Goal: Task Accomplishment & Management: Manage account settings

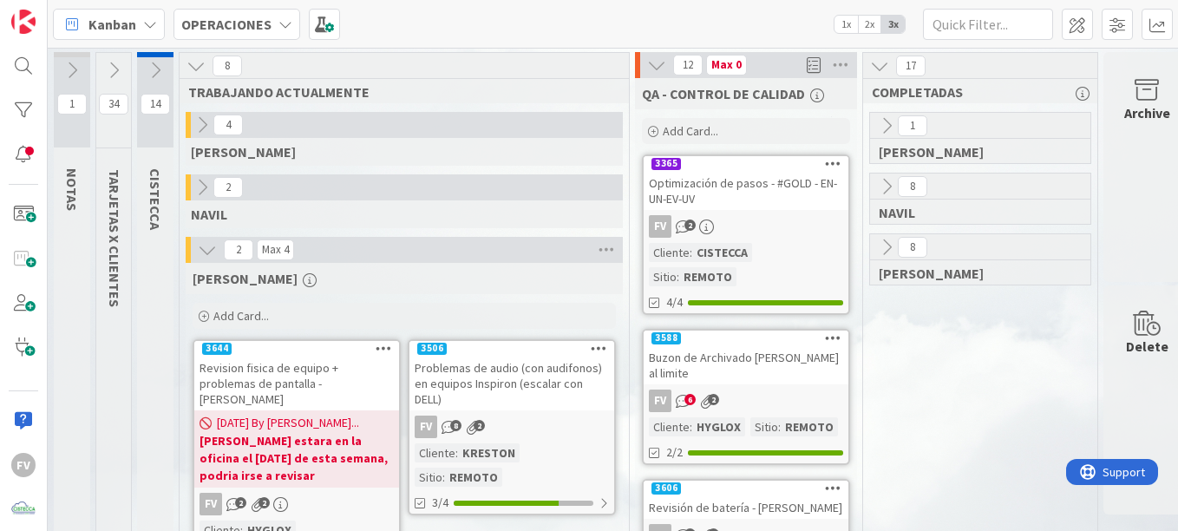
click at [647, 62] on icon at bounding box center [656, 65] width 19 height 19
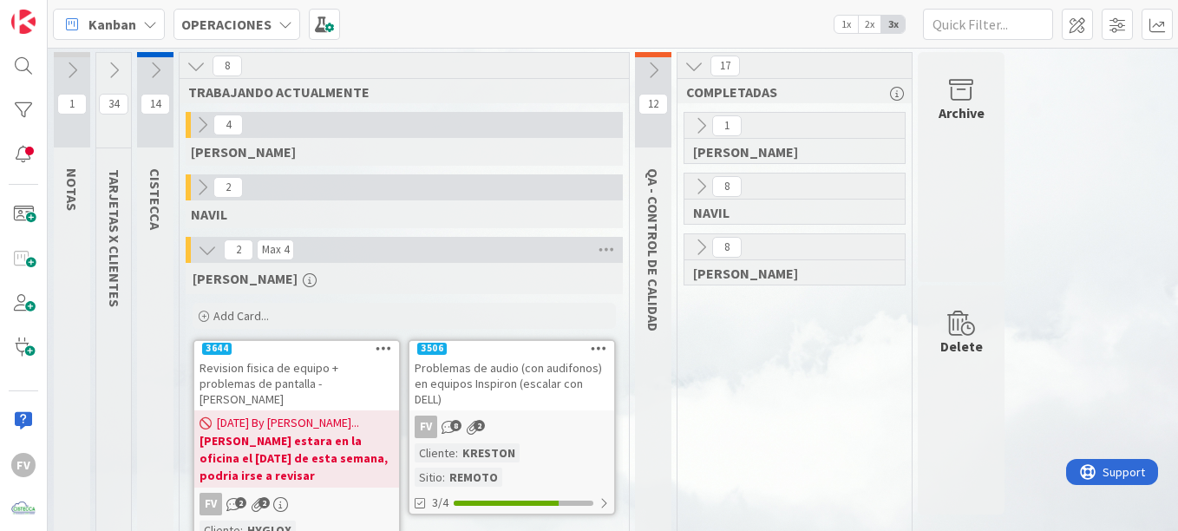
click at [656, 69] on icon at bounding box center [653, 70] width 19 height 19
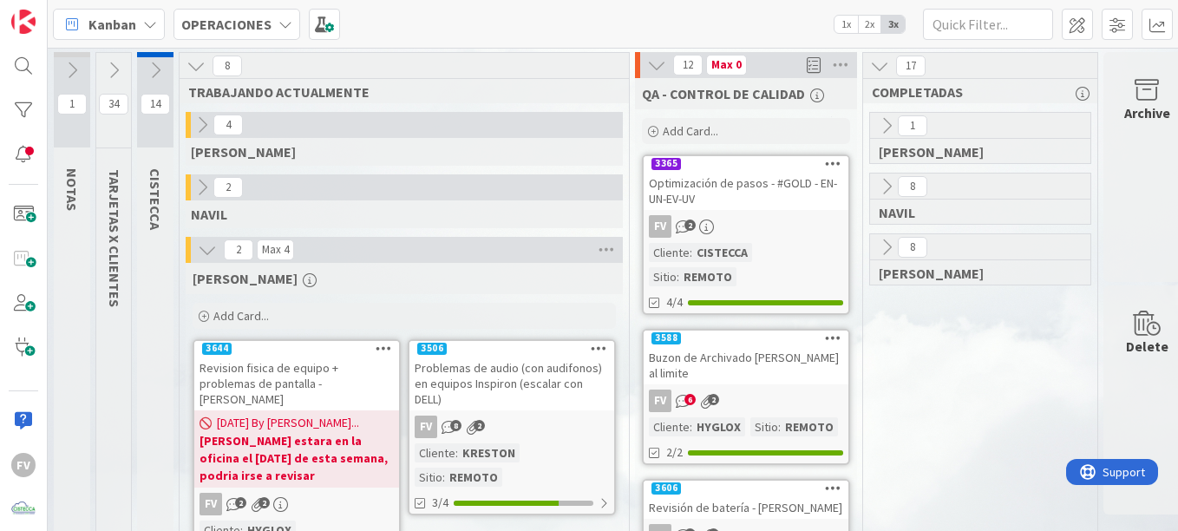
scroll to position [87, 0]
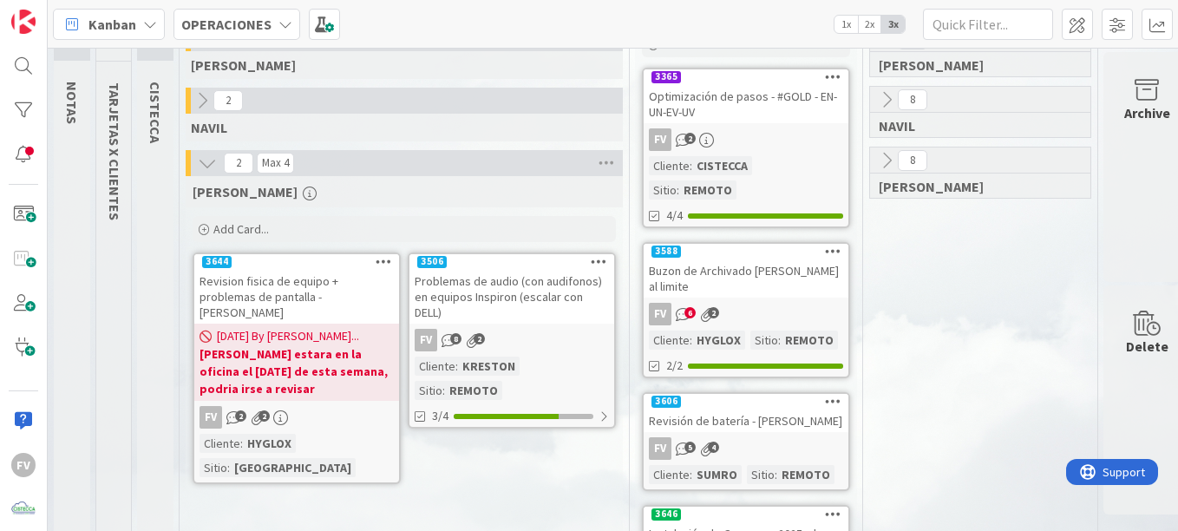
drag, startPoint x: 530, startPoint y: 464, endPoint x: 431, endPoint y: 426, distance: 106.0
click at [297, 345] on b "[PERSON_NAME] estara en la oficina el [DATE] de esta semana, podria irse a revi…" at bounding box center [297, 371] width 194 height 52
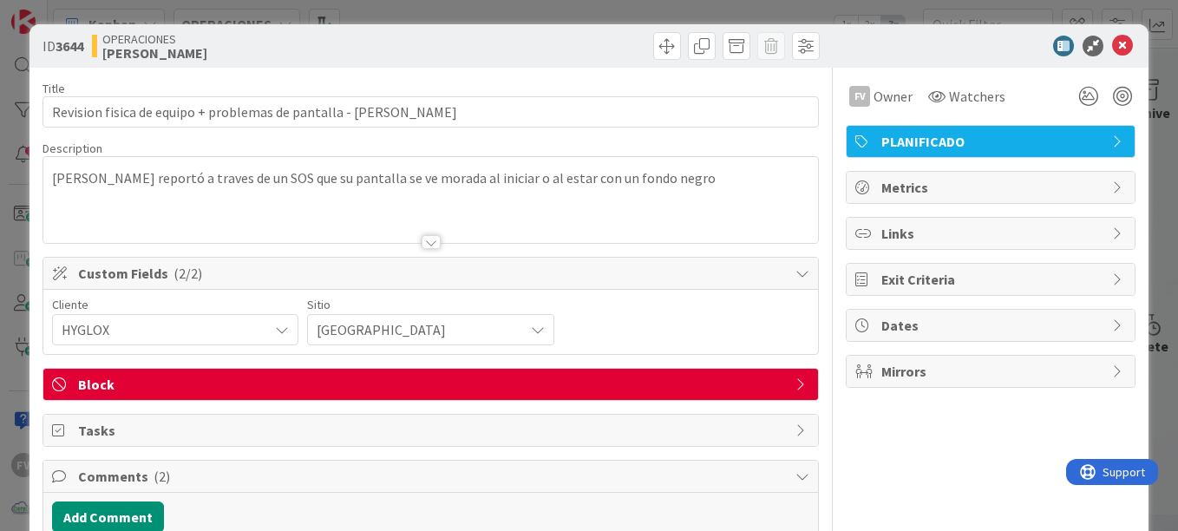
click at [448, 374] on span "Block" at bounding box center [432, 384] width 709 height 21
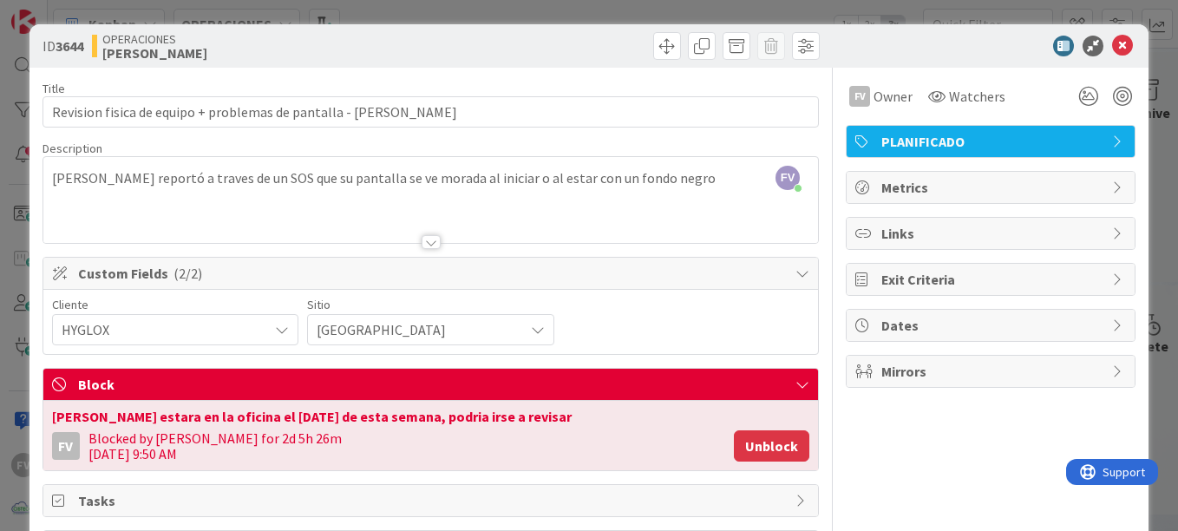
click at [745, 445] on button "Unblock" at bounding box center [771, 445] width 75 height 31
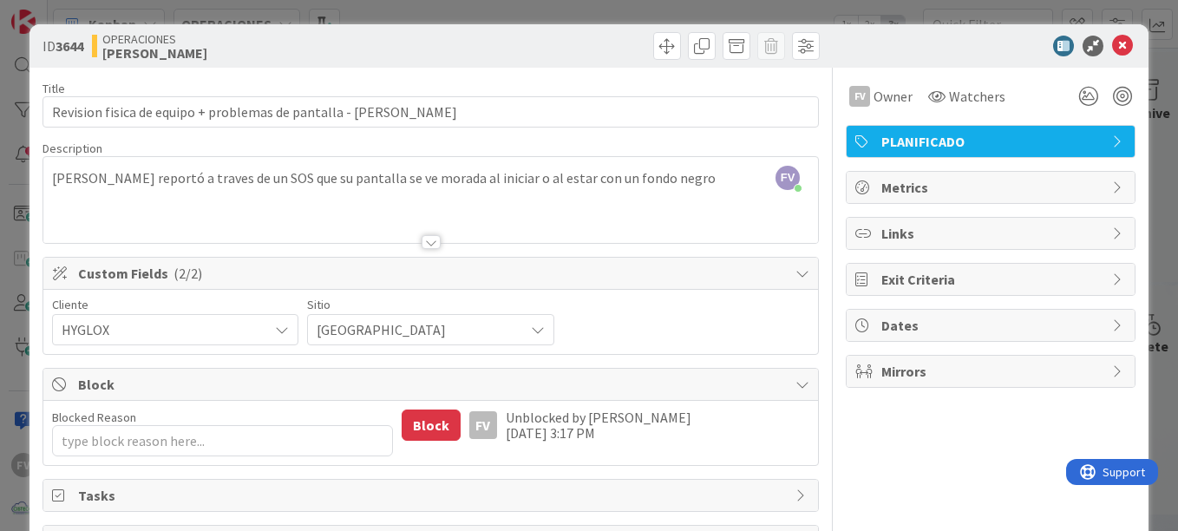
click at [969, 6] on div "ID 3644 OPERACIONES [PERSON_NAME] Title 63 / 128 Revision fisica de equipo + pr…" at bounding box center [589, 265] width 1178 height 531
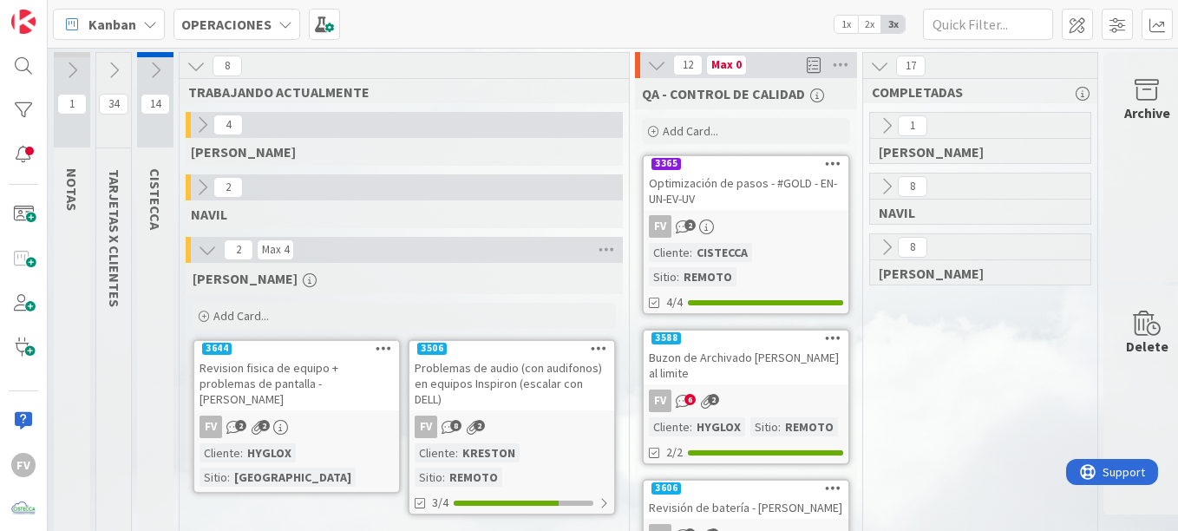
click at [210, 121] on icon at bounding box center [202, 124] width 19 height 19
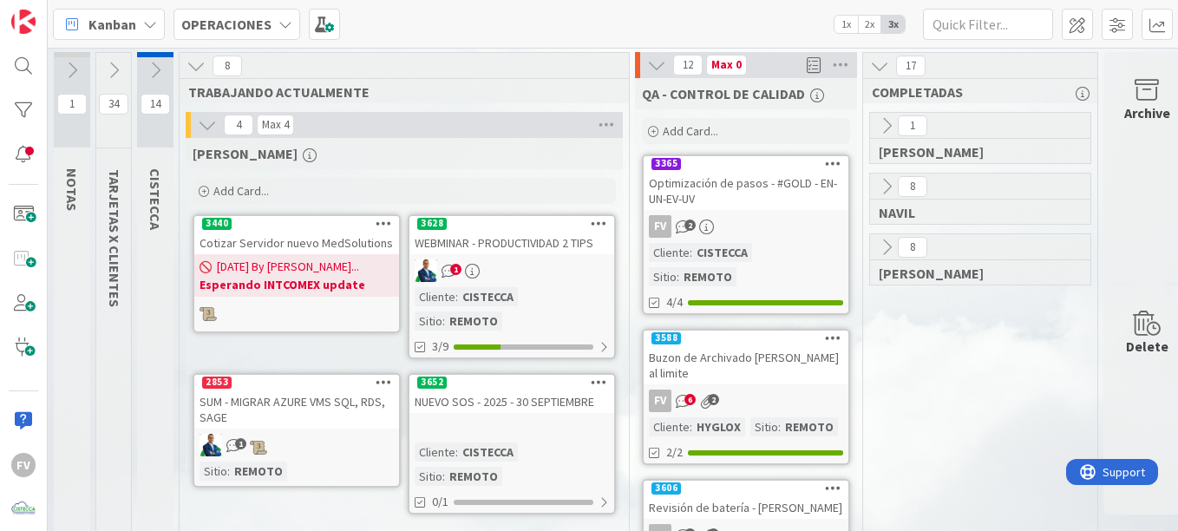
click at [541, 257] on link "3628 WEBMINAR - PRODUCTIVIDAD 2 TIPS 1 Cliente : CISTECCA Sitio : REMOTO 3/9" at bounding box center [512, 286] width 208 height 145
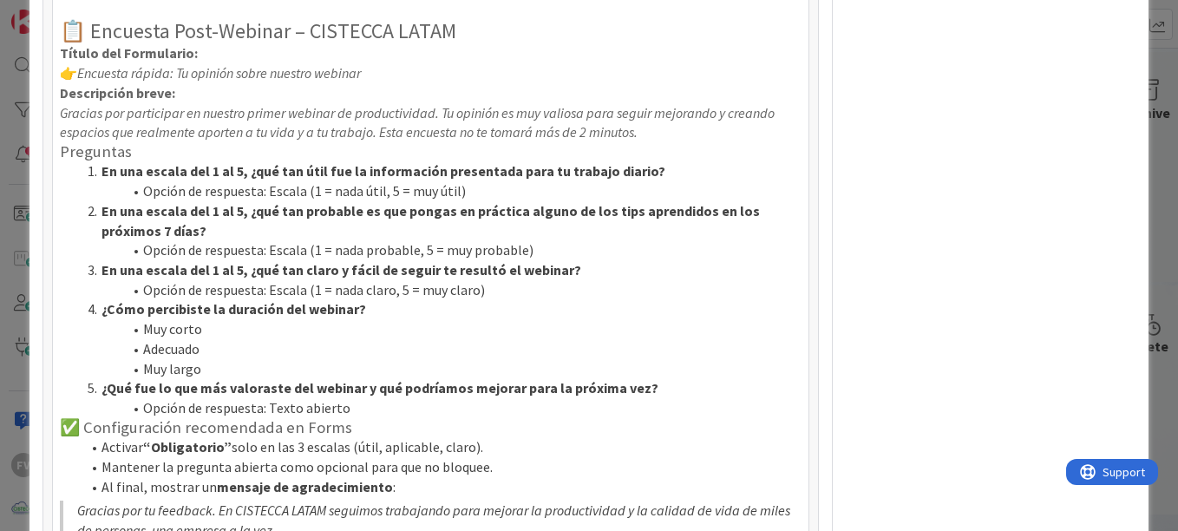
scroll to position [644, 0]
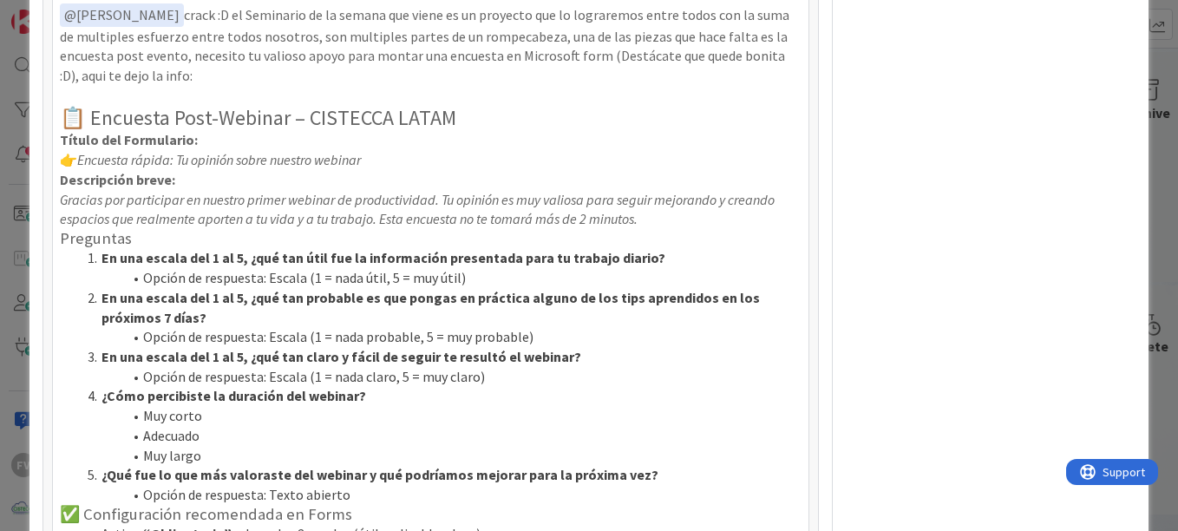
click at [865, 210] on div "Owner Watchers NO PLANIFICADO Metrics Links Exit Criteria Dates Mirrors" at bounding box center [991, 132] width 290 height 1417
click at [1155, 233] on div "ID 3628 OPERACIONES [PERSON_NAME] Title 31 / 128 WEBMINAR - PRODUCTIVIDAD 2 TIP…" at bounding box center [589, 265] width 1178 height 531
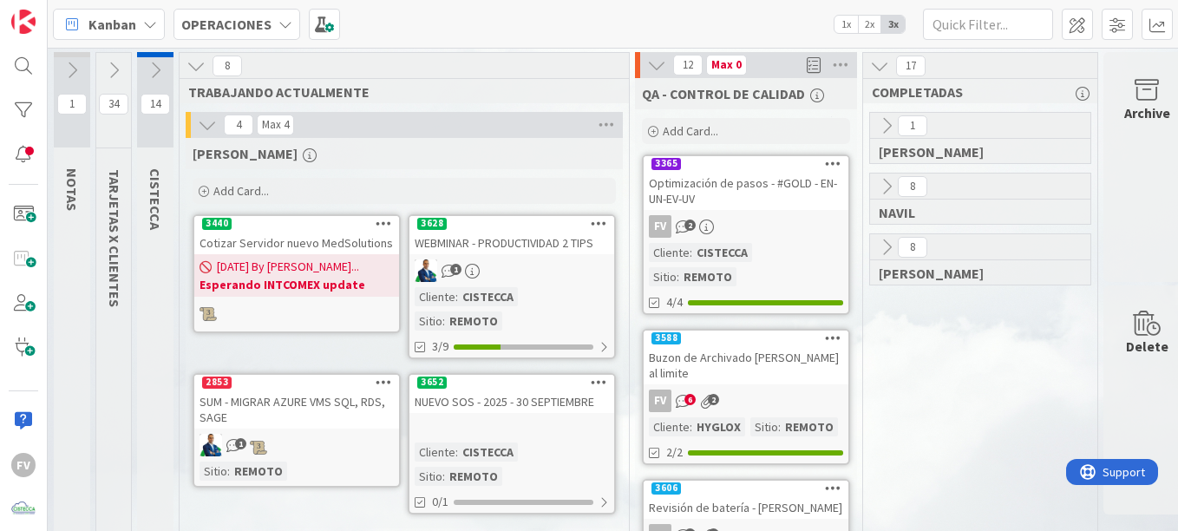
drag, startPoint x: 132, startPoint y: 233, endPoint x: 579, endPoint y: 58, distance: 480.0
click at [584, 56] on div "8" at bounding box center [404, 66] width 449 height 26
drag, startPoint x: 562, startPoint y: 58, endPoint x: 1007, endPoint y: 365, distance: 540.8
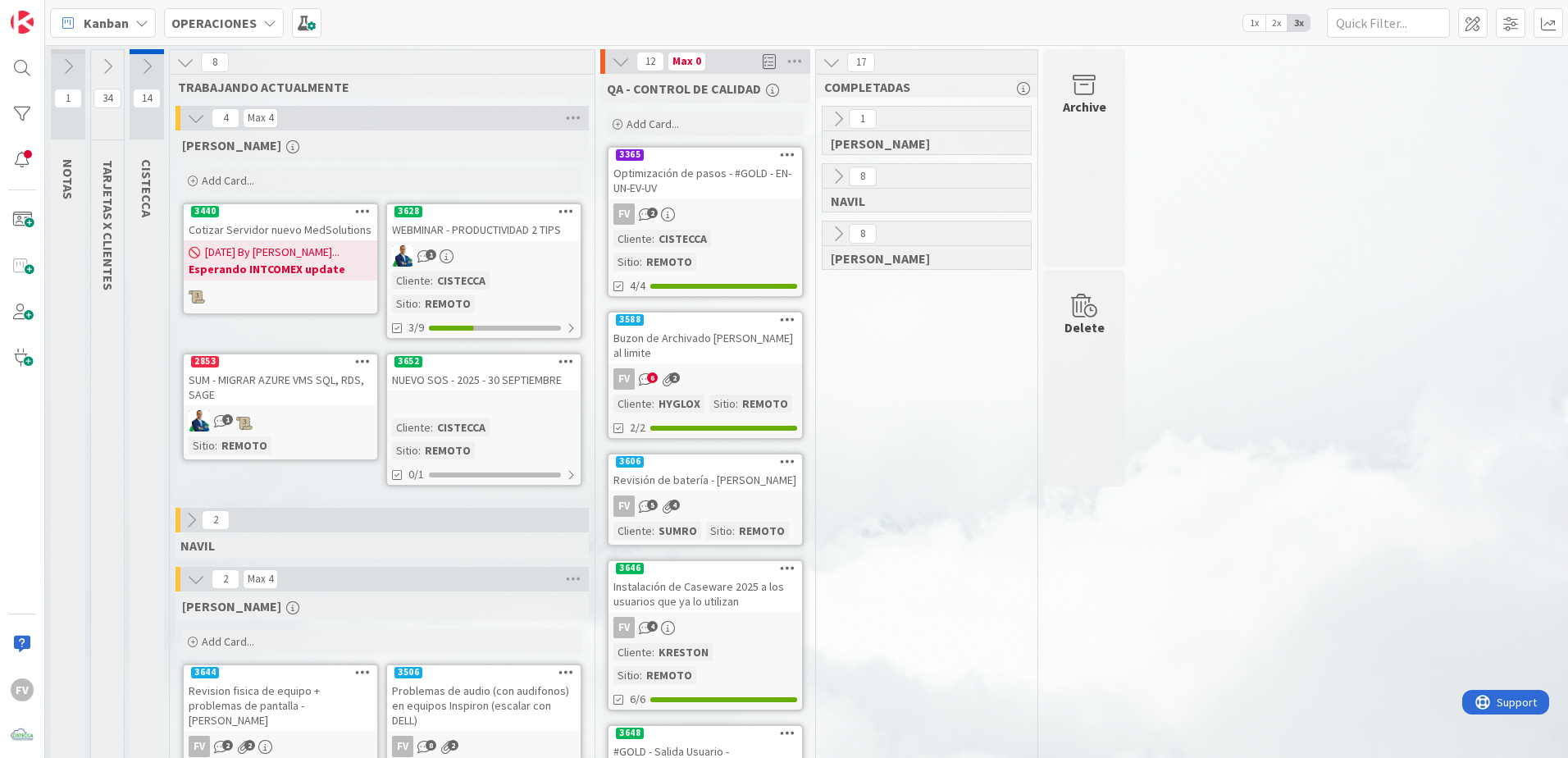
click at [194, 121] on icon at bounding box center [196, 117] width 18 height 18
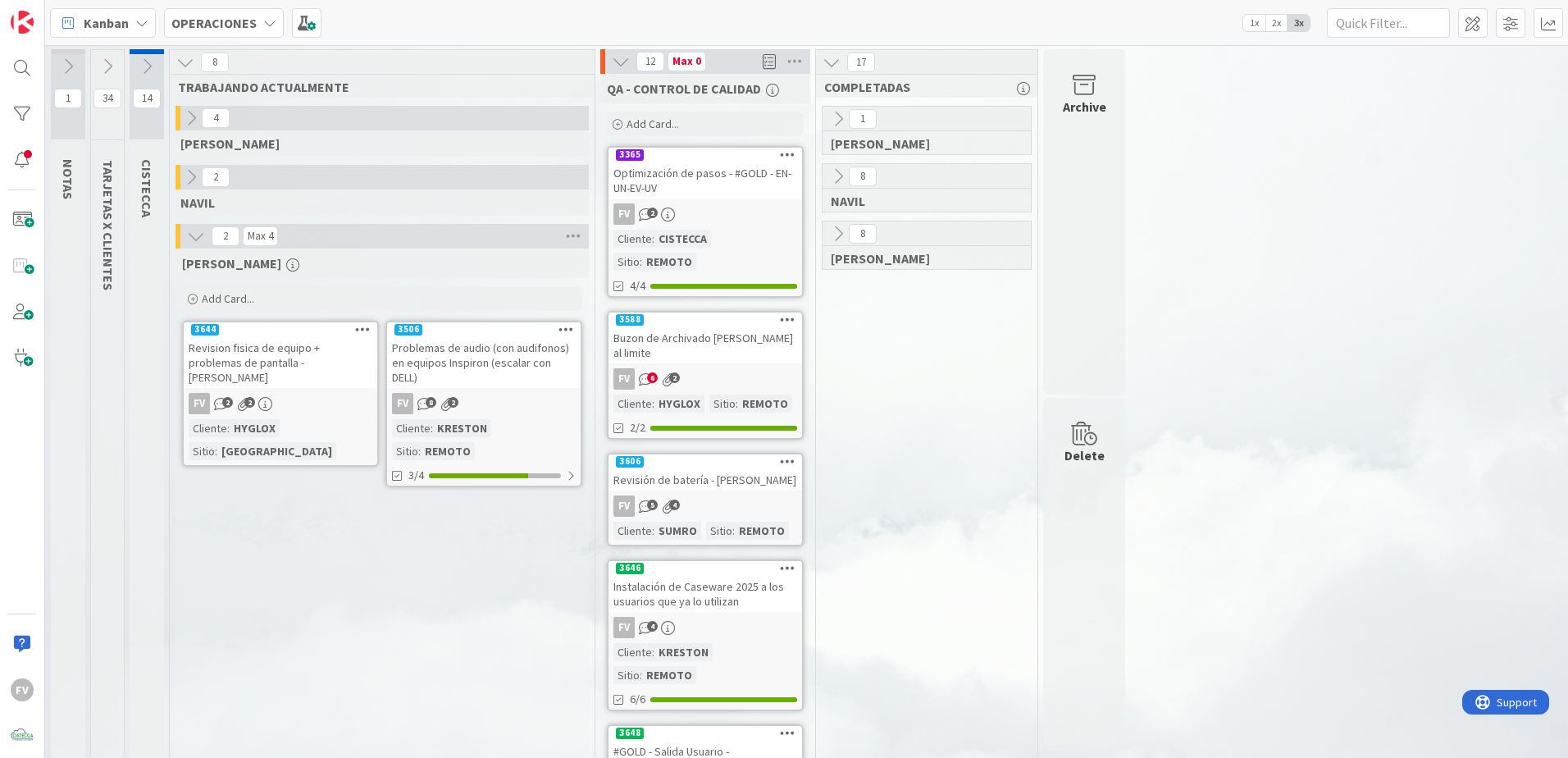
click at [629, 59] on icon at bounding box center [620, 61] width 18 height 18
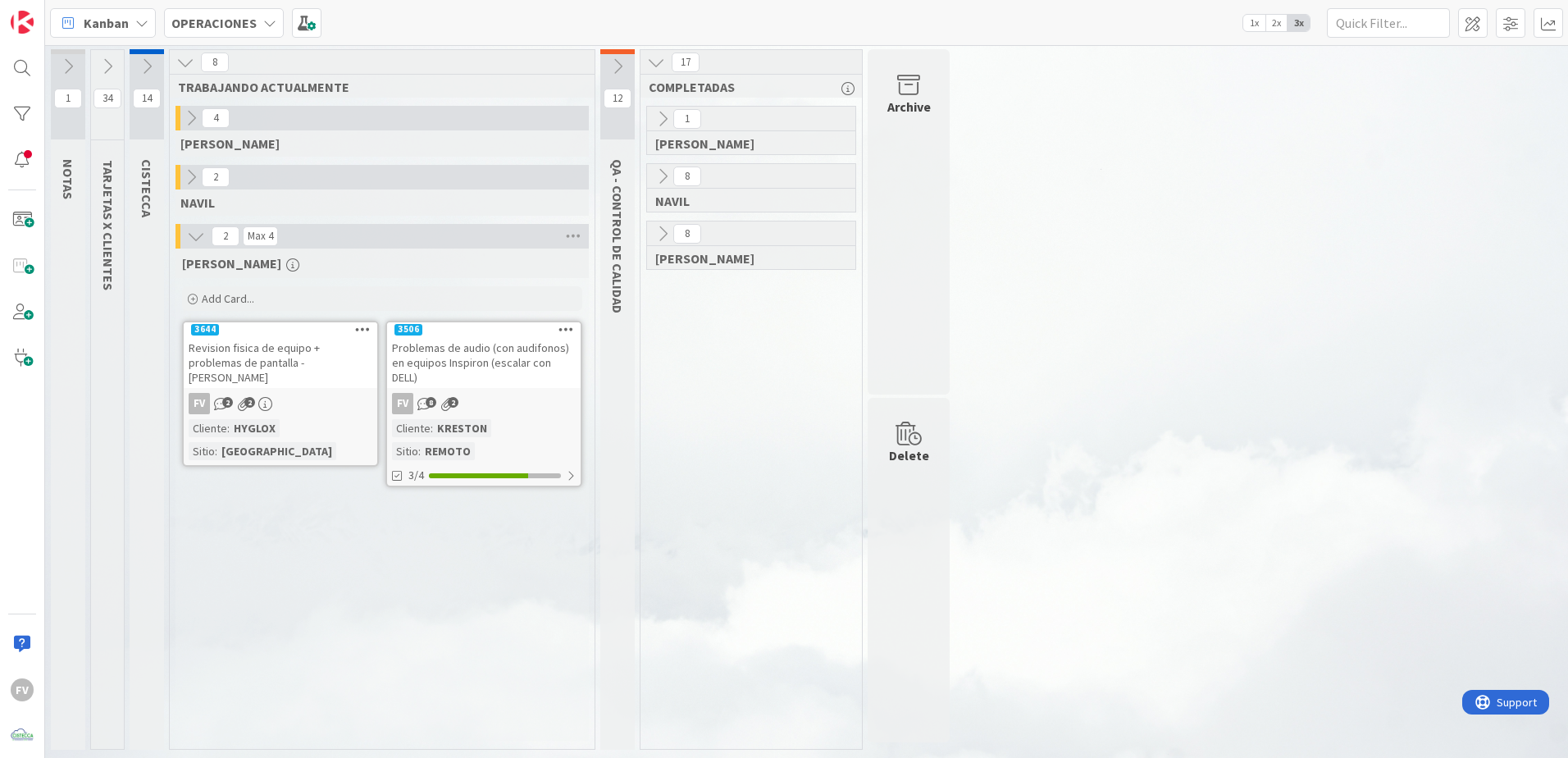
click at [319, 361] on div "Revision fisica de equipo + problemas de pantalla - [PERSON_NAME]" at bounding box center [280, 363] width 194 height 51
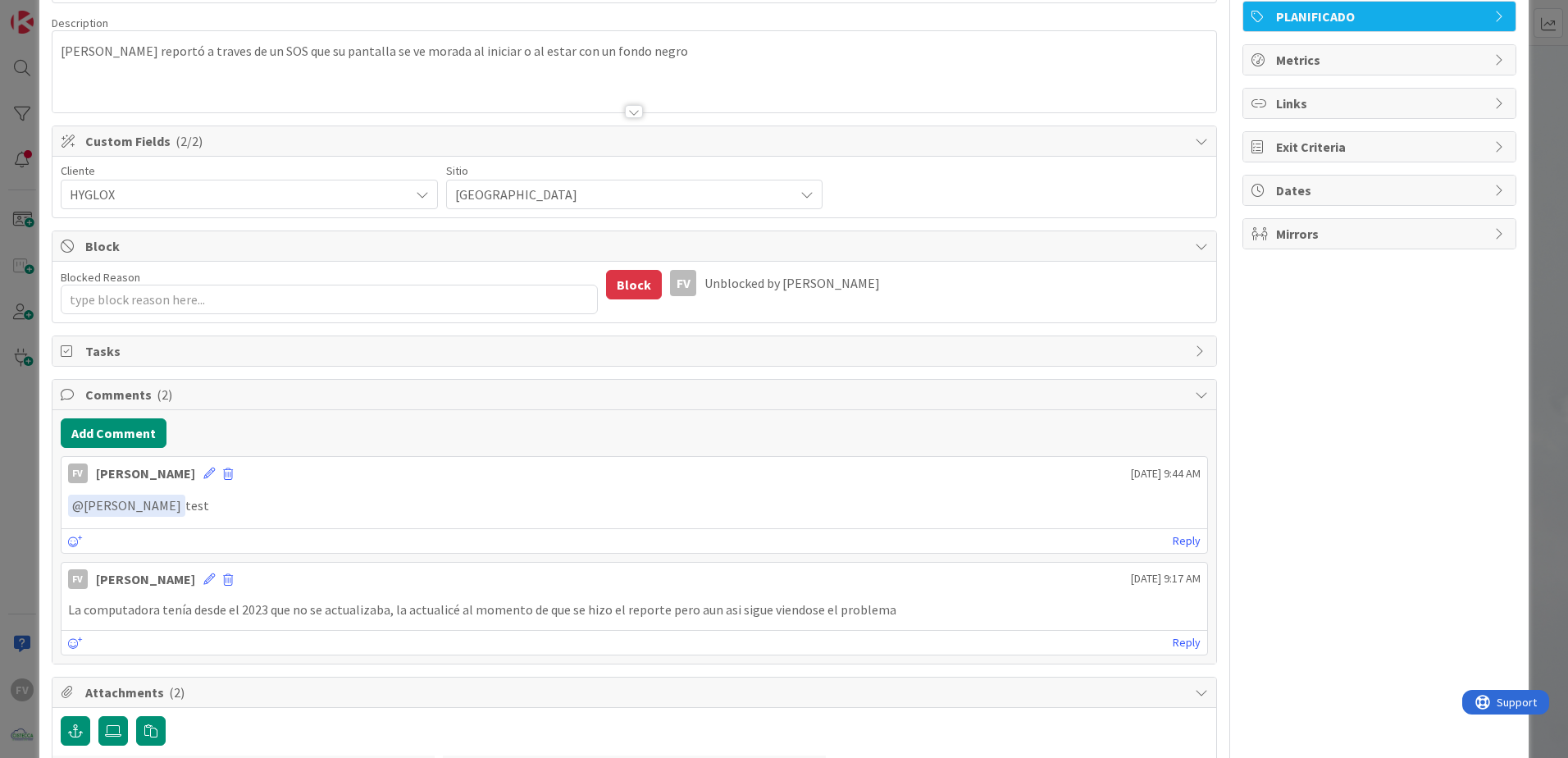
scroll to position [164, 0]
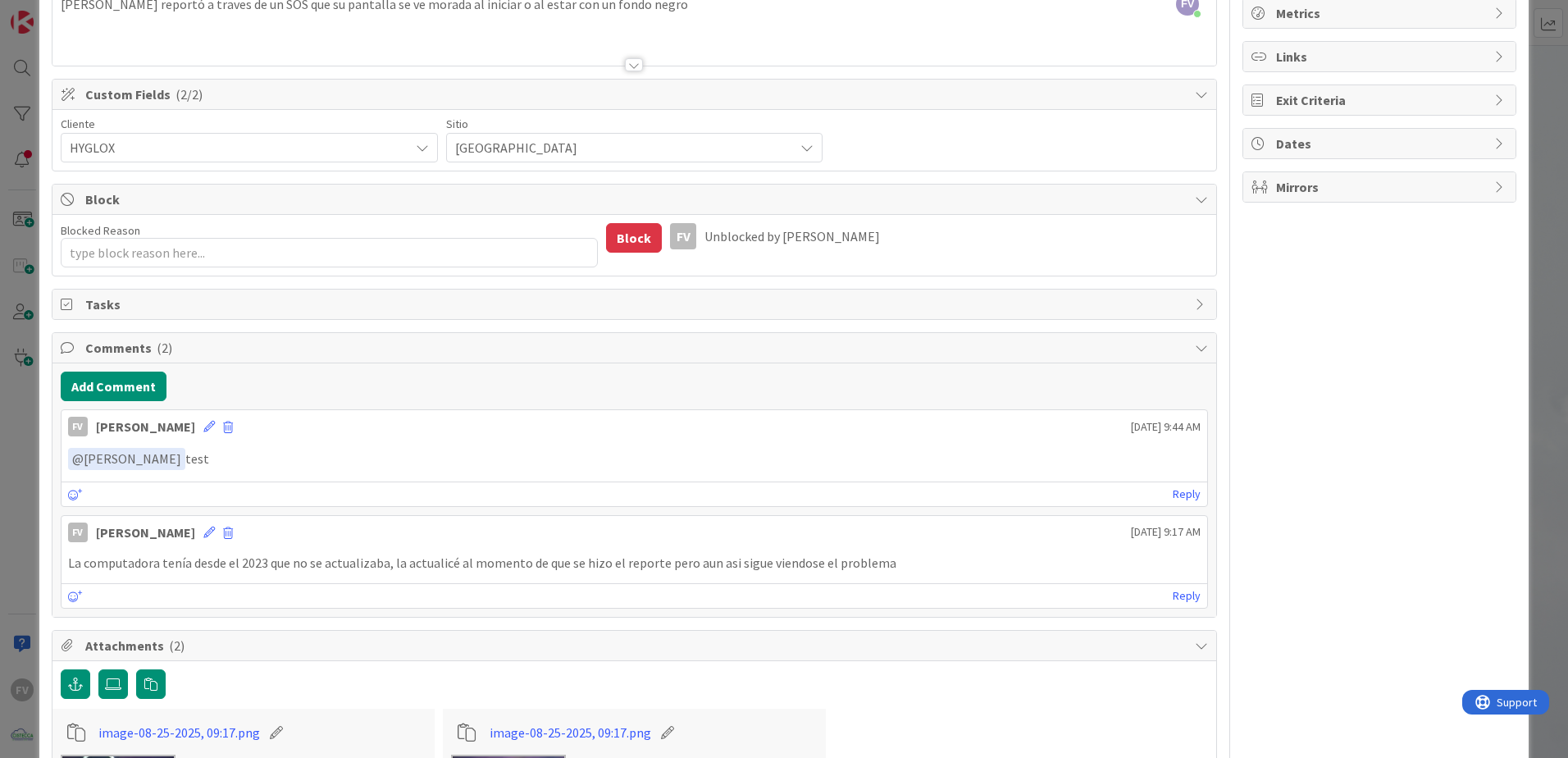
click at [146, 313] on span "Tasks" at bounding box center [635, 303] width 1101 height 20
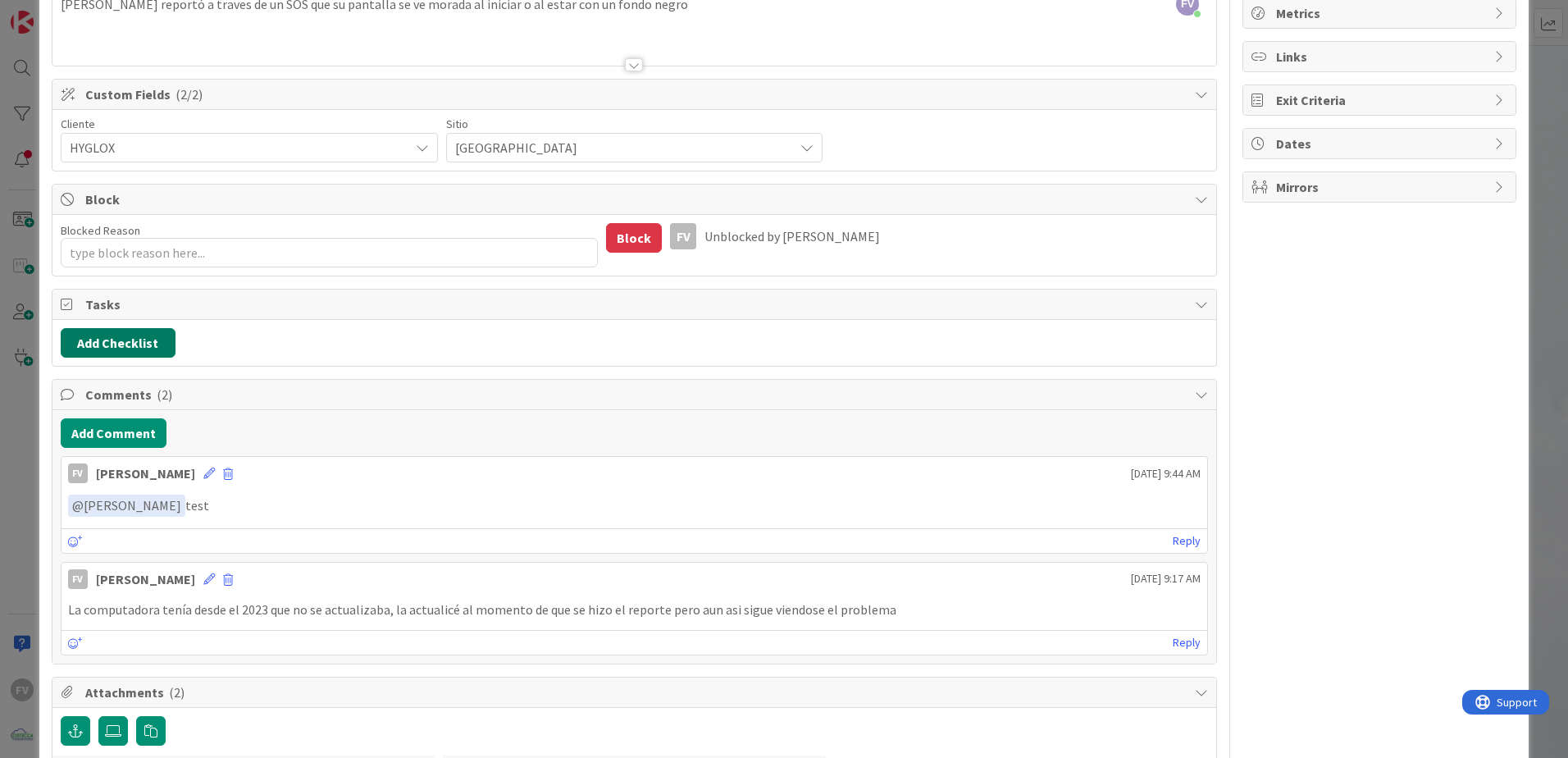
click at [145, 351] on button "Add Checklist" at bounding box center [117, 342] width 114 height 29
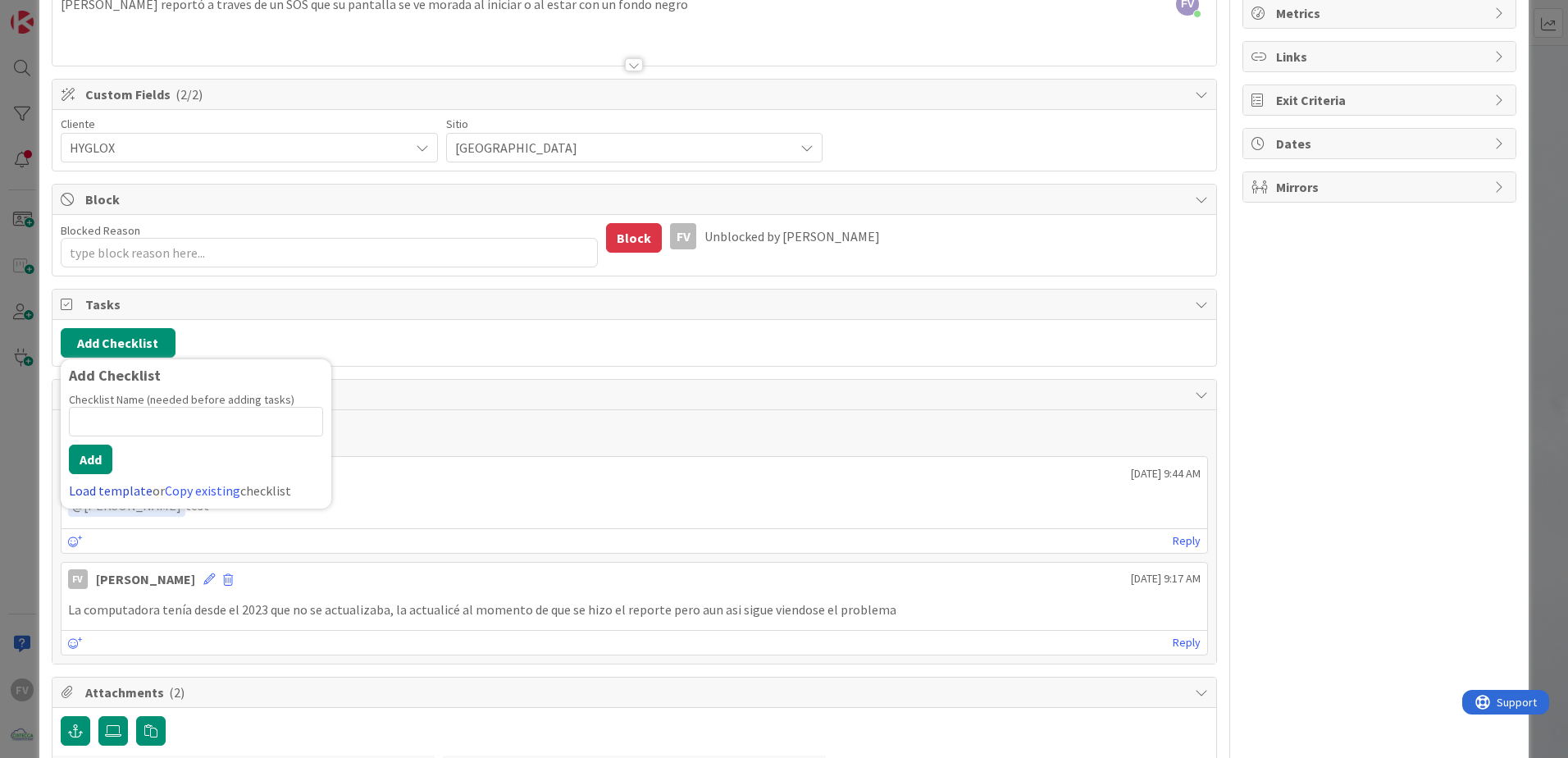
click at [114, 498] on link "Load template" at bounding box center [111, 490] width 84 height 16
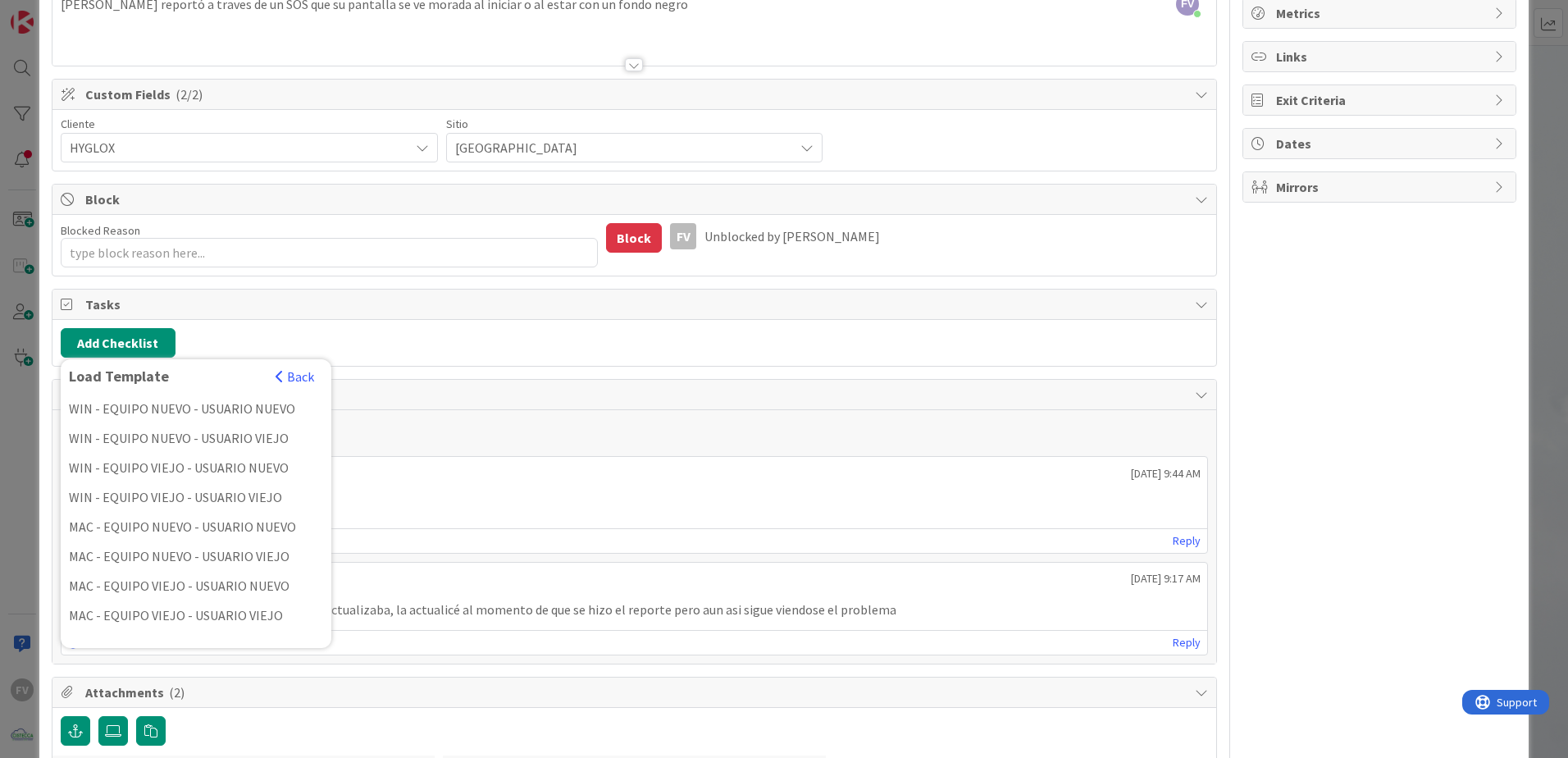
scroll to position [482, 0]
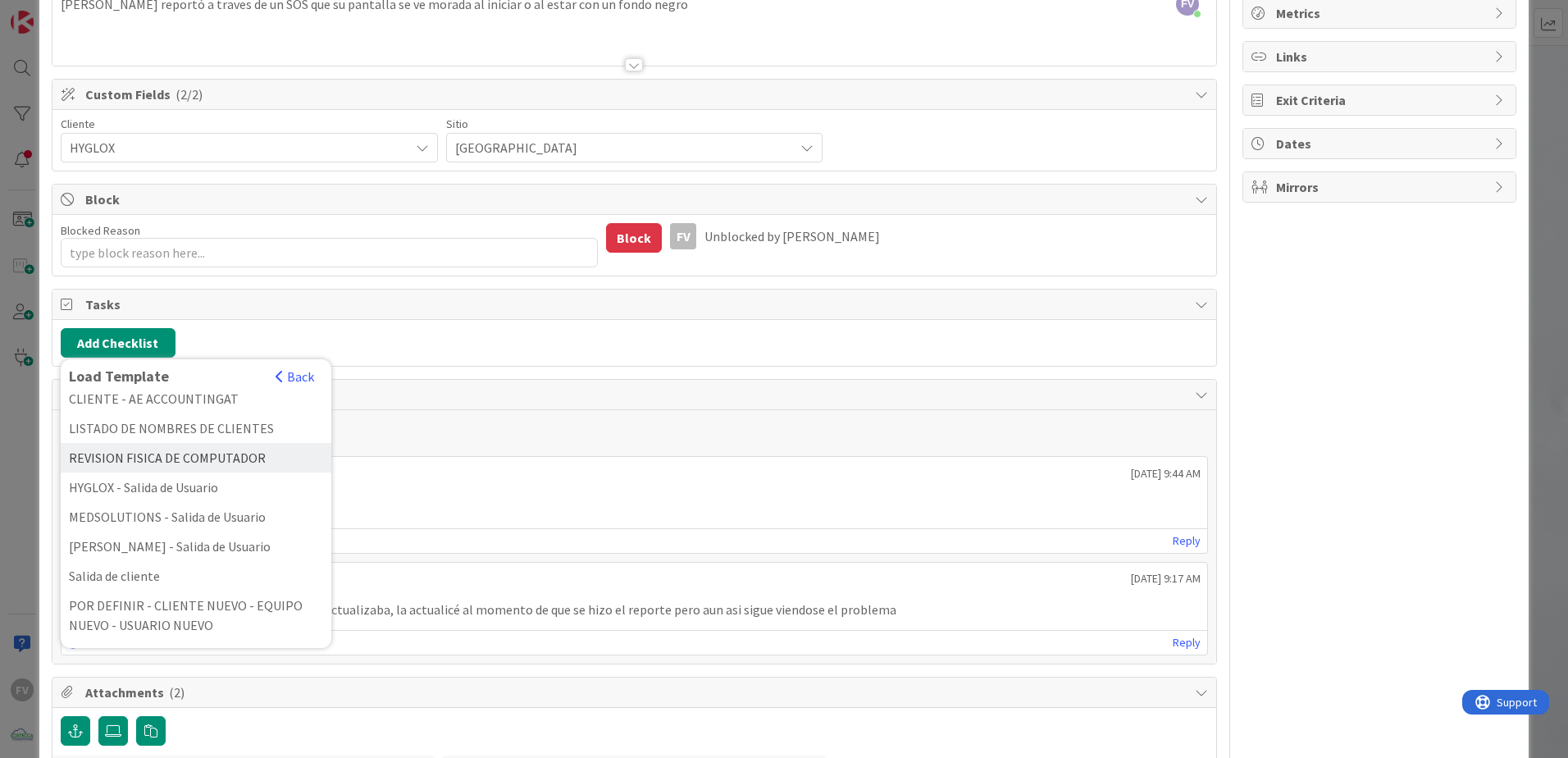
click at [265, 468] on div "REVISION FISICA DE COMPUTADOR" at bounding box center [196, 457] width 270 height 29
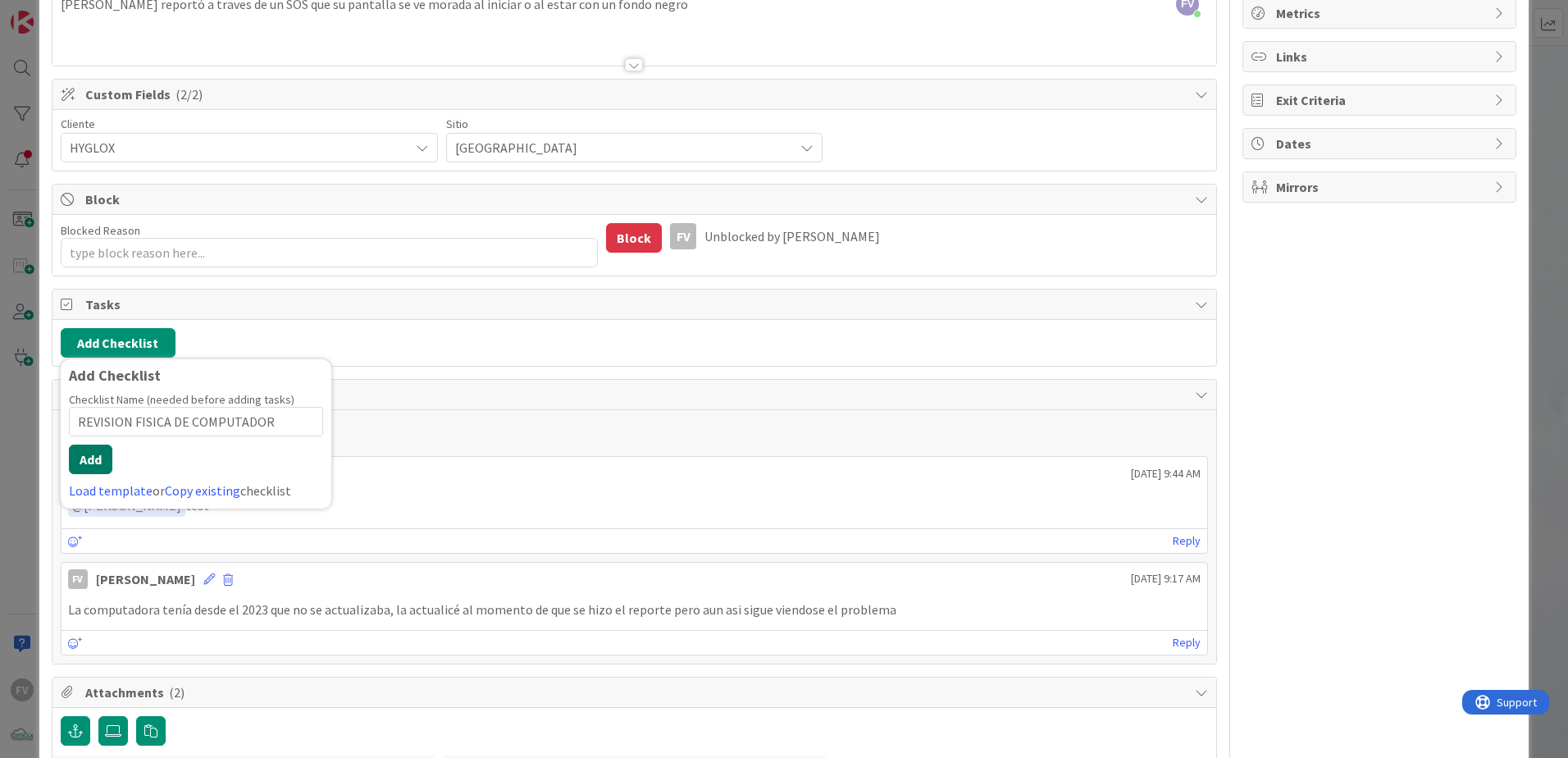
click at [87, 457] on button "Add" at bounding box center [91, 458] width 43 height 29
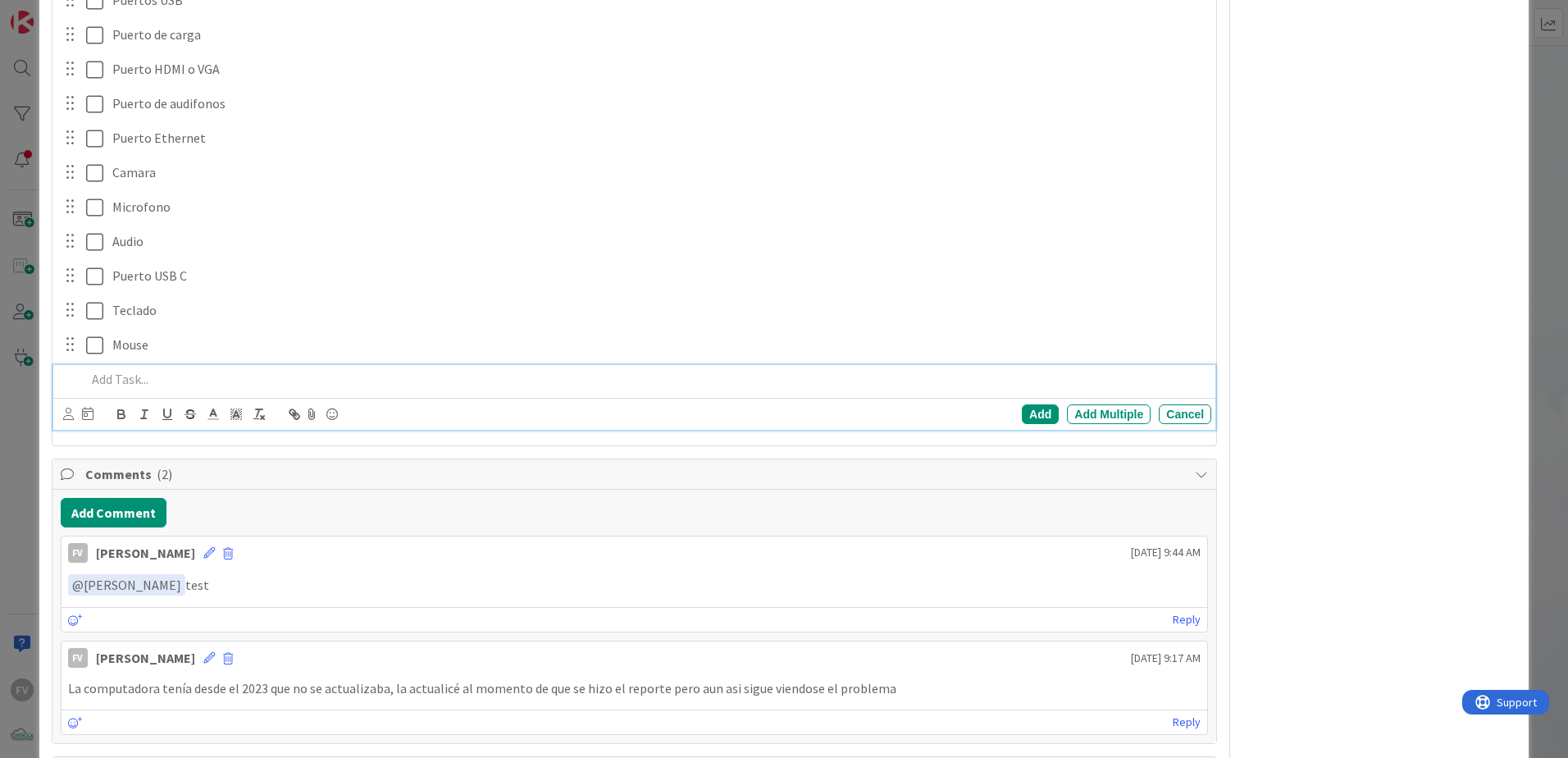
scroll to position [337, 0]
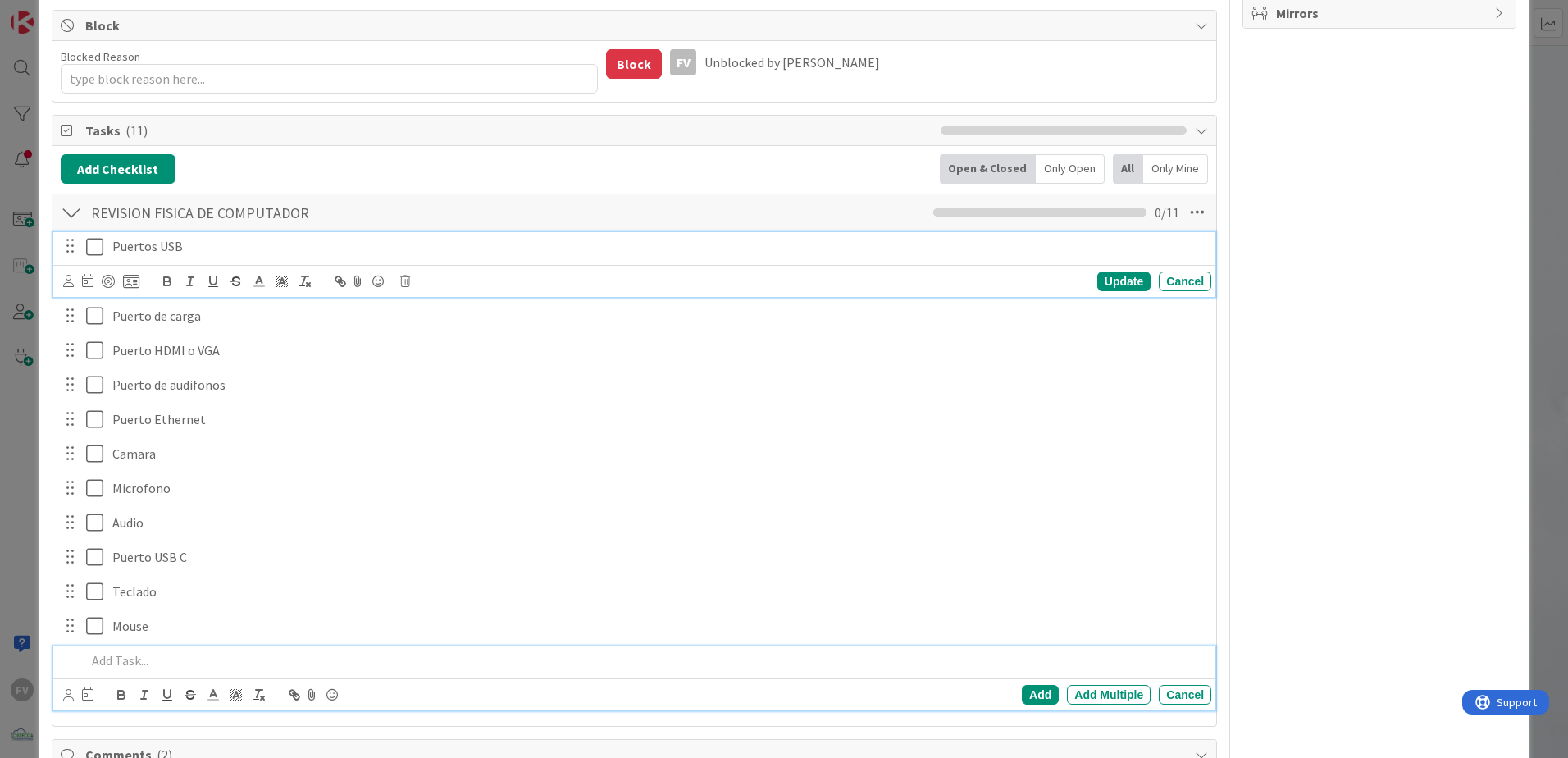
click at [98, 242] on icon at bounding box center [98, 247] width 25 height 20
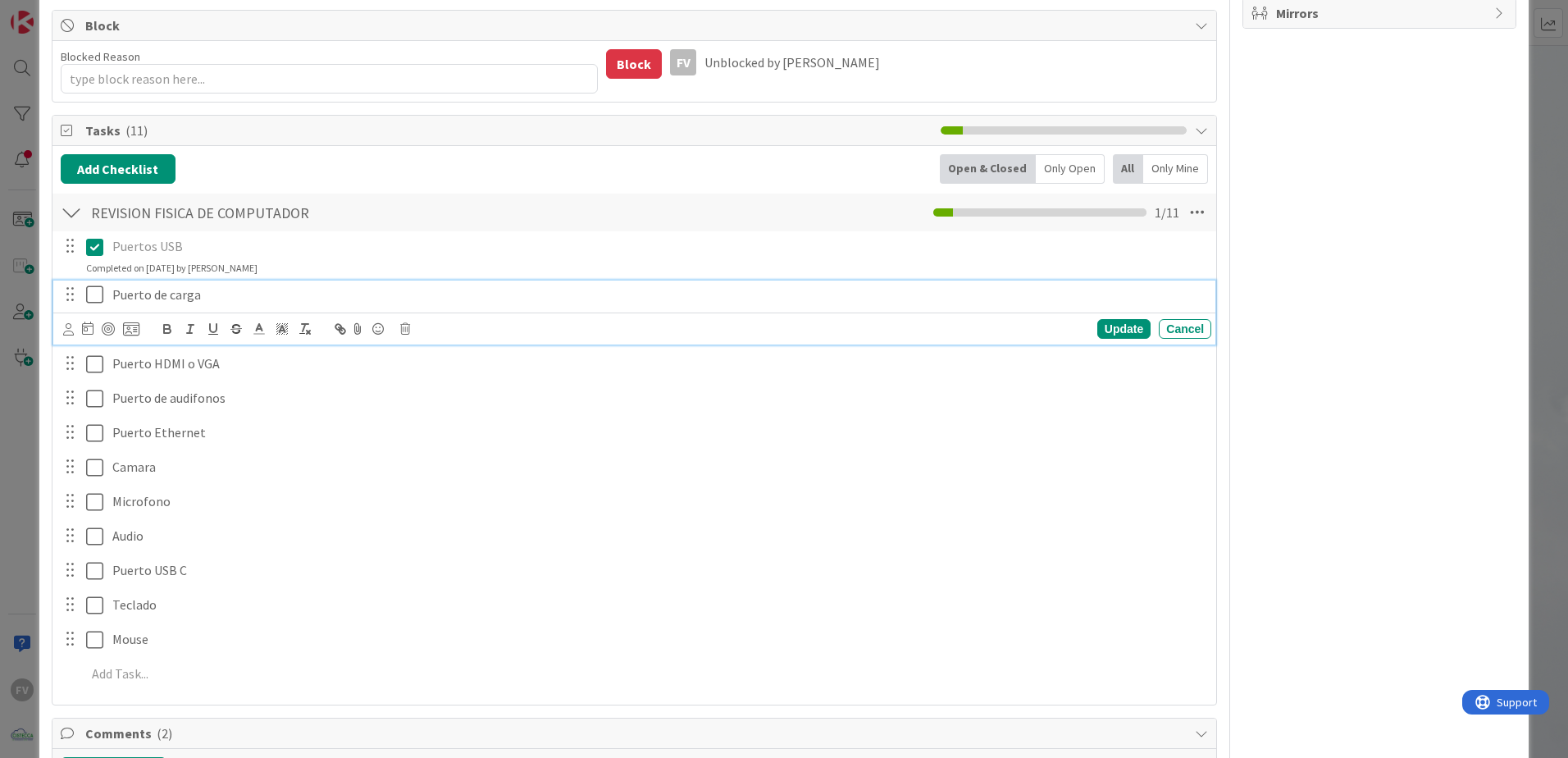
click at [100, 284] on icon at bounding box center [98, 294] width 25 height 20
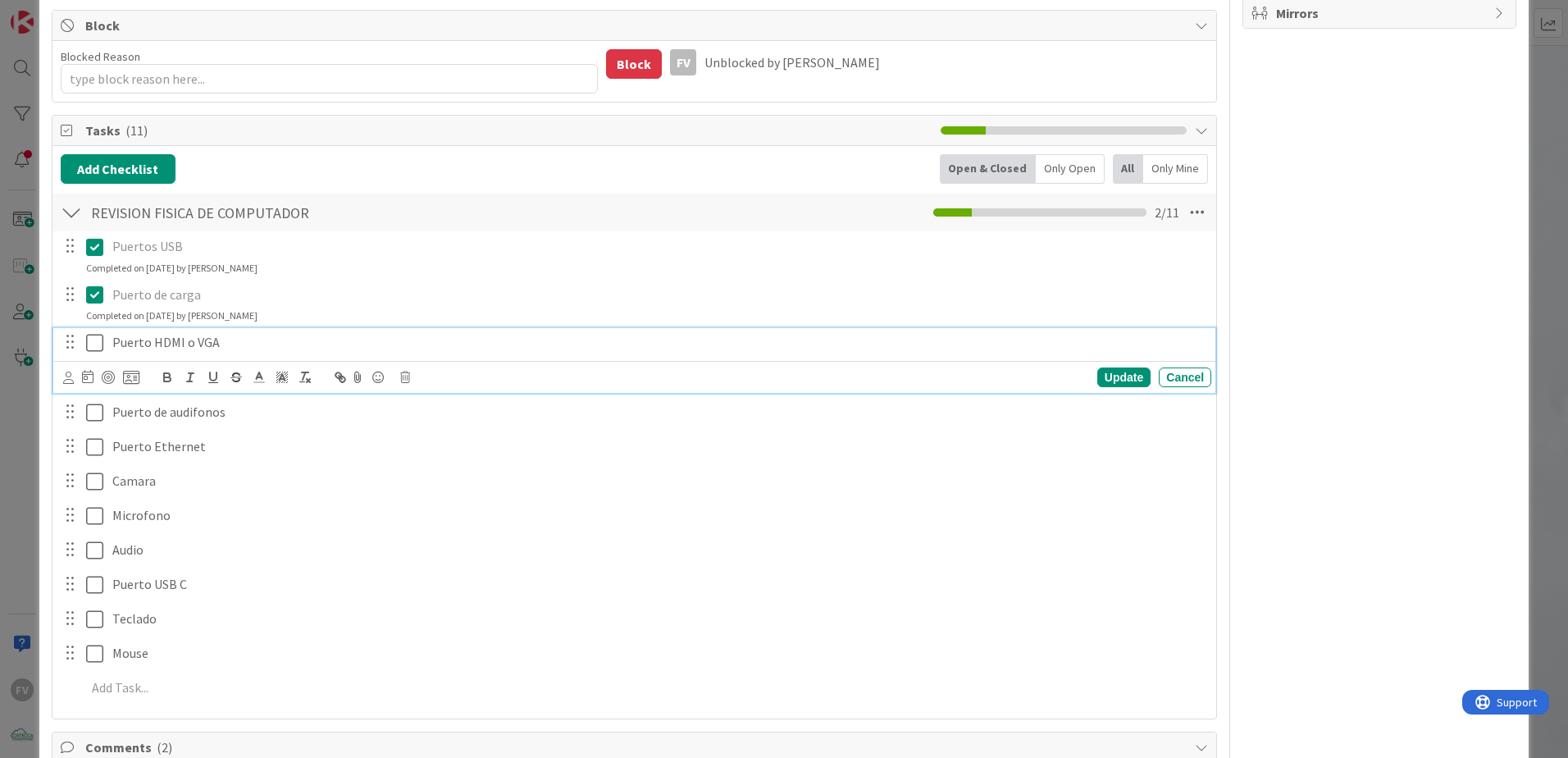
click at [101, 340] on icon at bounding box center [98, 342] width 25 height 20
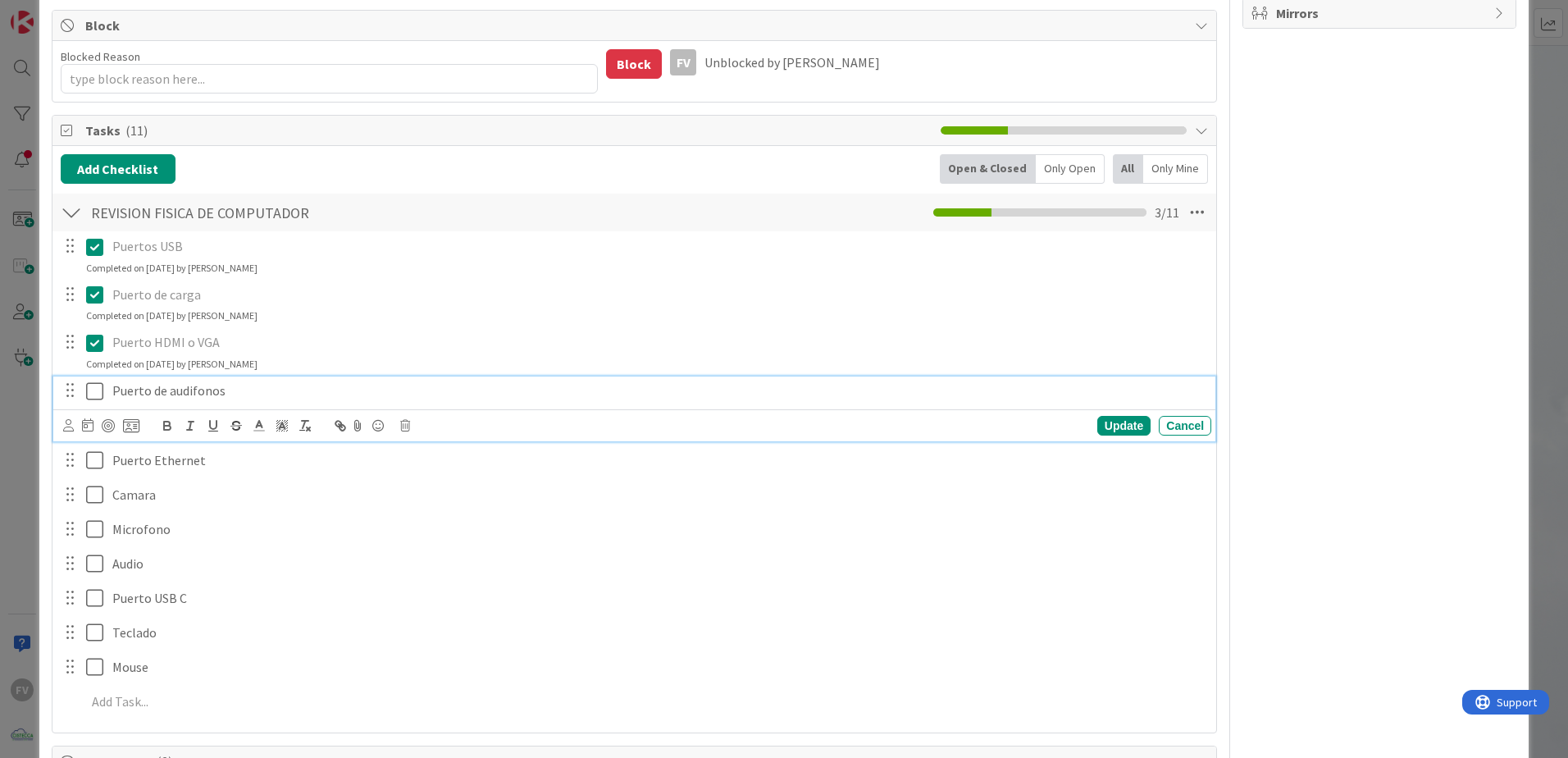
click at [95, 392] on icon at bounding box center [98, 390] width 25 height 20
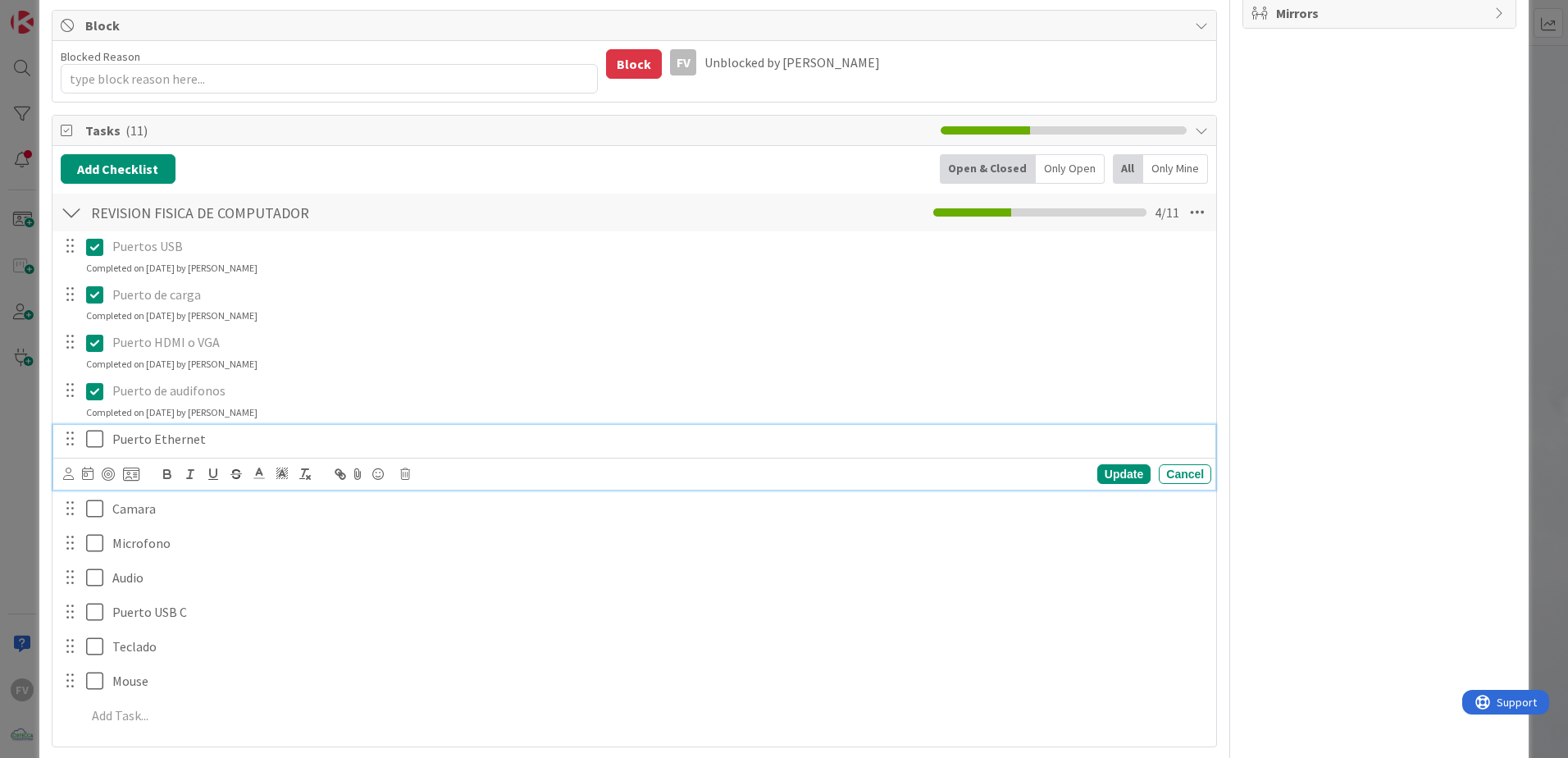
click at [94, 443] on icon at bounding box center [98, 439] width 25 height 20
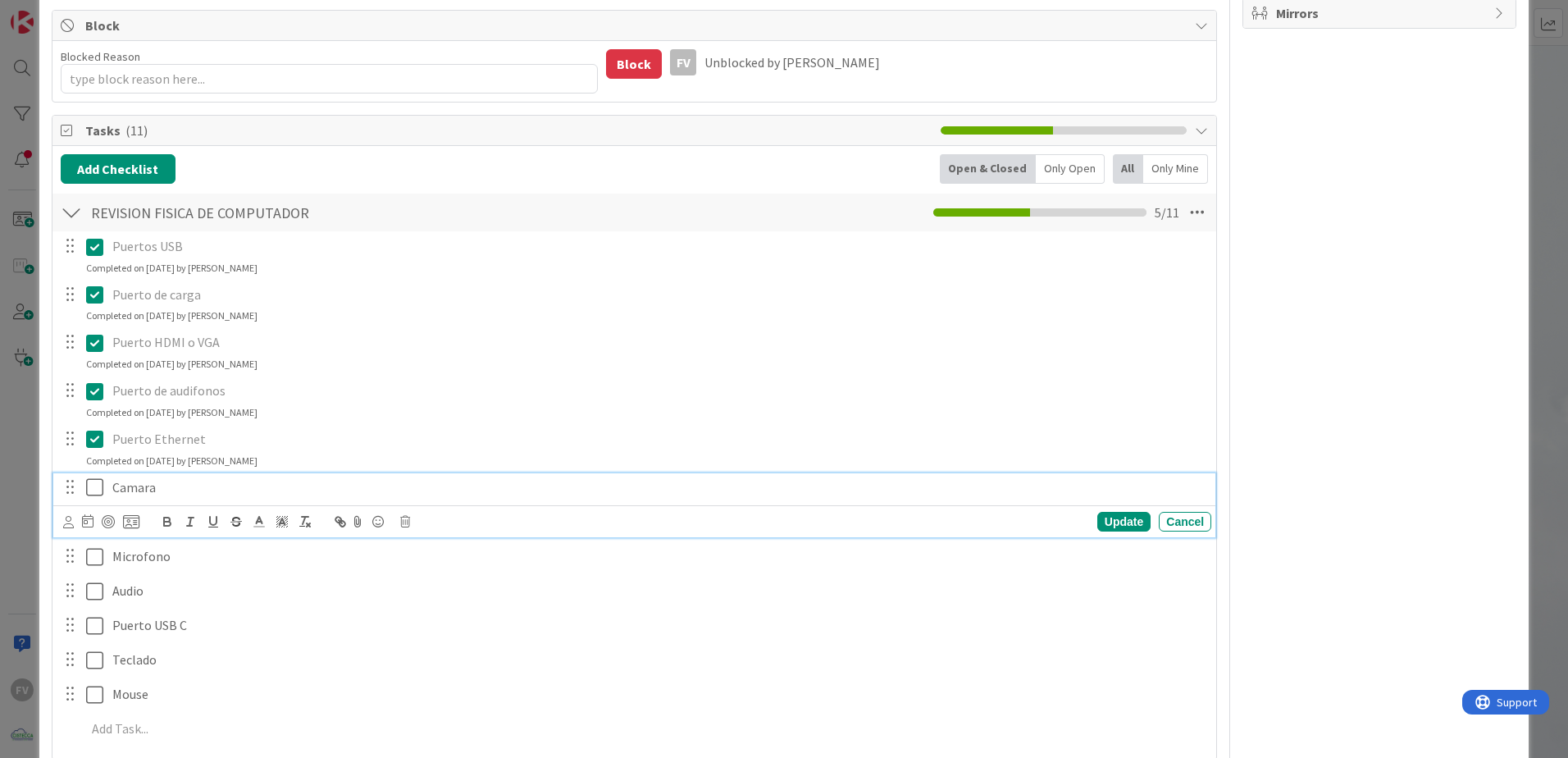
click at [91, 497] on icon at bounding box center [98, 487] width 25 height 20
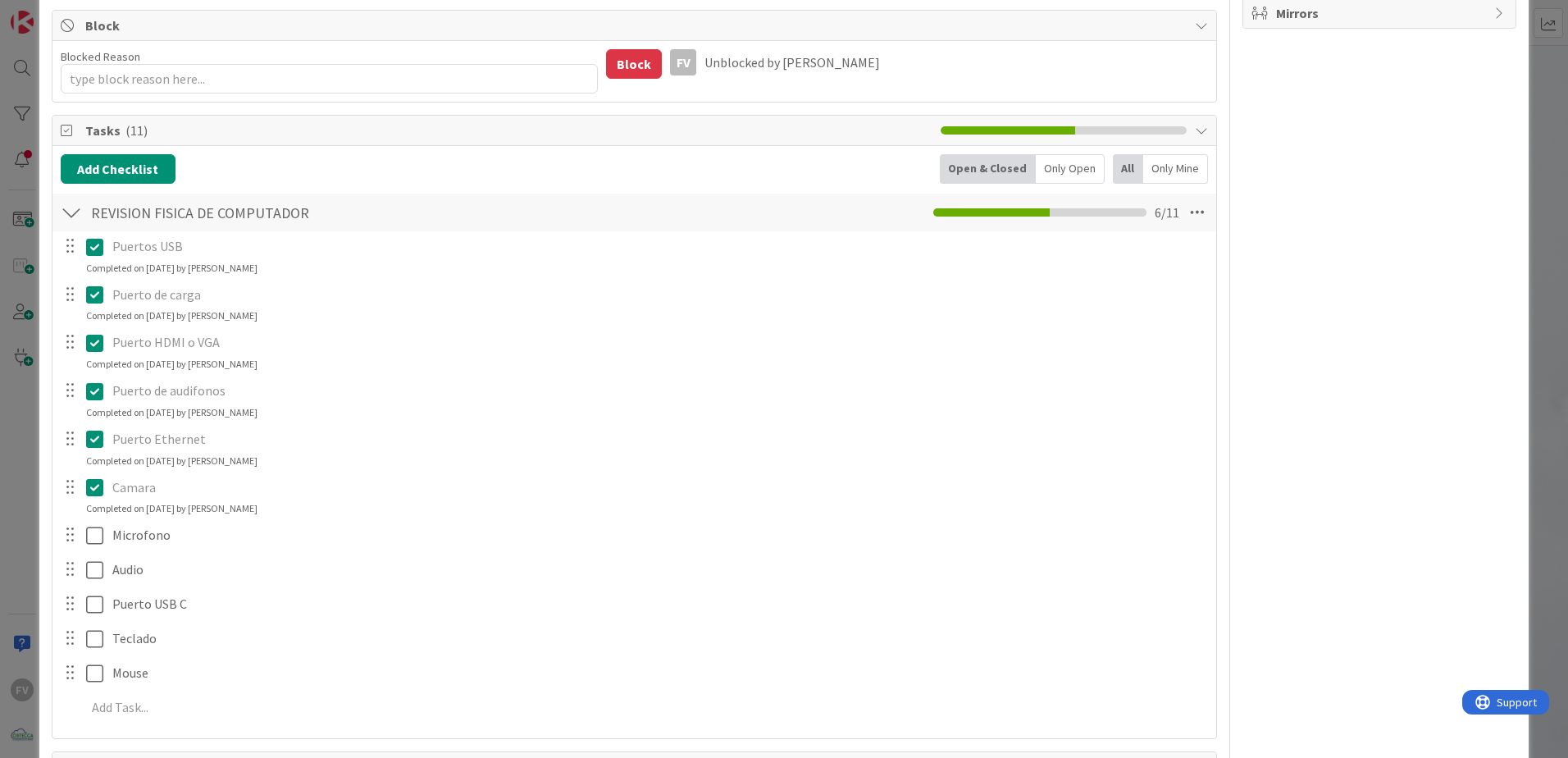
click at [87, 501] on div "Puertos USB Update Cancel Completed on [DATE] by [PERSON_NAME] Puerto de carga …" at bounding box center [634, 480] width 1147 height 497
click at [94, 501] on icon at bounding box center [98, 535] width 25 height 20
click at [84, 501] on div at bounding box center [82, 583] width 46 height 28
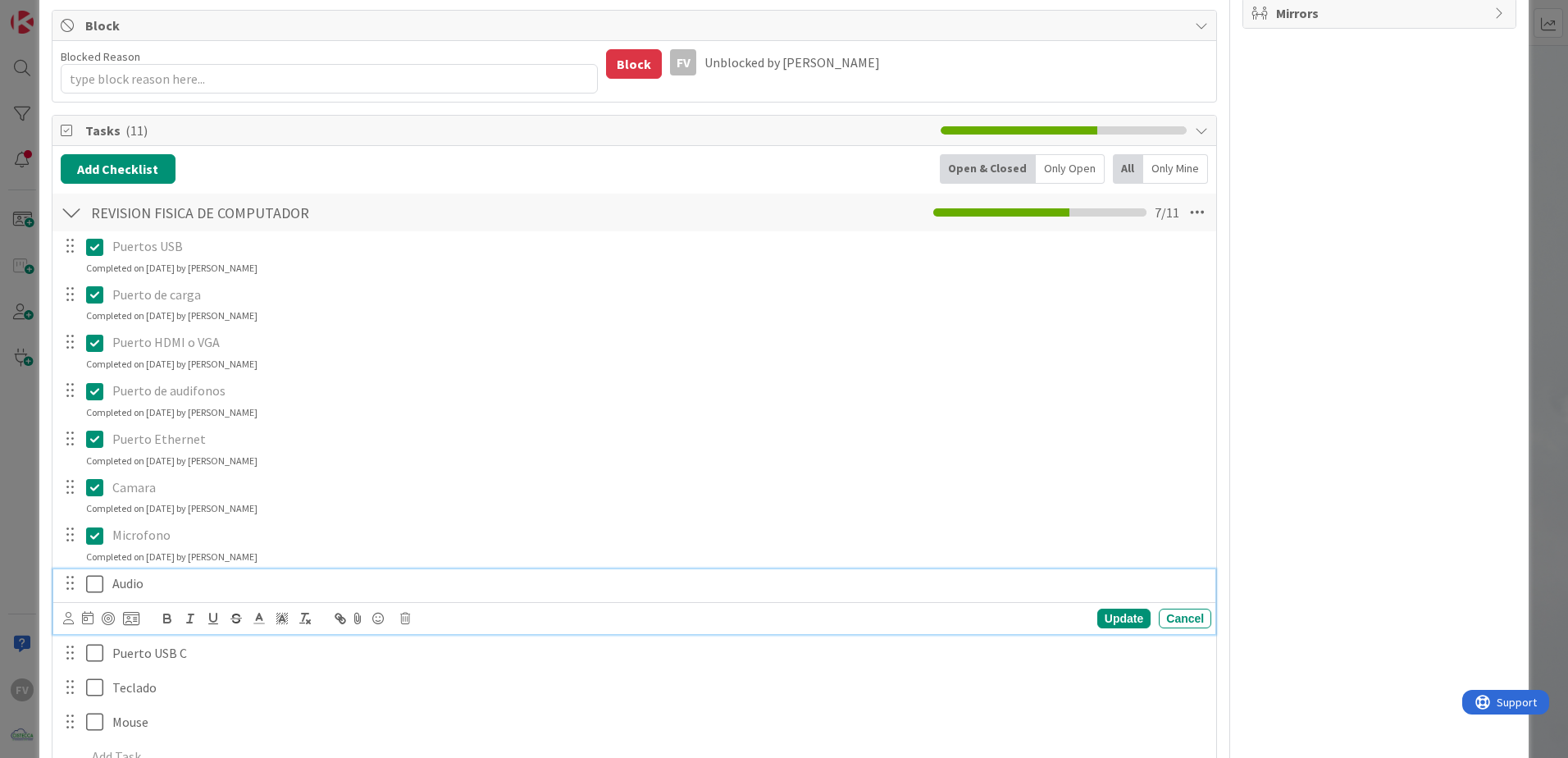
click at [95, 501] on icon at bounding box center [98, 583] width 25 height 20
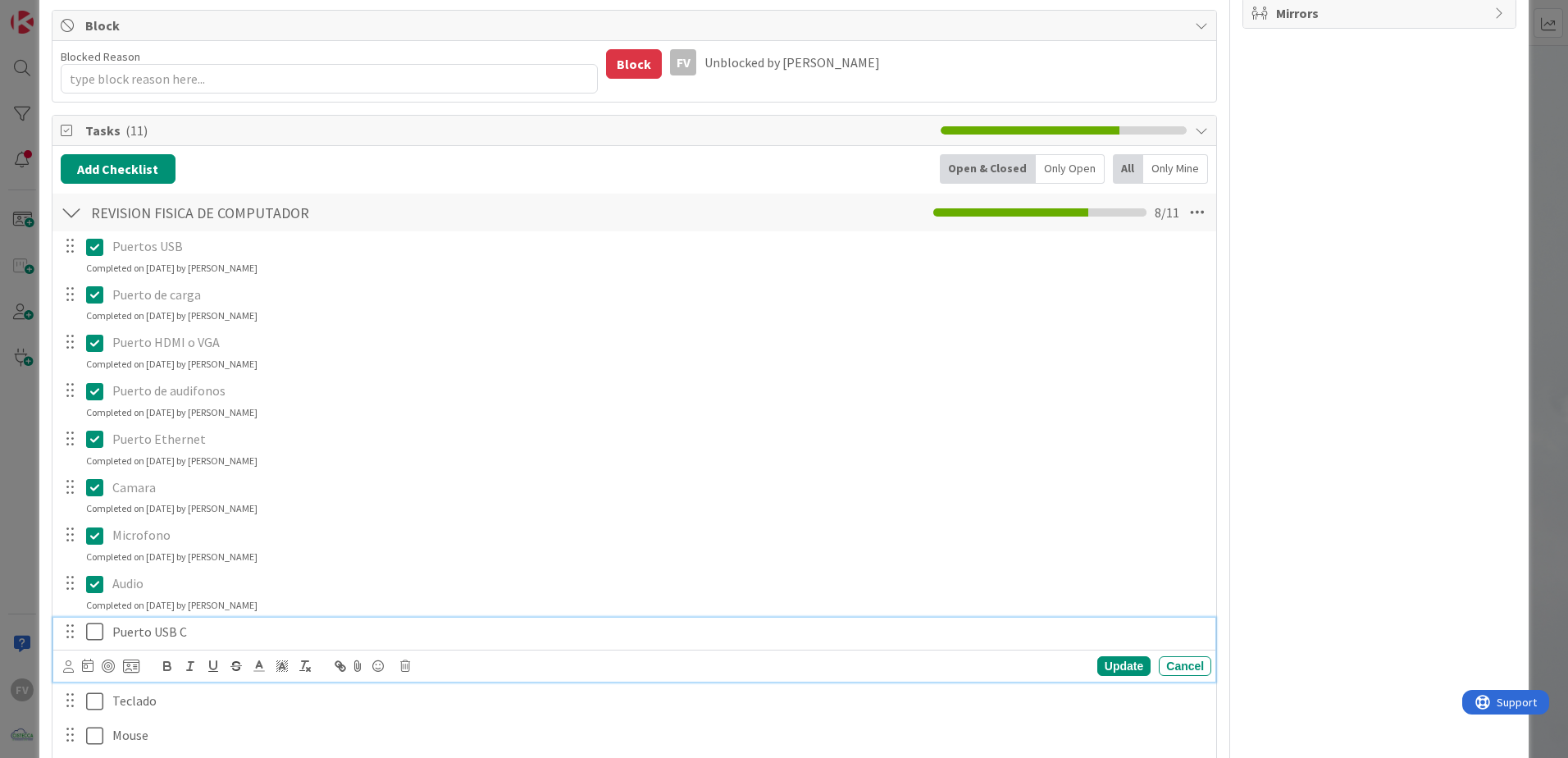
click at [96, 501] on icon at bounding box center [98, 631] width 25 height 20
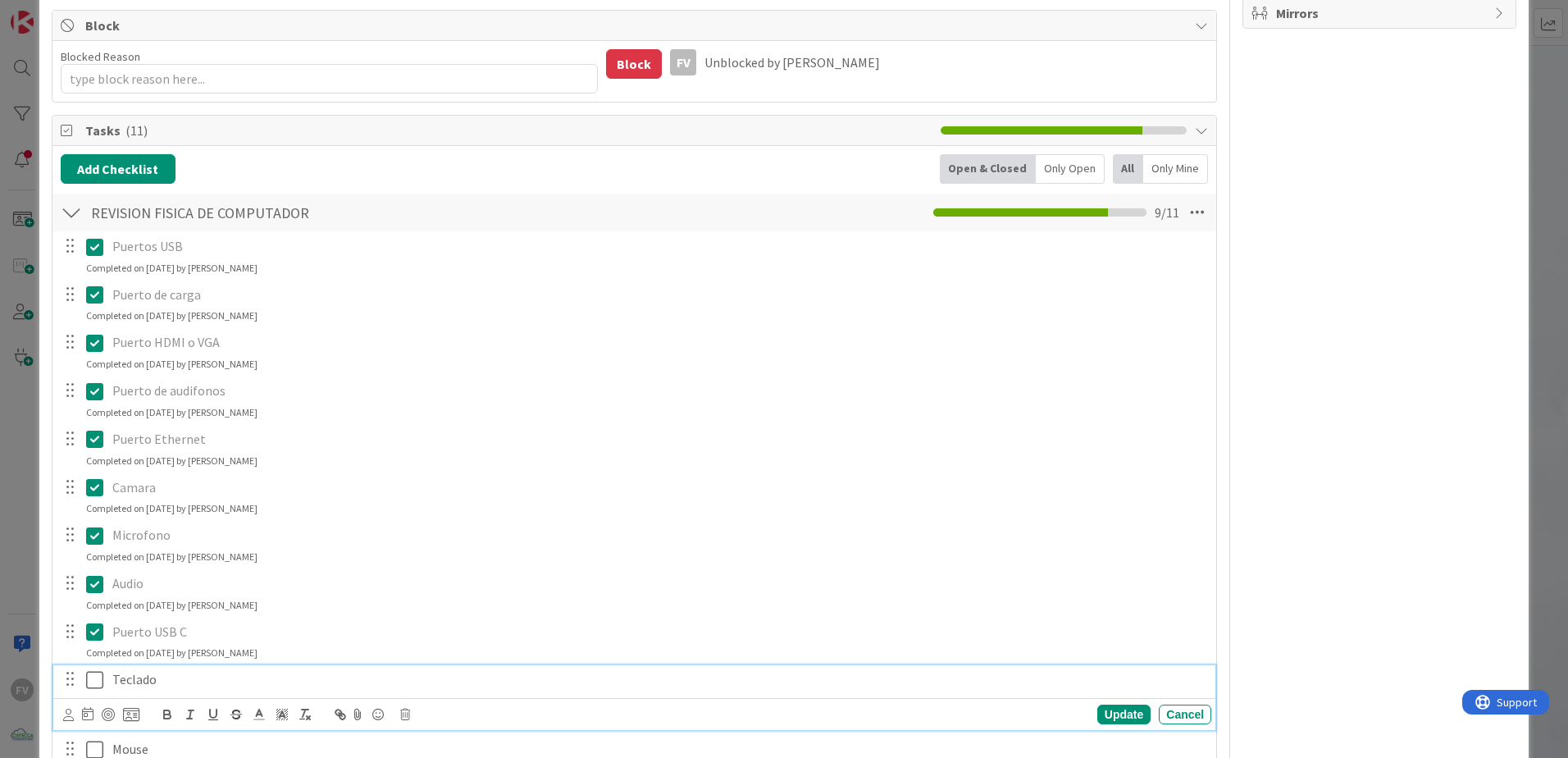
click at [97, 501] on icon at bounding box center [98, 680] width 25 height 20
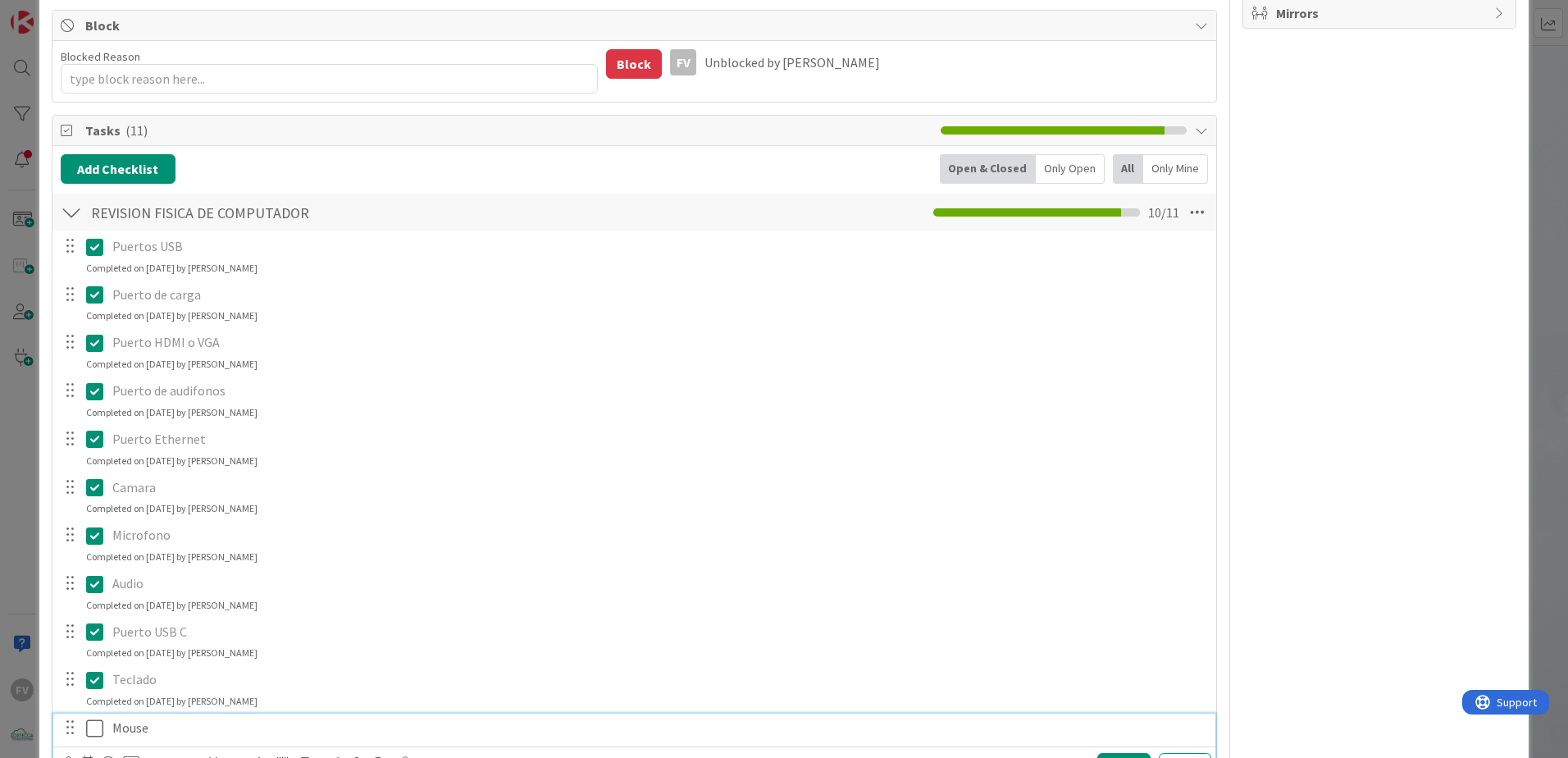
click at [97, 501] on icon at bounding box center [98, 728] width 25 height 20
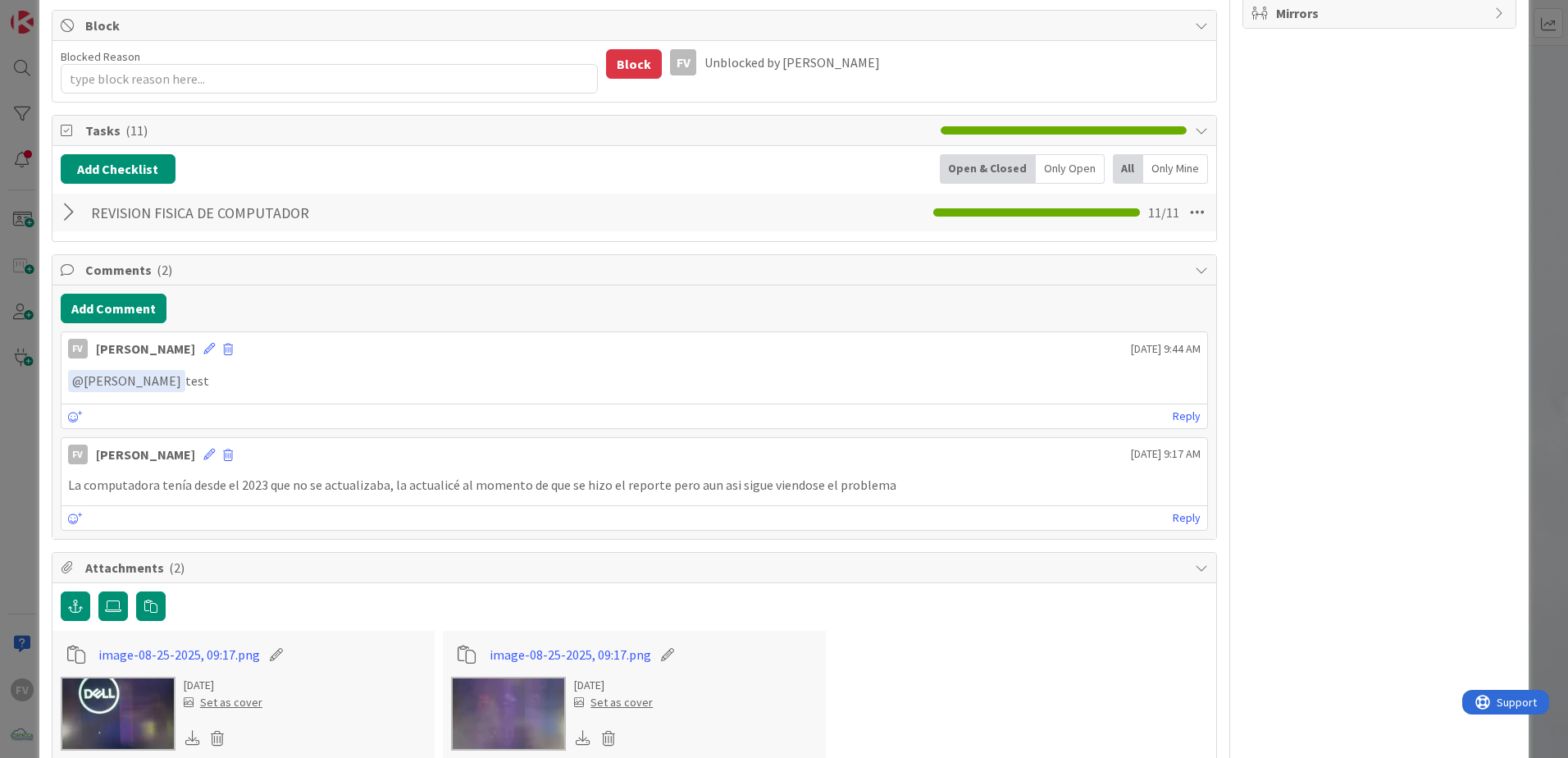
click at [224, 357] on div at bounding box center [228, 348] width 9 height 20
click at [60, 435] on button "Delete" at bounding box center [66, 425] width 61 height 29
type textarea "x"
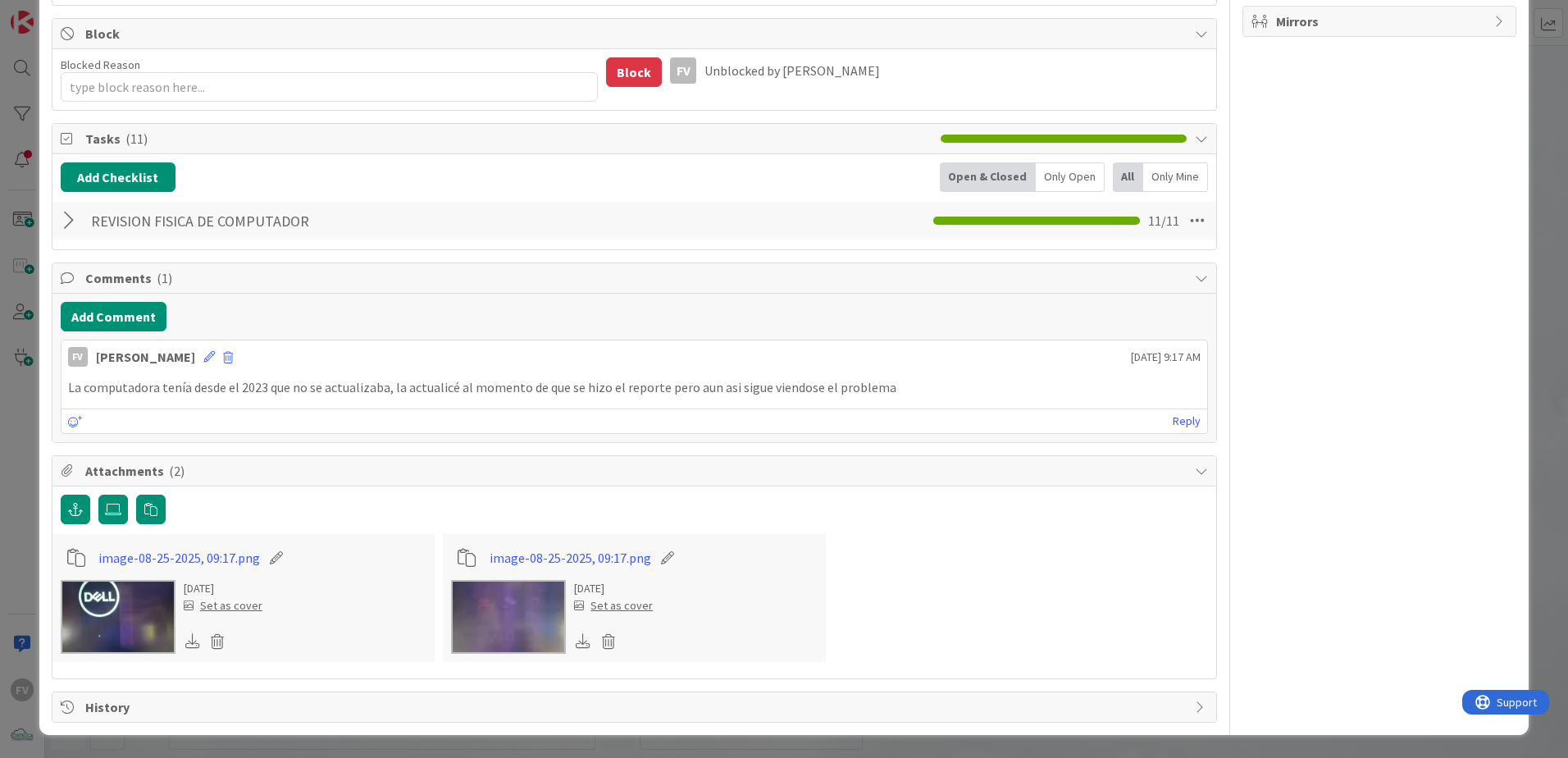
scroll to position [330, 0]
click at [157, 307] on button "Add Comment" at bounding box center [113, 316] width 106 height 29
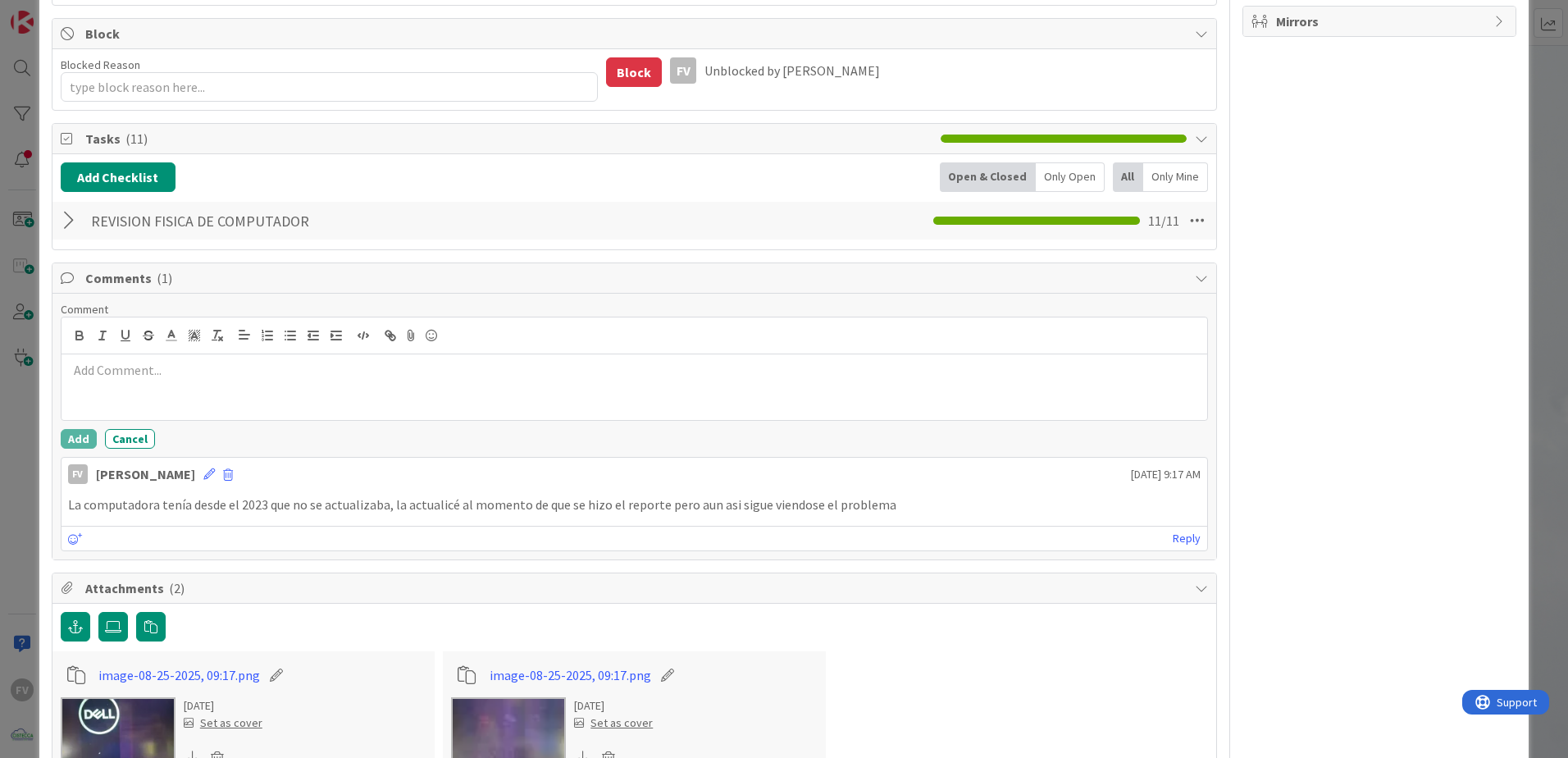
click at [204, 391] on div at bounding box center [634, 387] width 1146 height 65
click at [181, 384] on div "[DATE]" at bounding box center [634, 387] width 1146 height 65
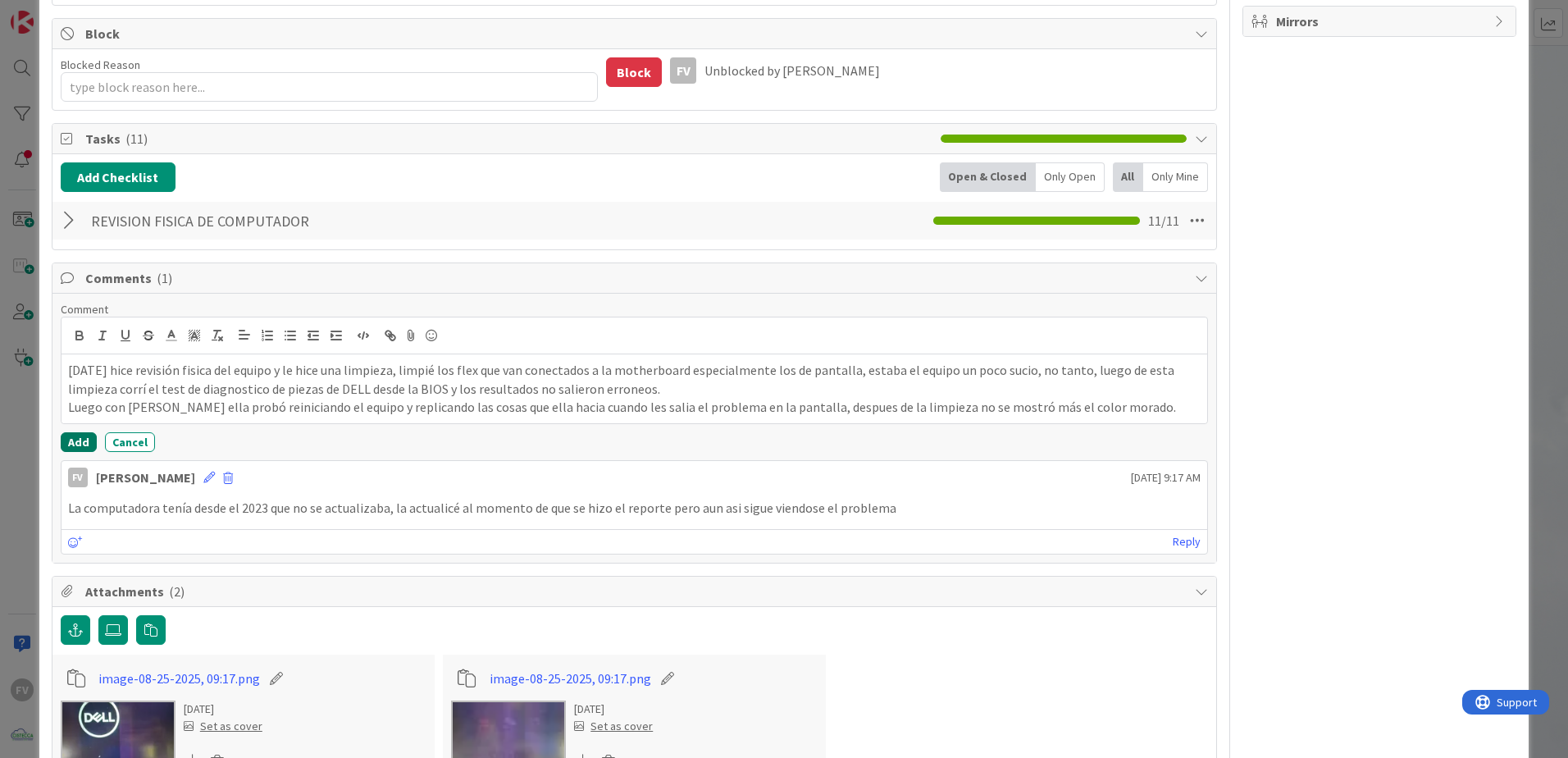
click at [77, 441] on button "Add" at bounding box center [78, 441] width 36 height 20
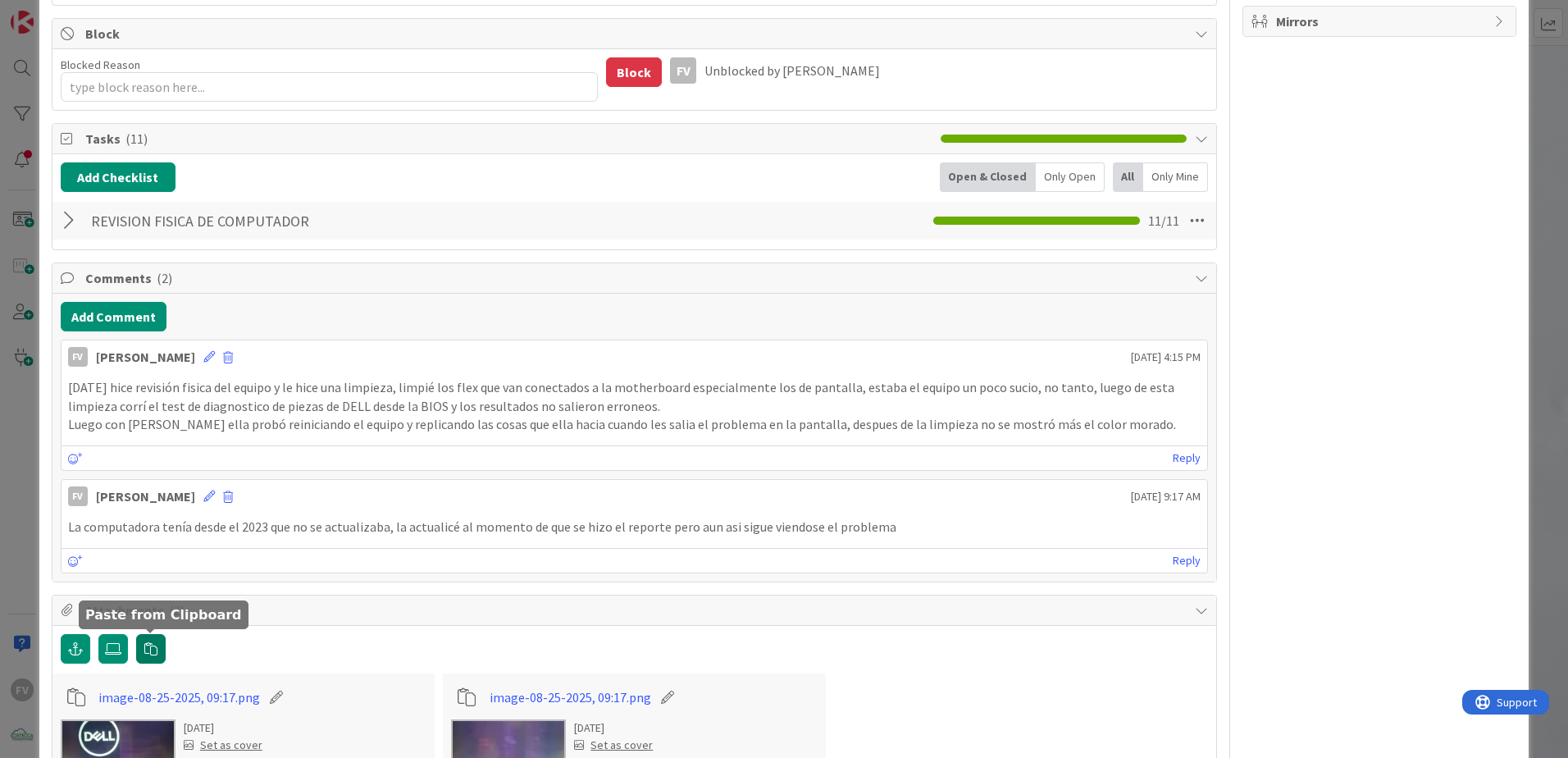
click at [150, 501] on icon "button" at bounding box center [151, 648] width 13 height 13
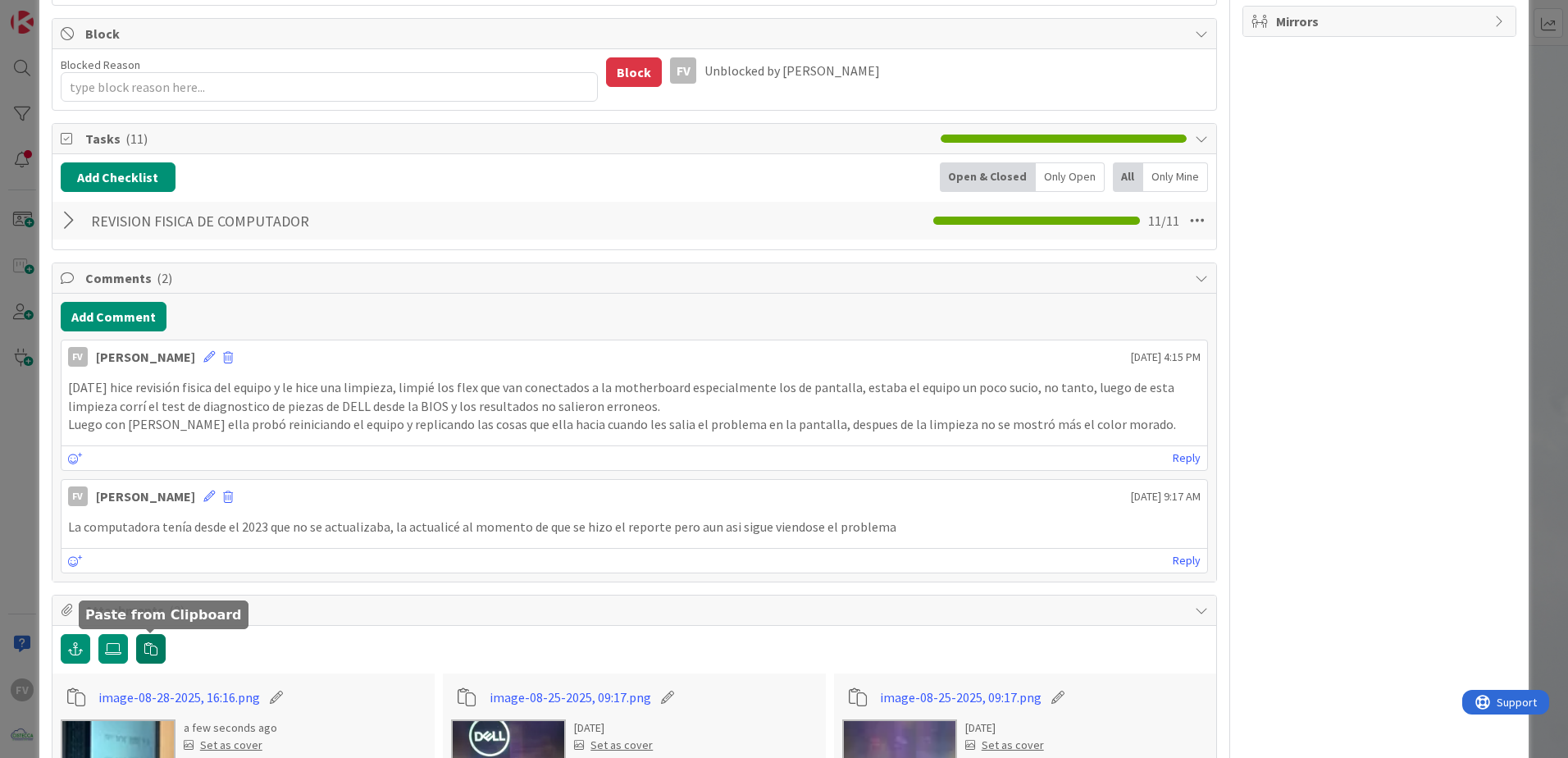
click at [154, 501] on icon "button" at bounding box center [151, 648] width 13 height 13
click at [148, 501] on icon "button" at bounding box center [151, 648] width 13 height 13
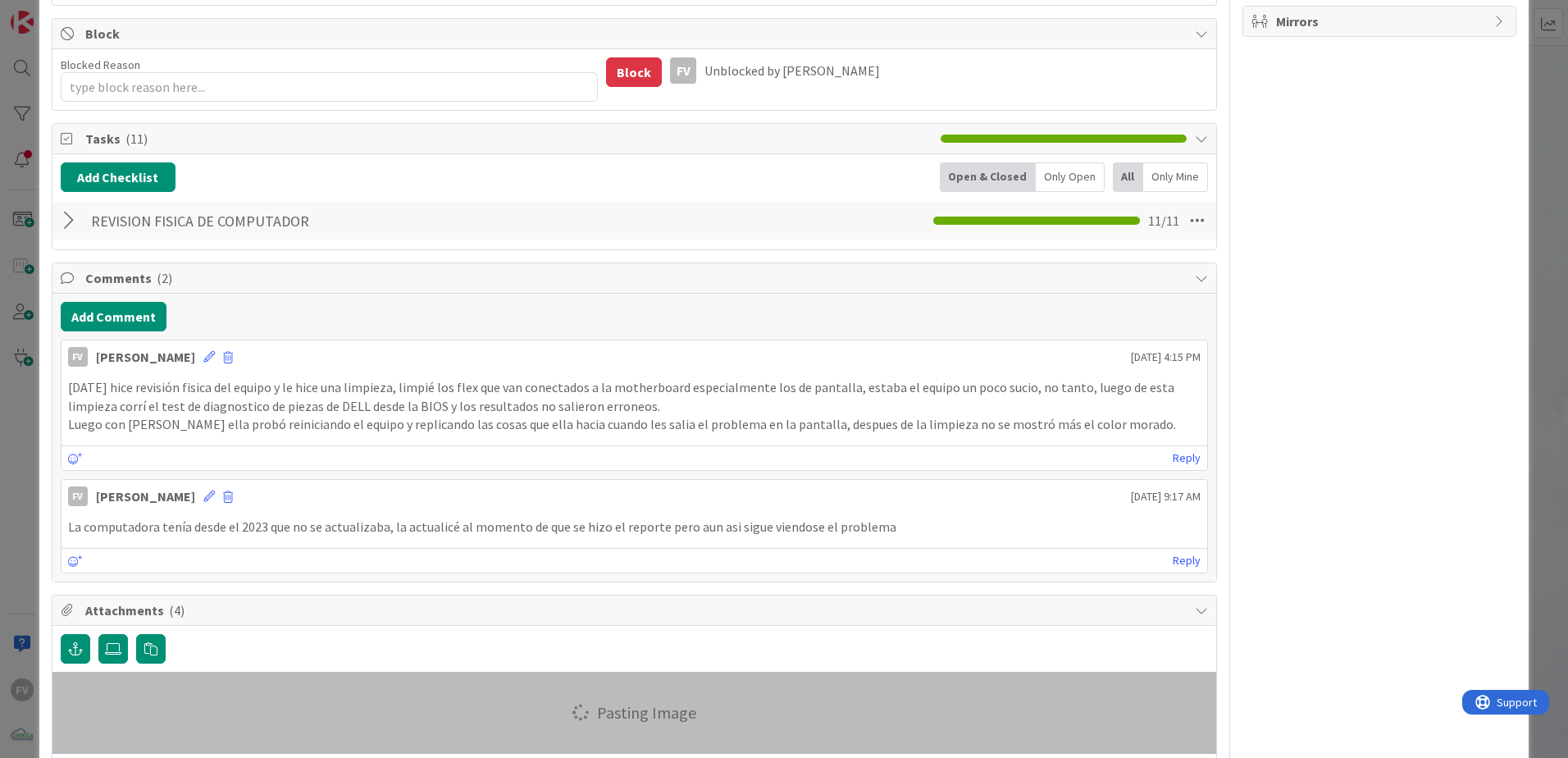
click at [28, 211] on div "ID 3644 OPERACIONES [PERSON_NAME] Title 63 / 128 Revision fisica de equipo + pr…" at bounding box center [784, 379] width 1568 height 758
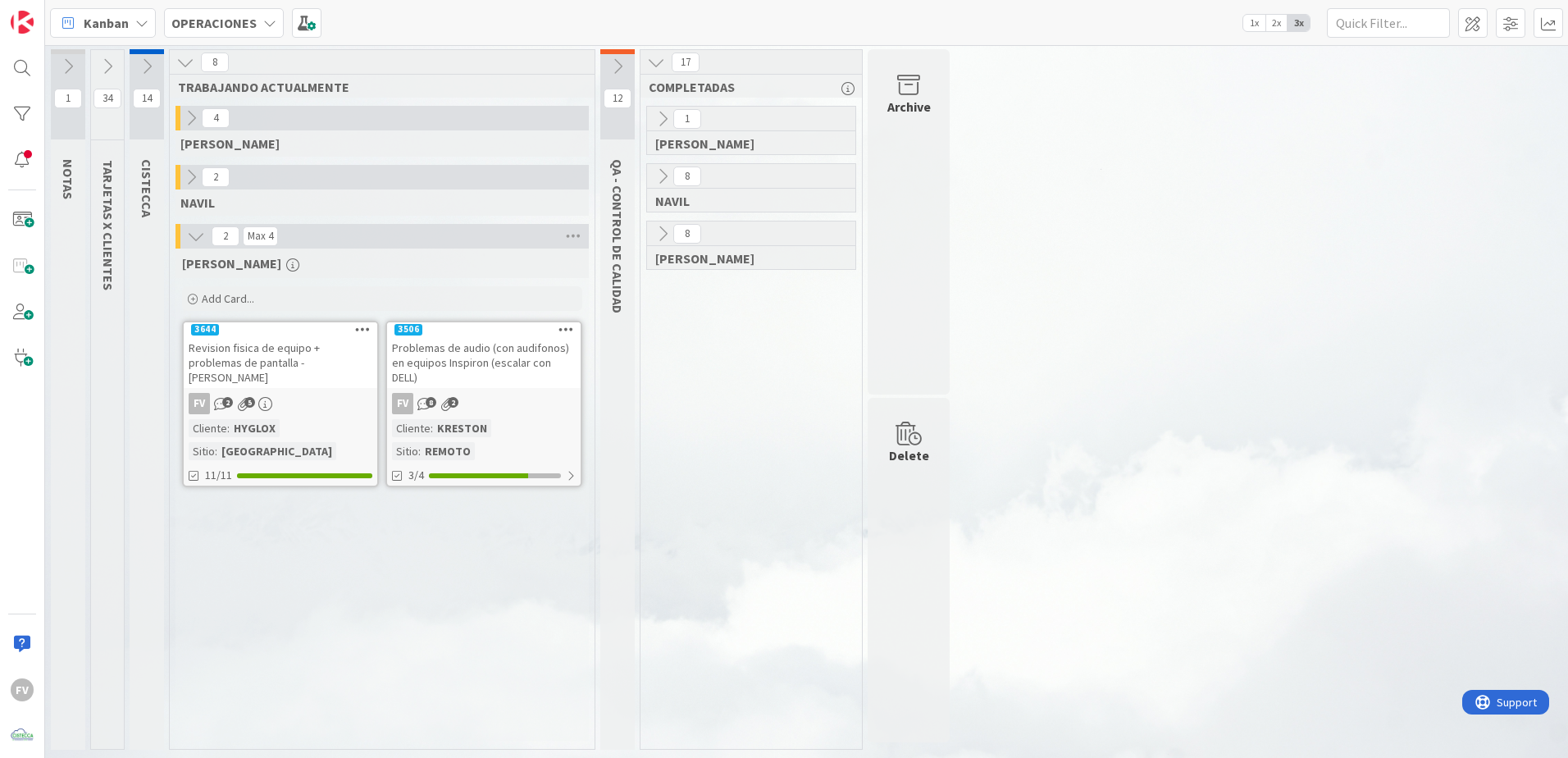
click at [612, 68] on icon at bounding box center [617, 66] width 18 height 18
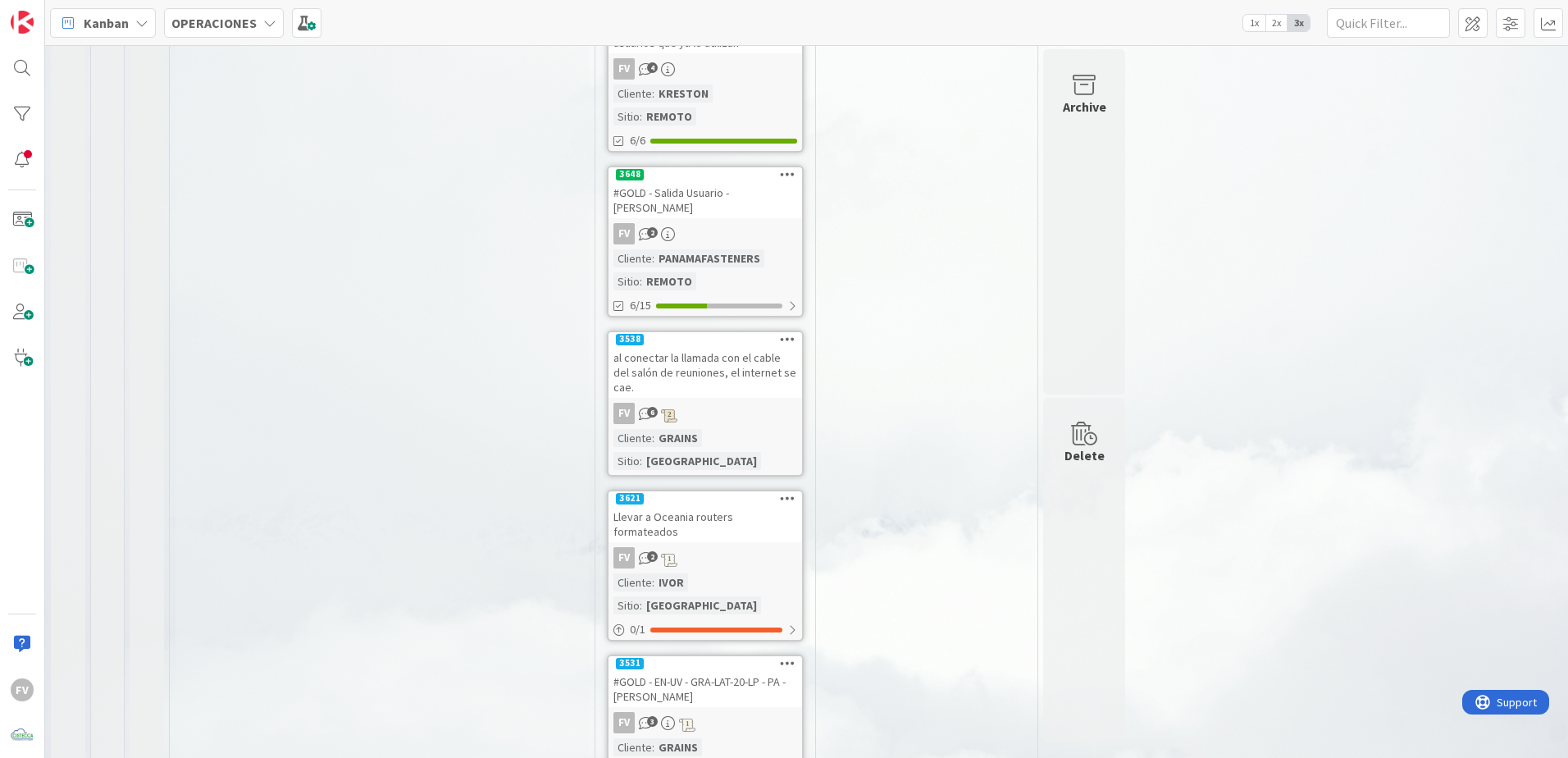
scroll to position [834, 0]
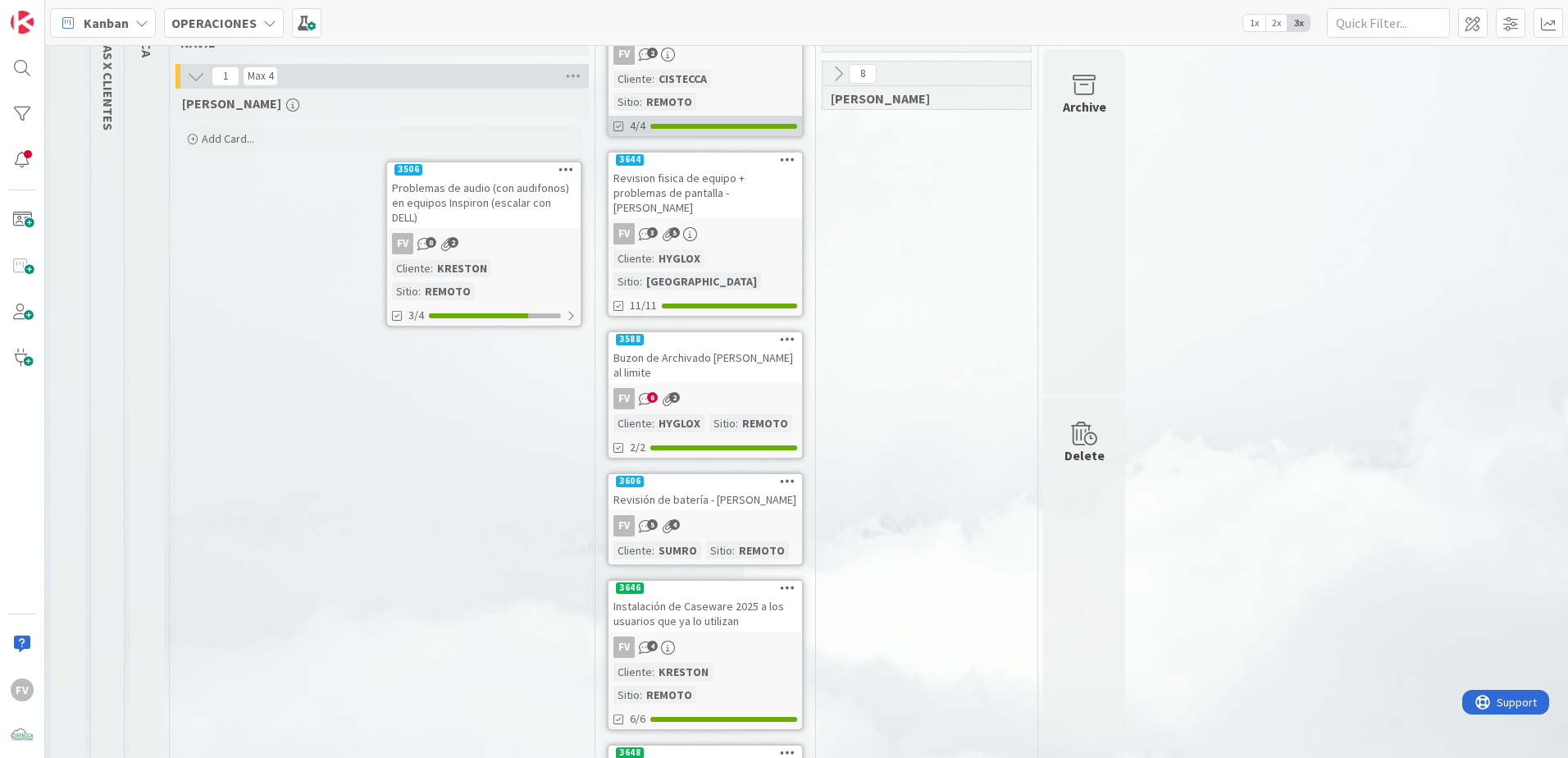
scroll to position [0, 0]
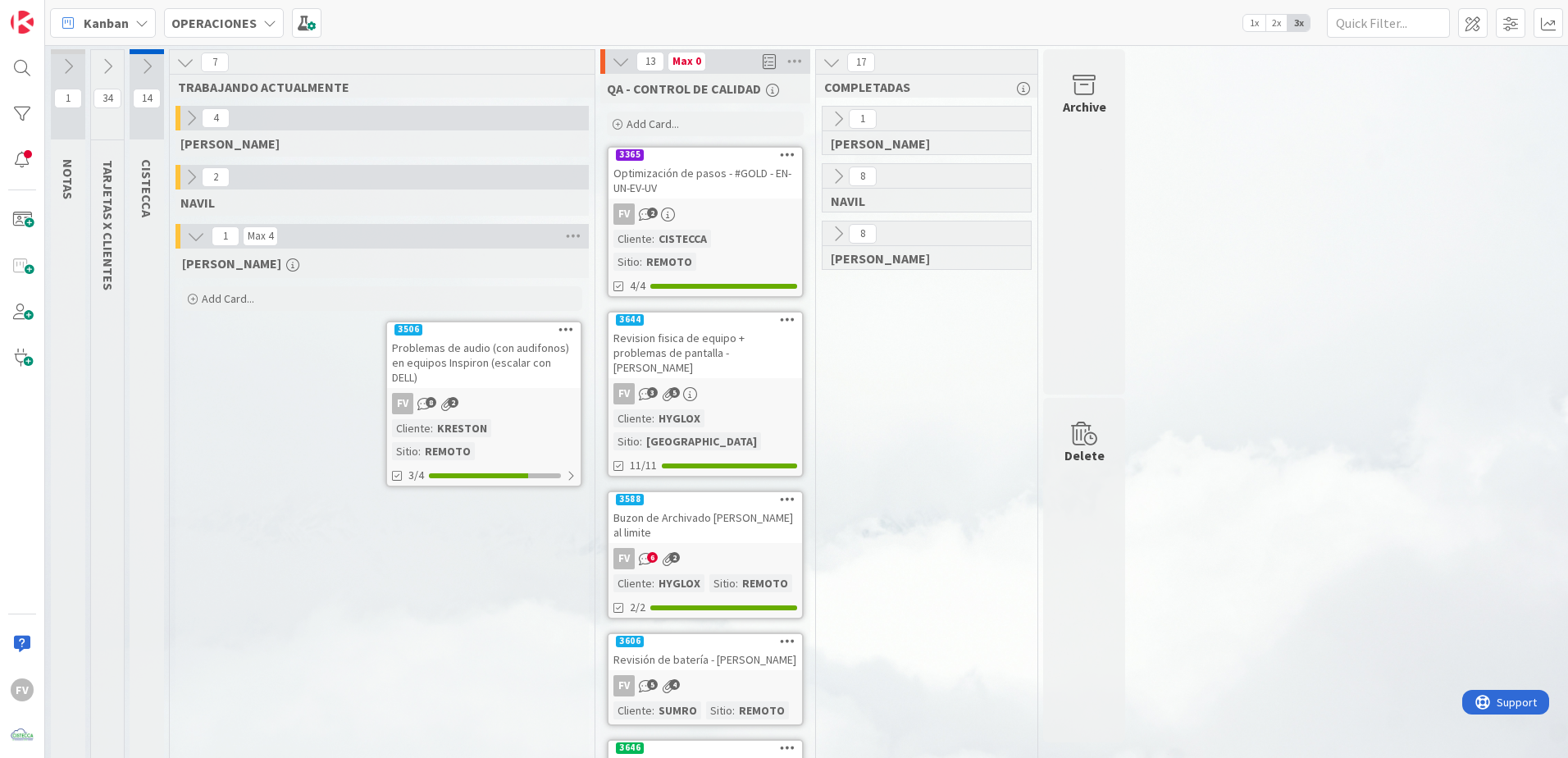
click at [612, 68] on icon at bounding box center [620, 61] width 18 height 18
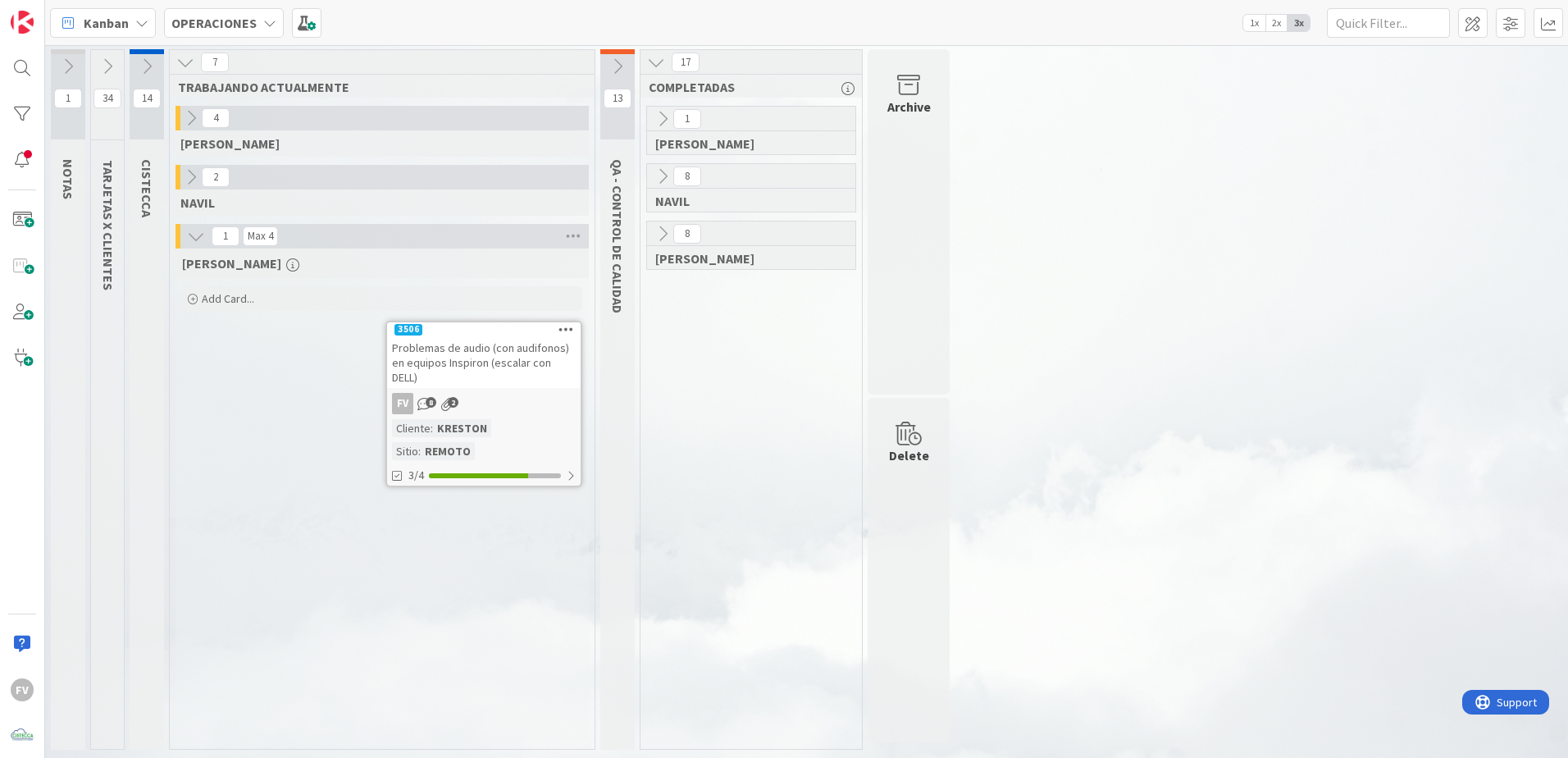
click at [789, 467] on div "1 [PERSON_NAME] 8 [PERSON_NAME] 8 [PERSON_NAME]" at bounding box center [750, 427] width 215 height 643
click at [185, 114] on icon at bounding box center [191, 117] width 18 height 18
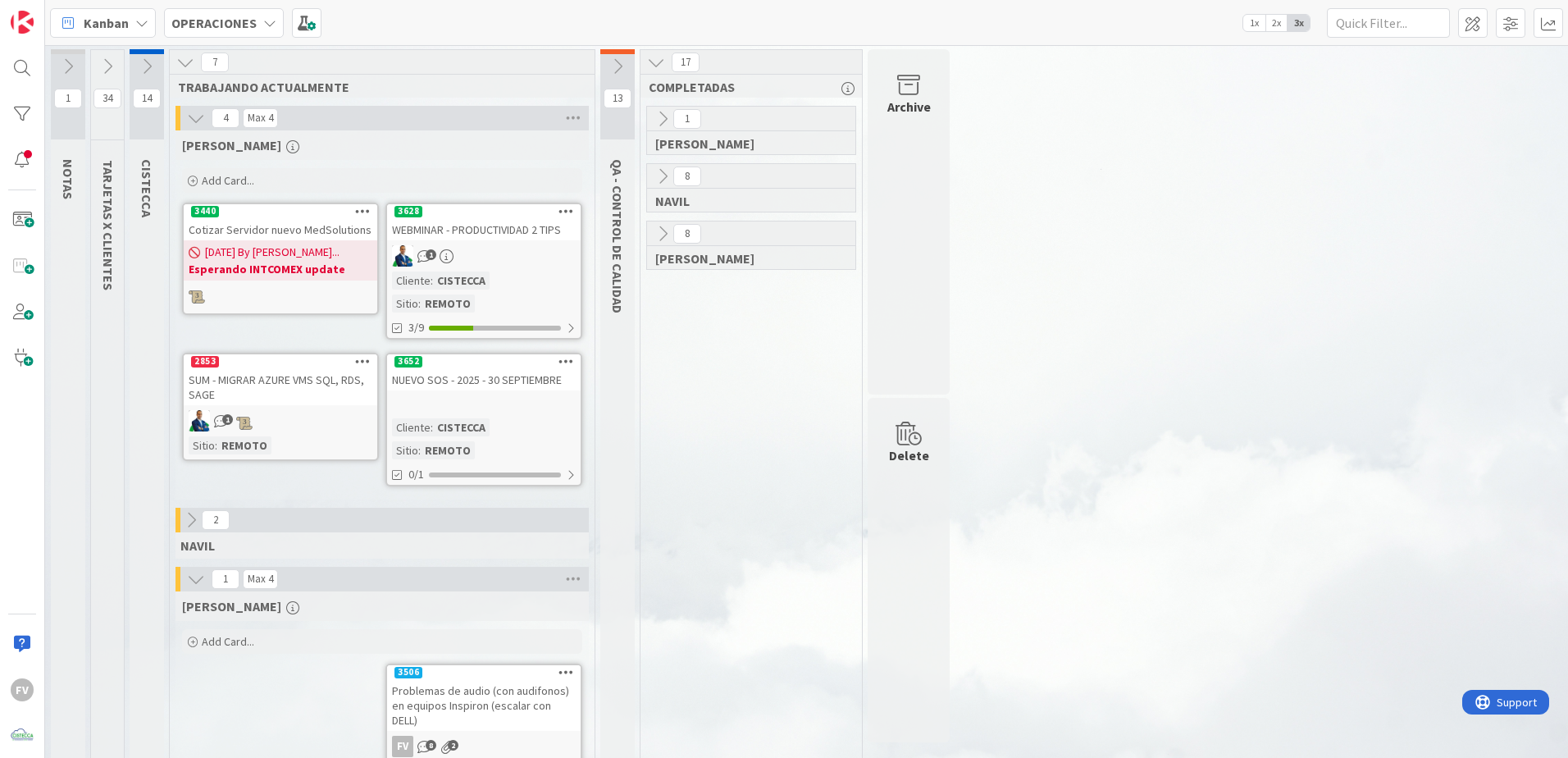
click at [457, 236] on div "WEBMINAR - PRODUCTIVIDAD 2 TIPS" at bounding box center [484, 230] width 194 height 22
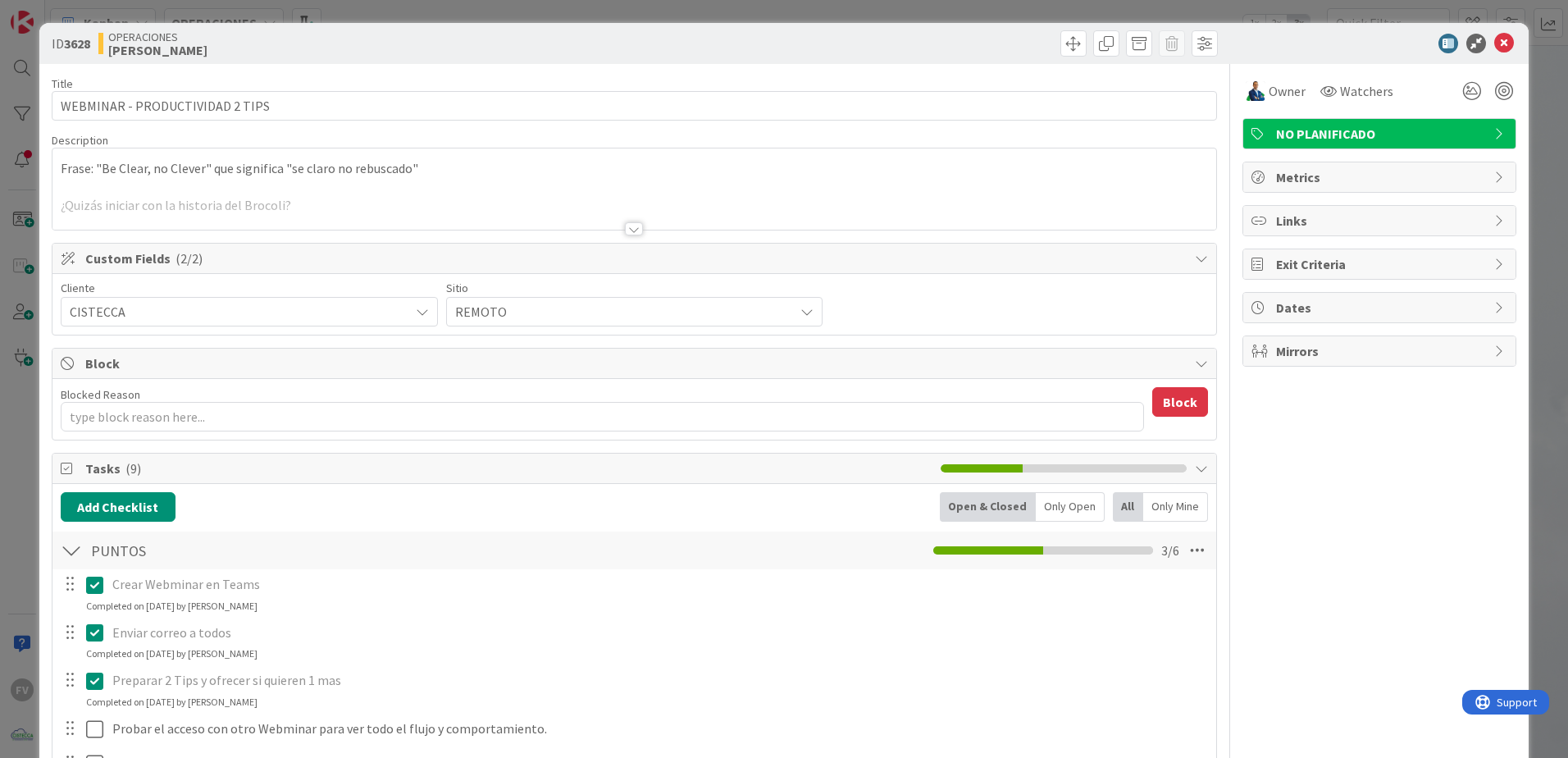
type textarea "x"
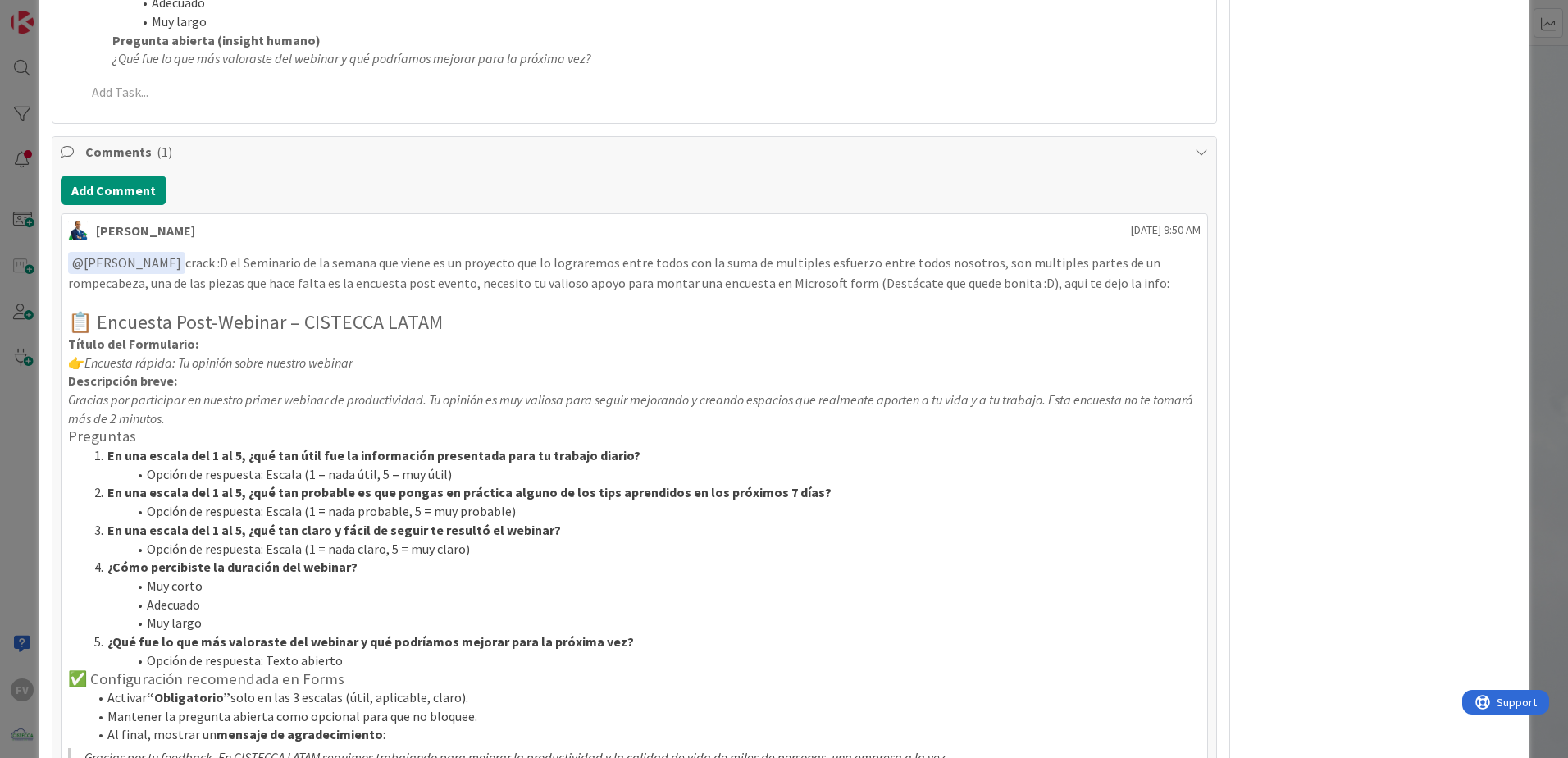
scroll to position [1520, 0]
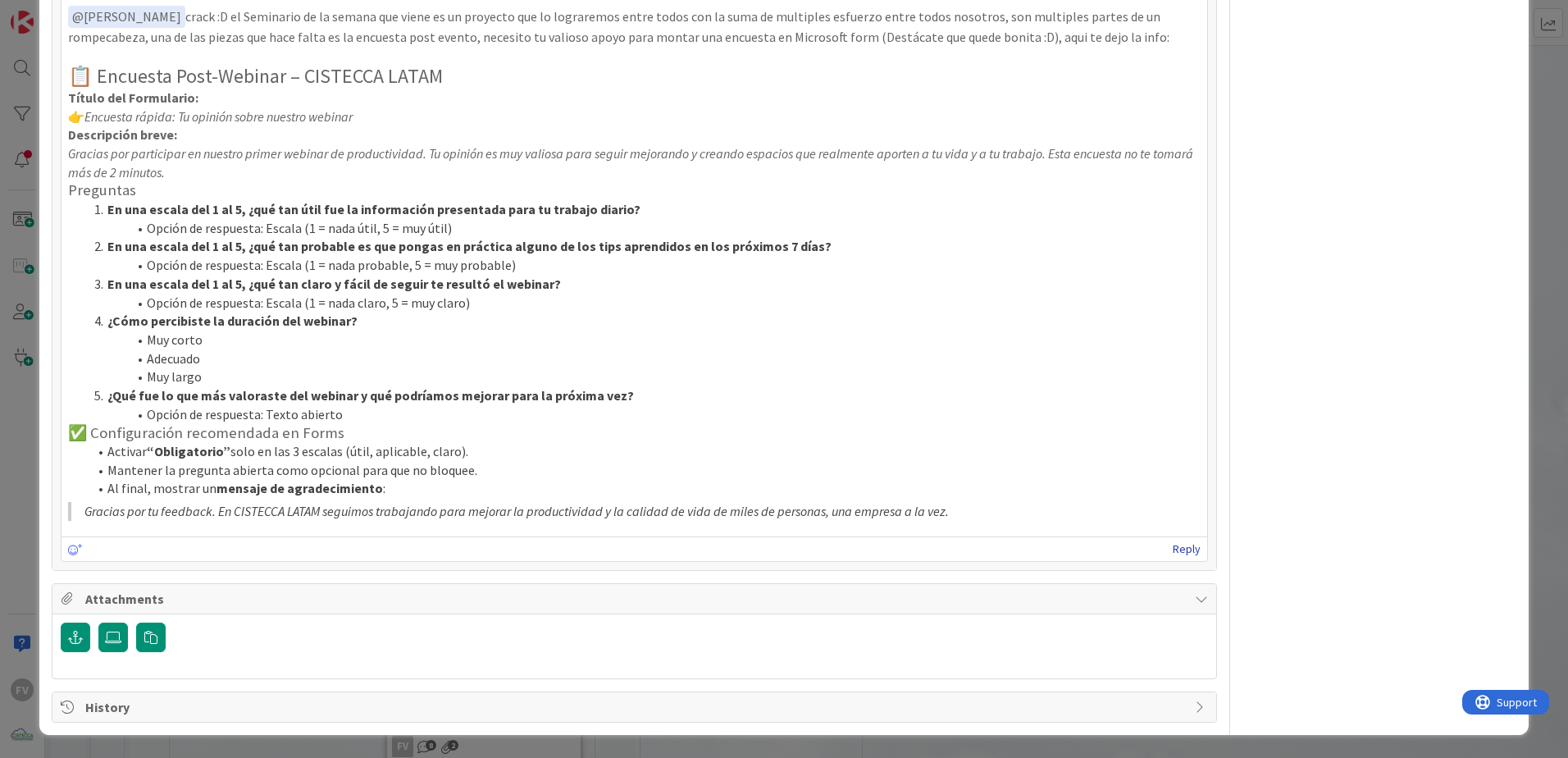
click at [1112, 501] on link "Reply" at bounding box center [1187, 549] width 28 height 21
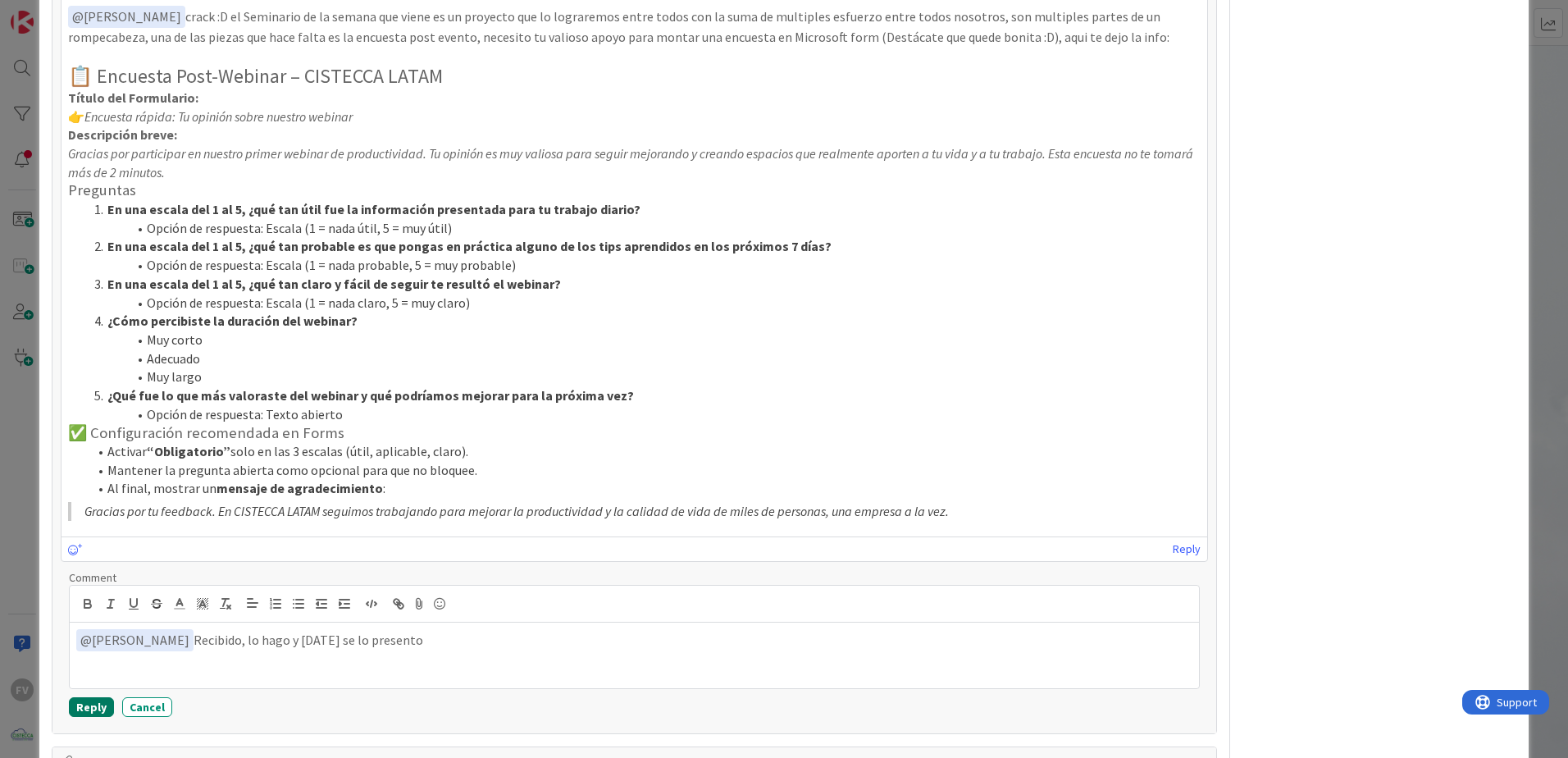
click at [87, 501] on button "Reply" at bounding box center [92, 707] width 45 height 20
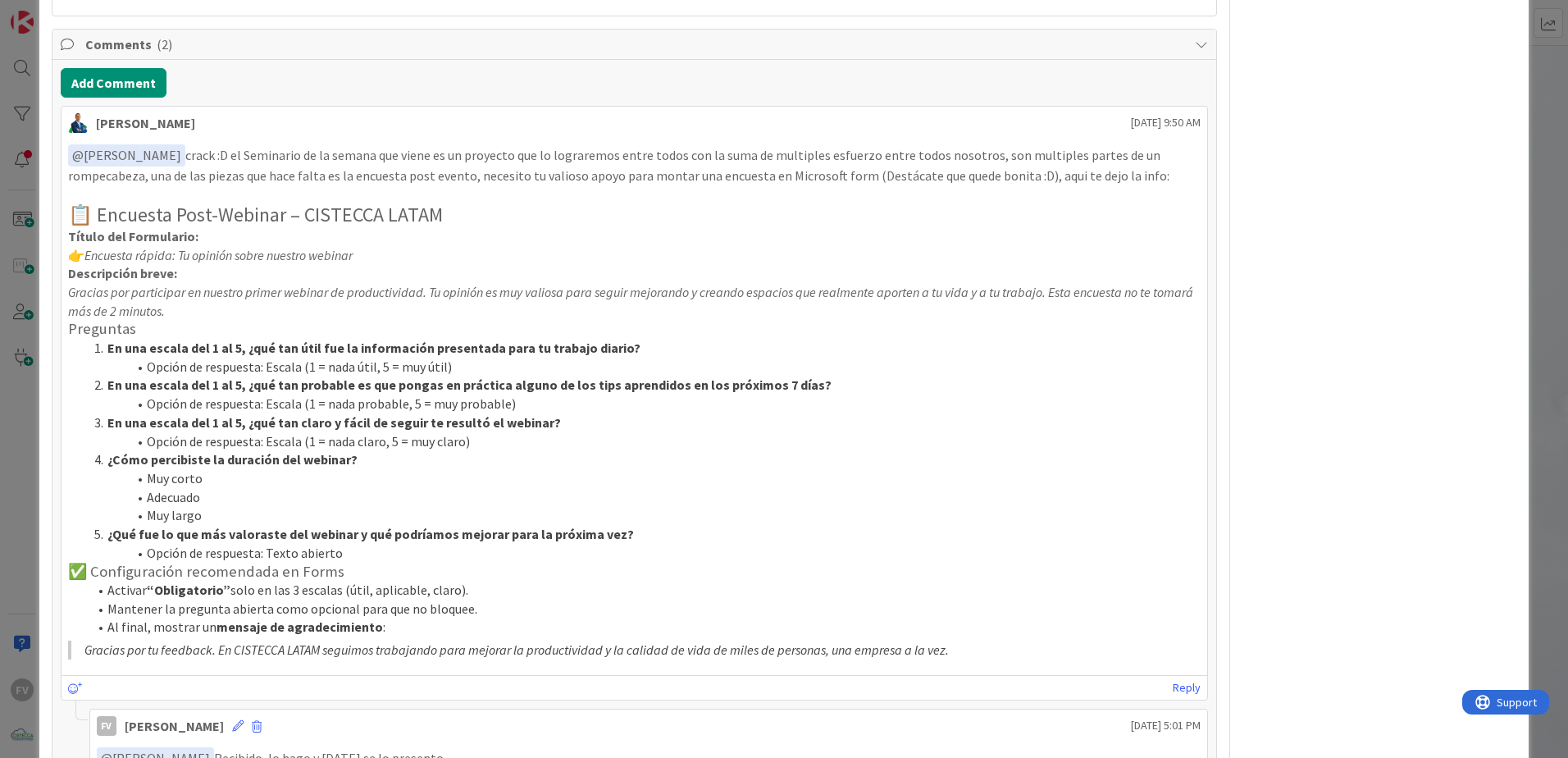
scroll to position [1355, 0]
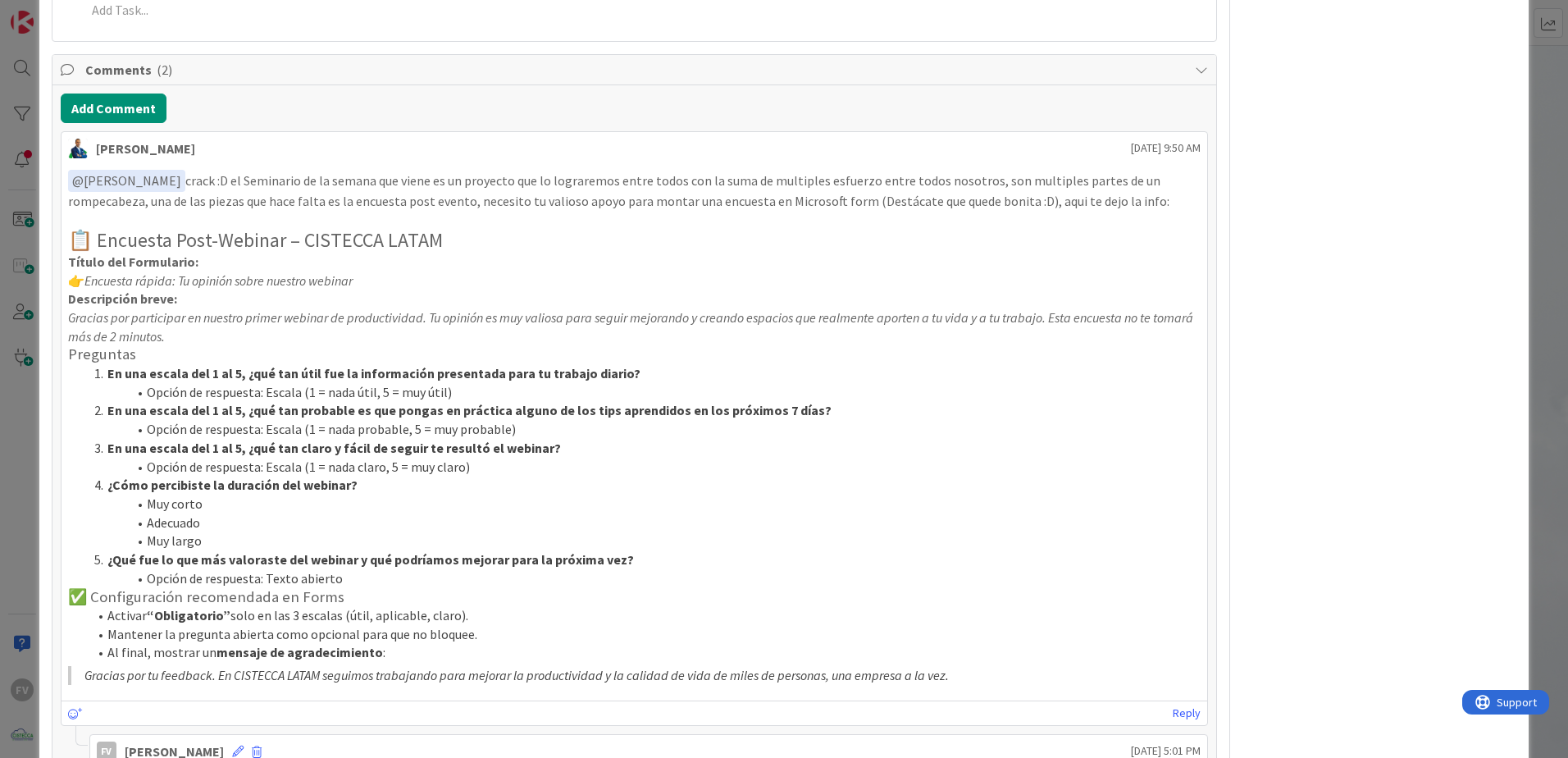
click at [18, 208] on div "ID 3628 OPERACIONES [PERSON_NAME] Title 31 / 128 WEBMINAR - PRODUCTIVIDAD 2 TIP…" at bounding box center [784, 379] width 1568 height 758
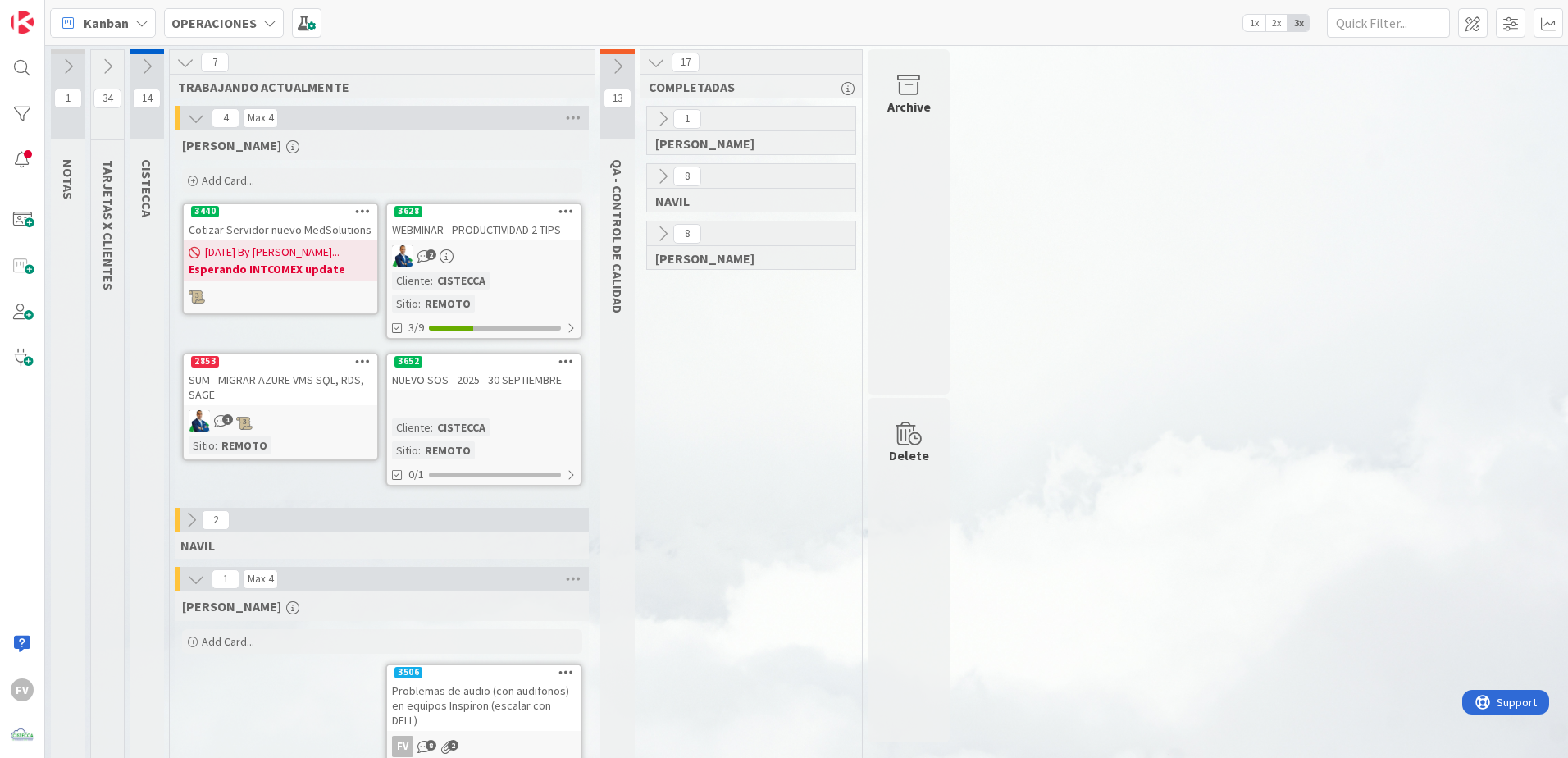
click at [106, 64] on icon at bounding box center [107, 66] width 18 height 18
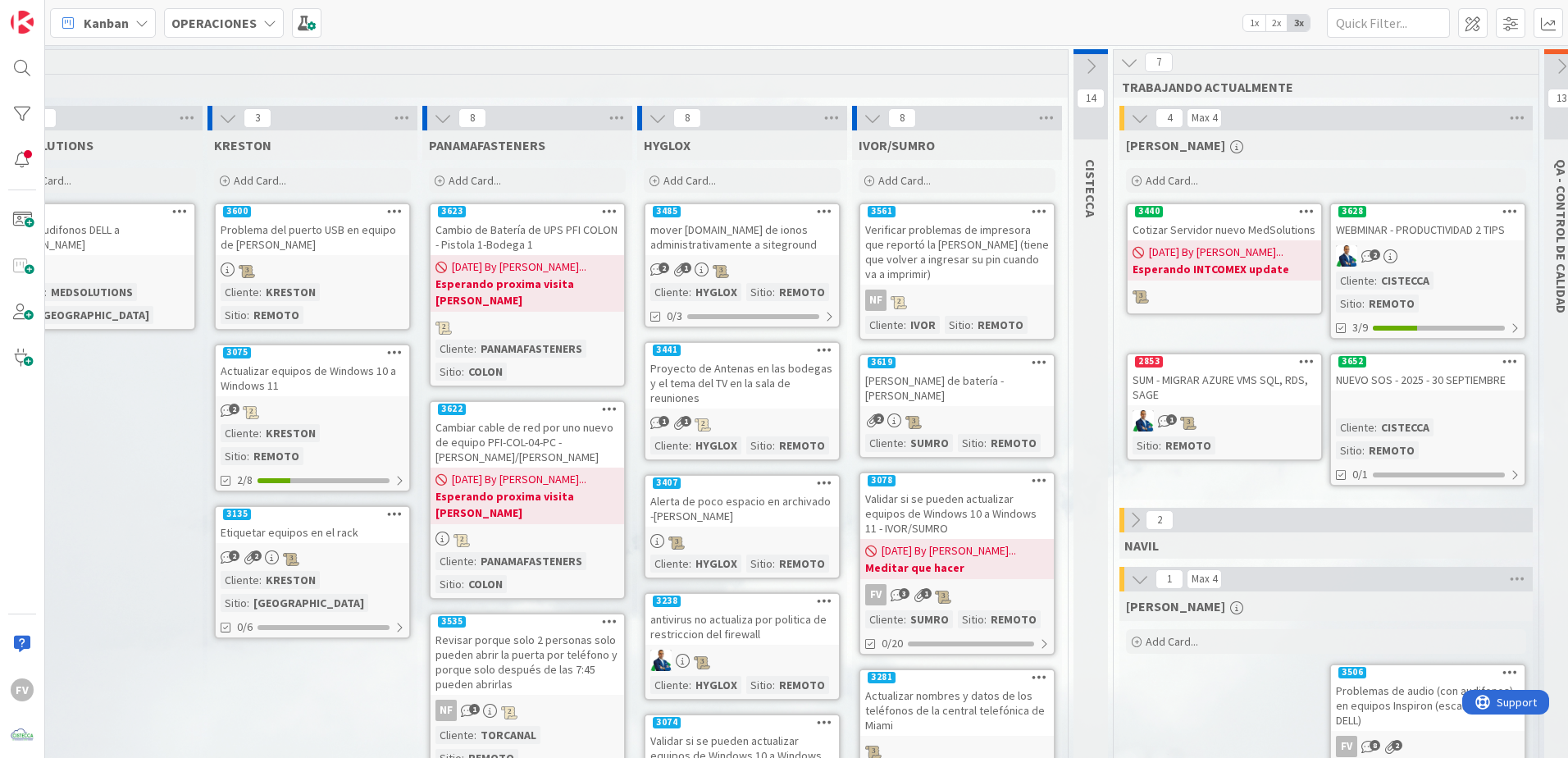
scroll to position [0, 715]
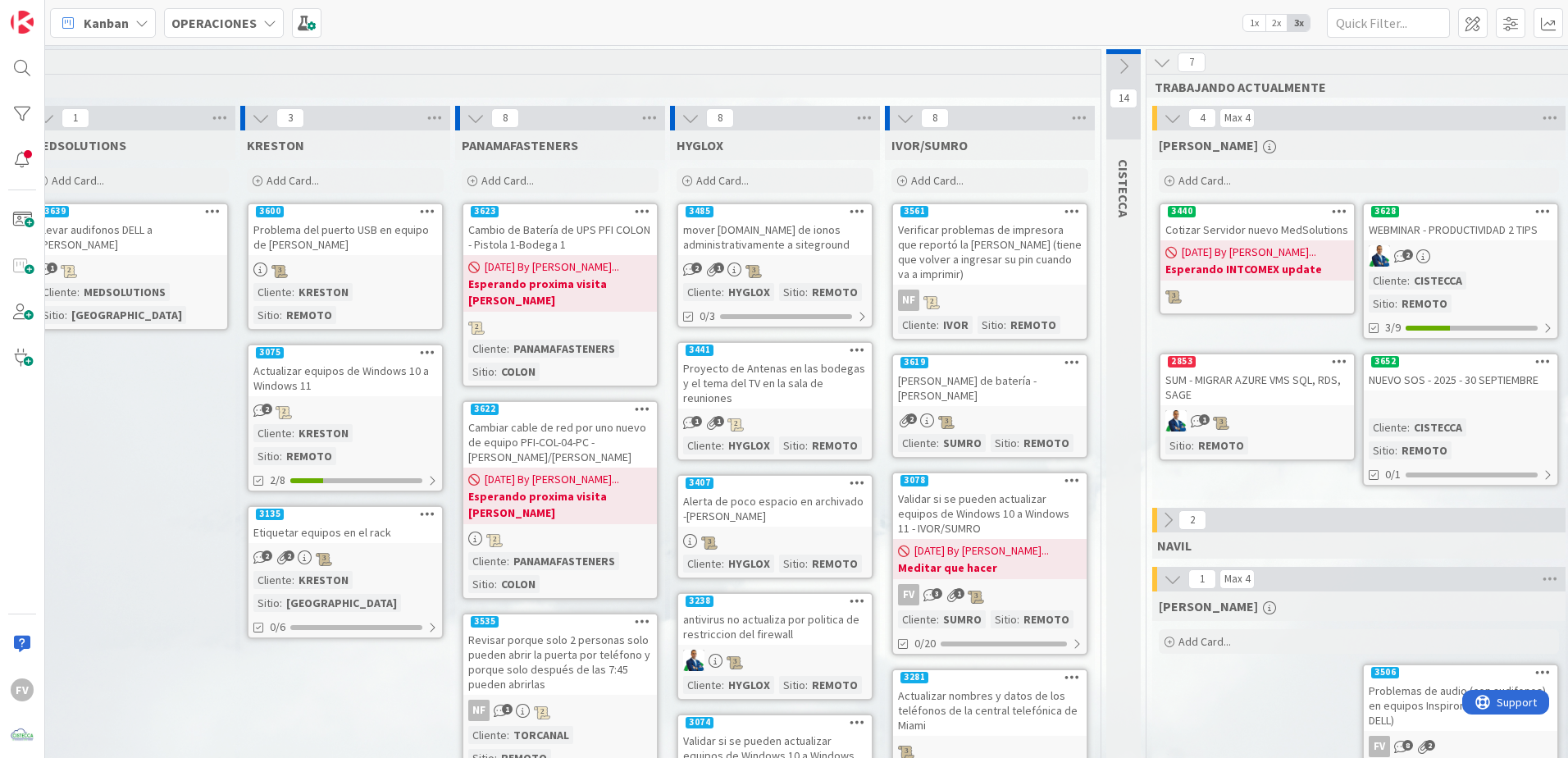
click at [347, 186] on div "Add Card..." at bounding box center [345, 181] width 197 height 25
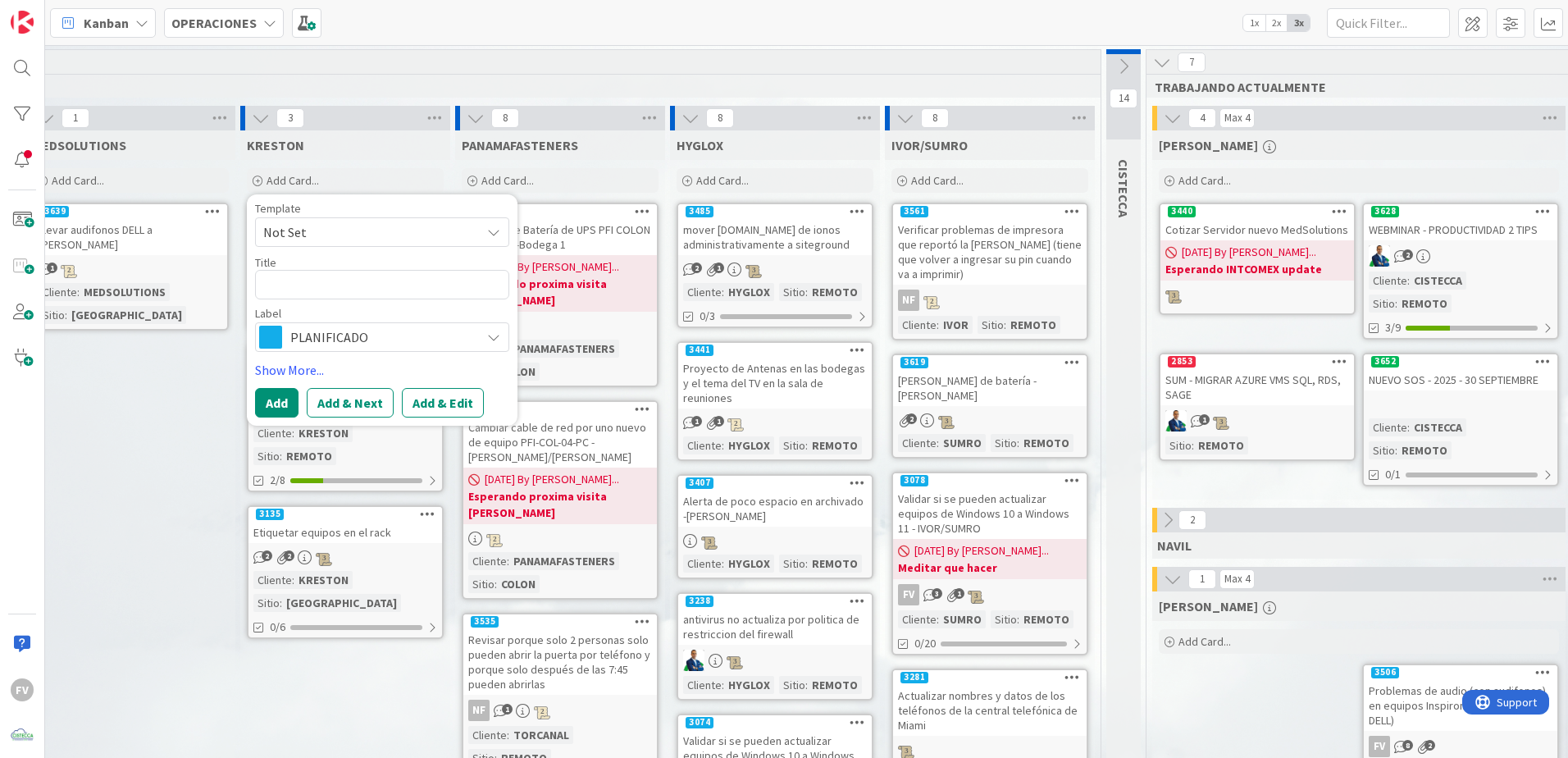
type textarea "x"
type textarea "R"
type textarea "x"
type textarea "Re"
type textarea "x"
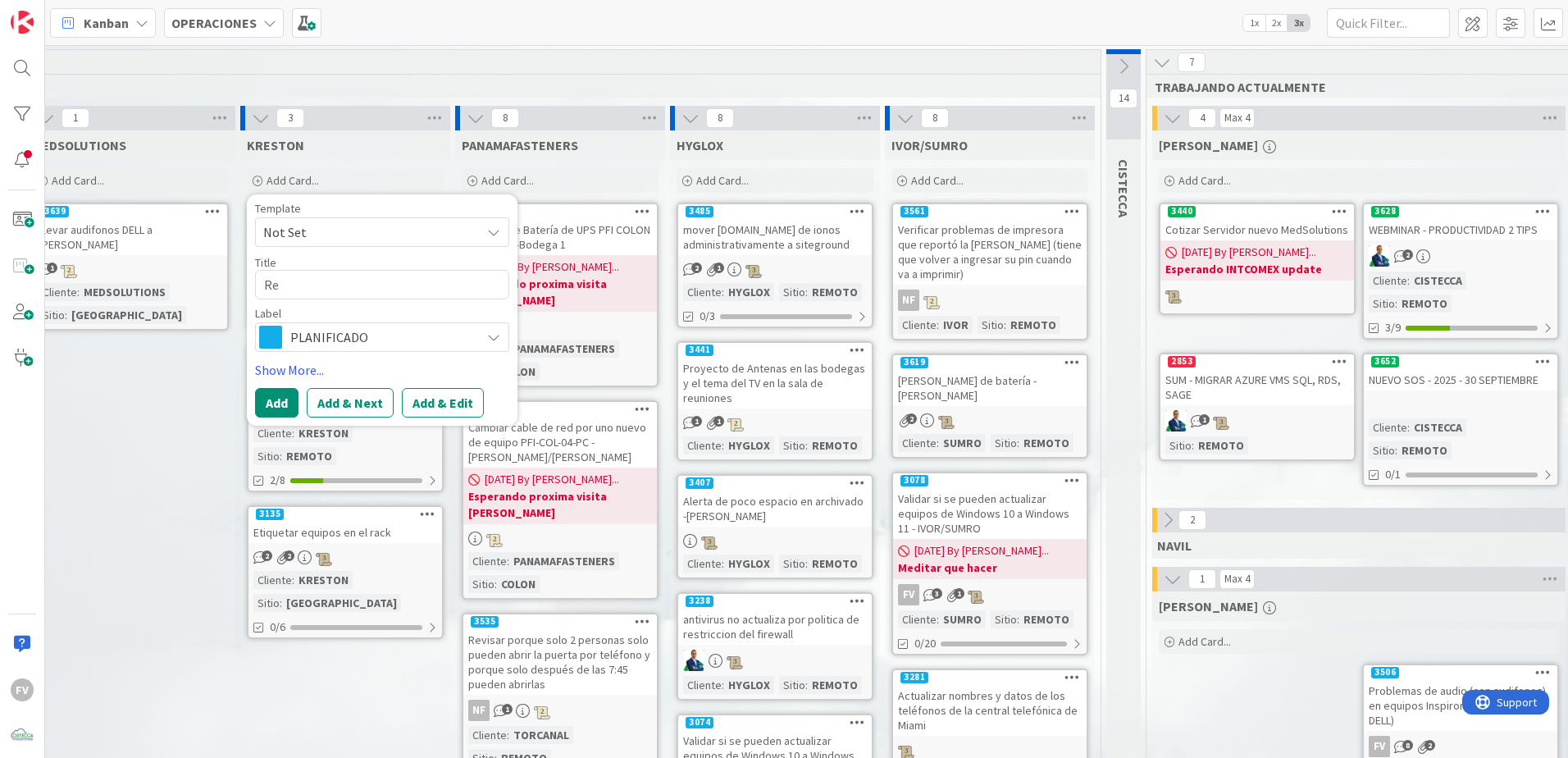
type textarea "Rev"
type textarea "x"
type textarea "Revi"
type textarea "x"
type textarea "Revis"
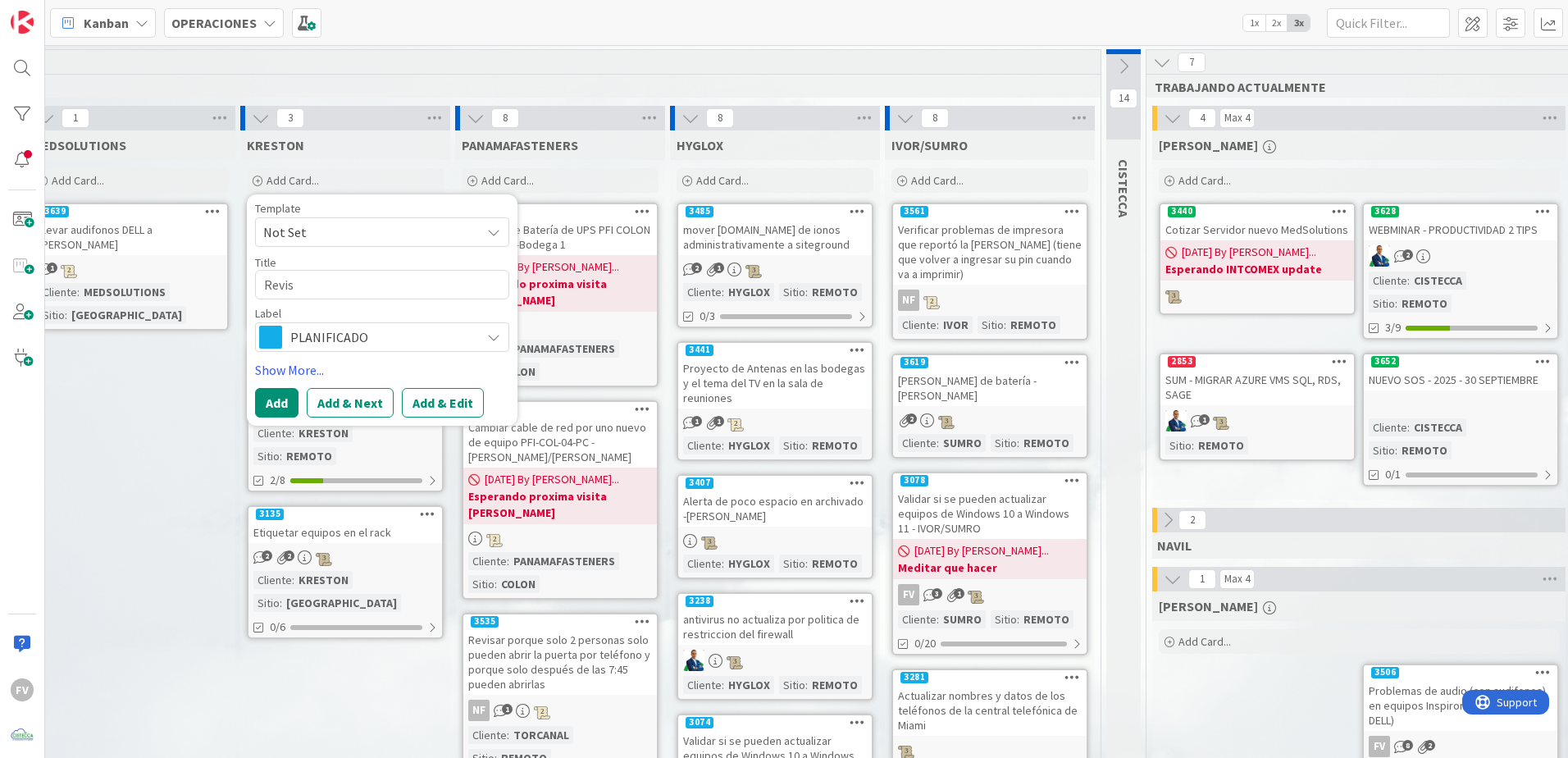
type textarea "x"
type textarea "Revisi"
type textarea "x"
type textarea "Revisio"
type textarea "x"
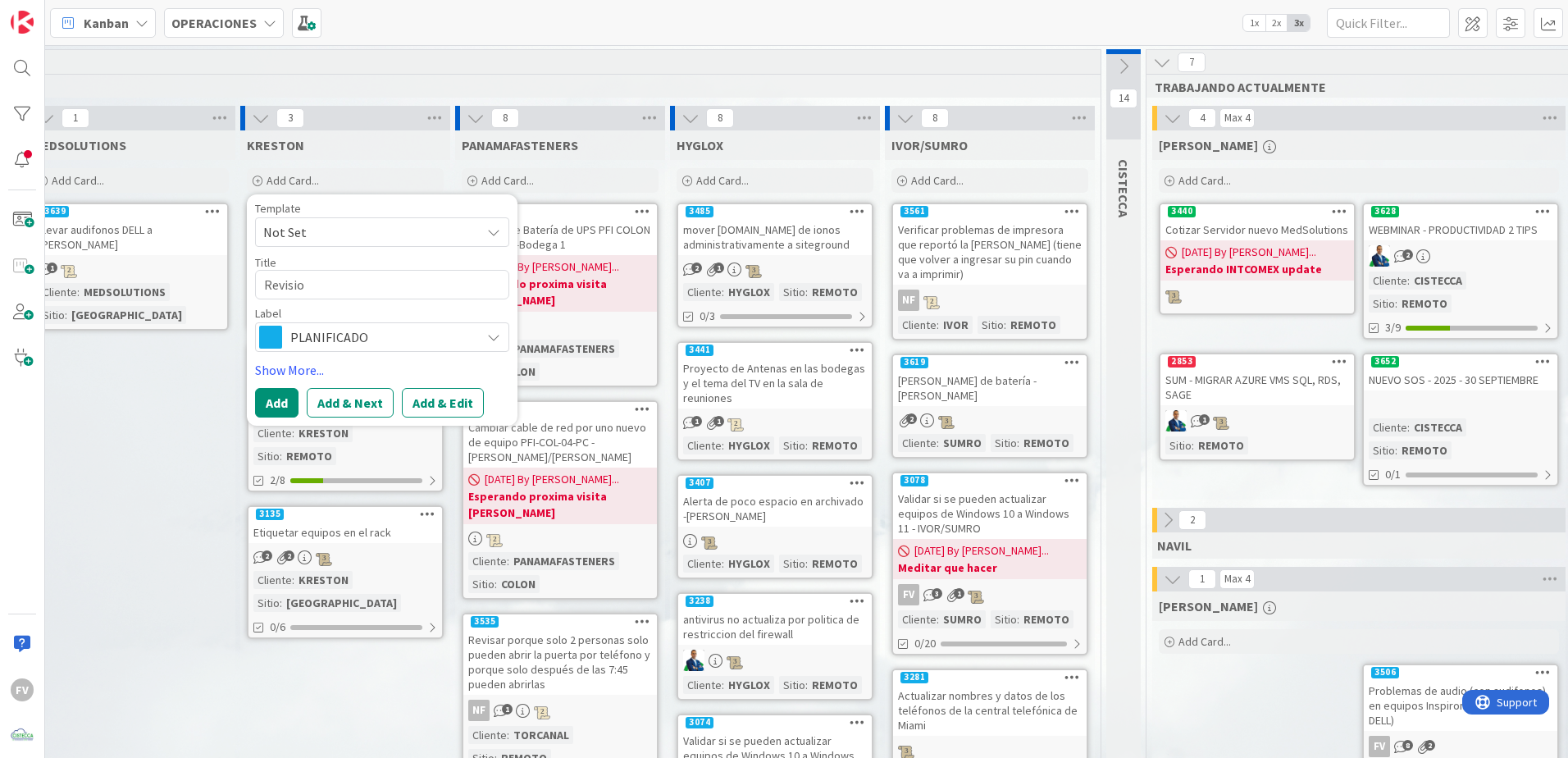
type textarea "Revision"
type textarea "x"
type textarea "Revision"
type textarea "x"
type textarea "Revision f"
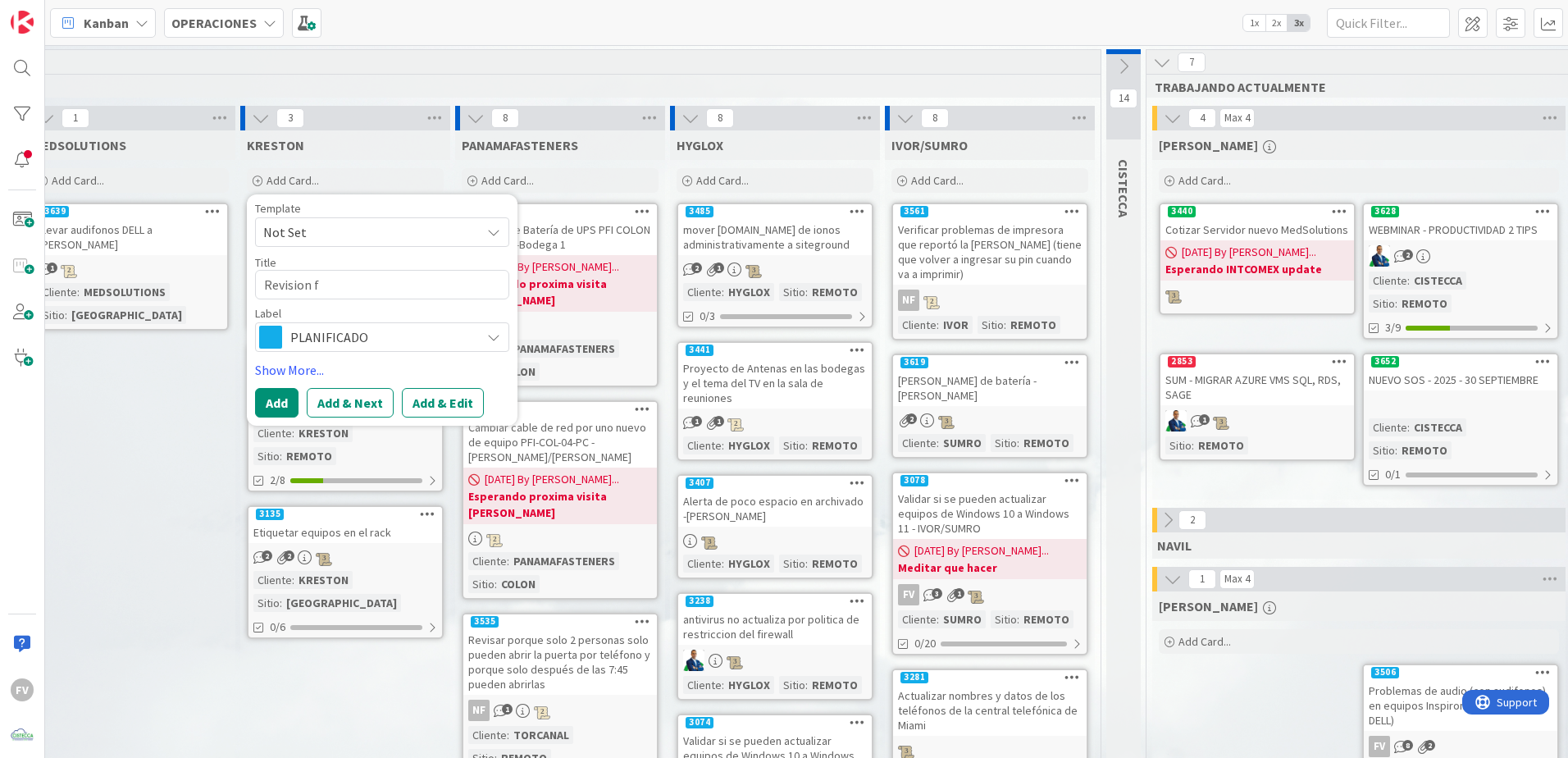
type textarea "x"
type textarea "Revision fi"
type textarea "x"
type textarea "Revision fis"
type textarea "x"
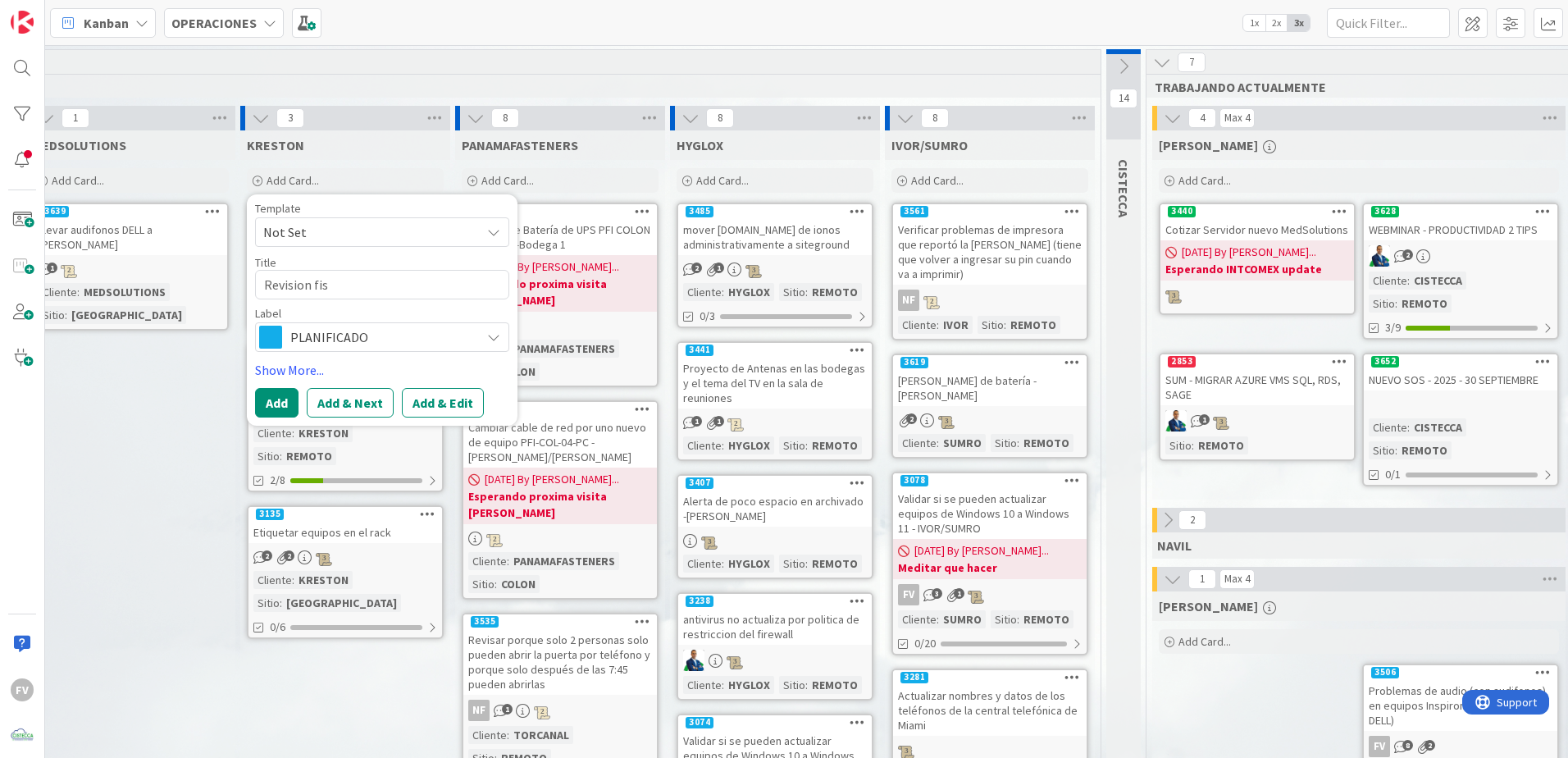
type textarea "Revision fisi"
type textarea "x"
type textarea "Revision fisic"
type textarea "x"
type textarea "Revision fisica"
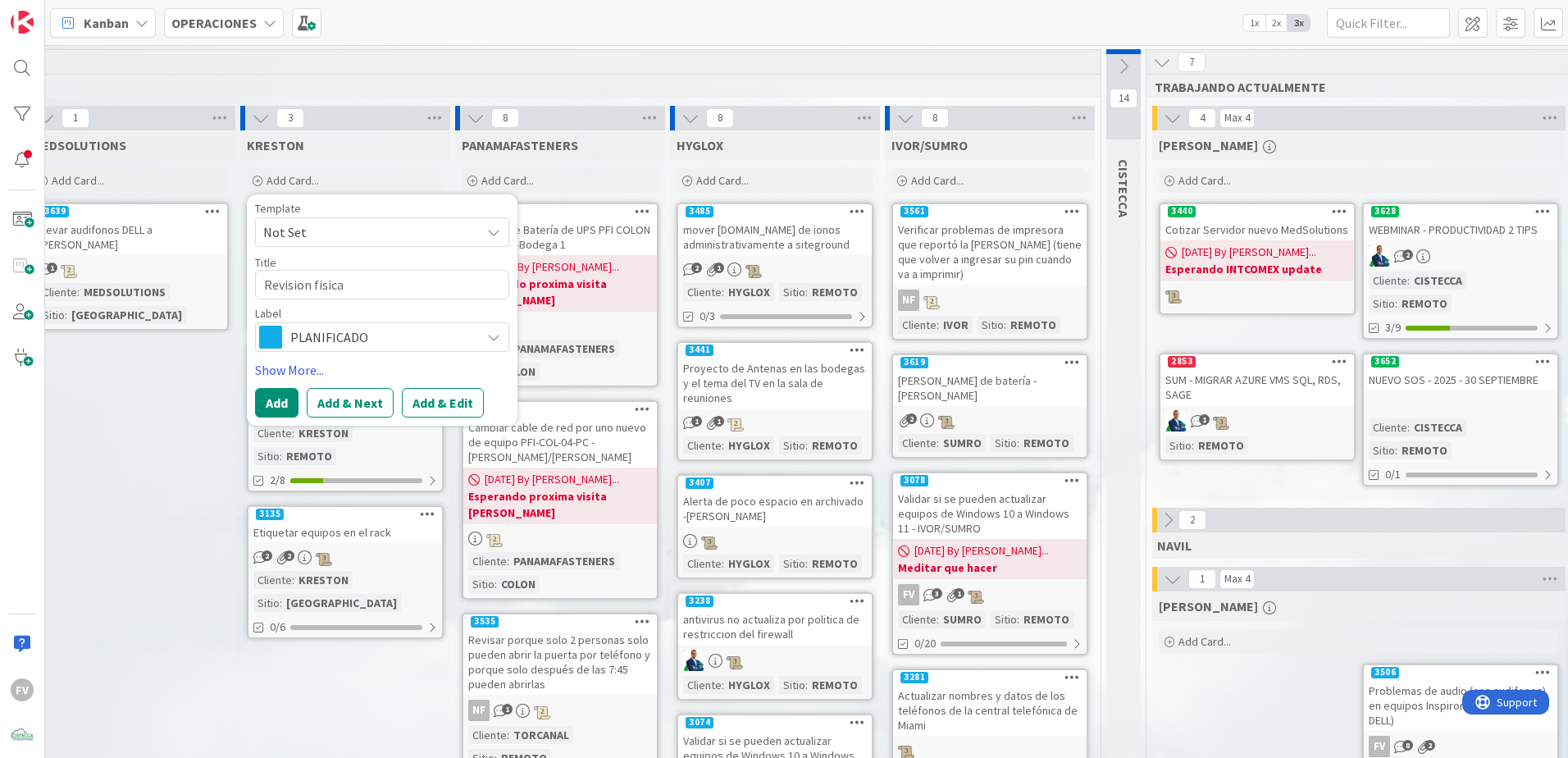
type textarea "x"
type textarea "Revision fisica"
type textarea "x"
type textarea "Revision fisica y"
type textarea "x"
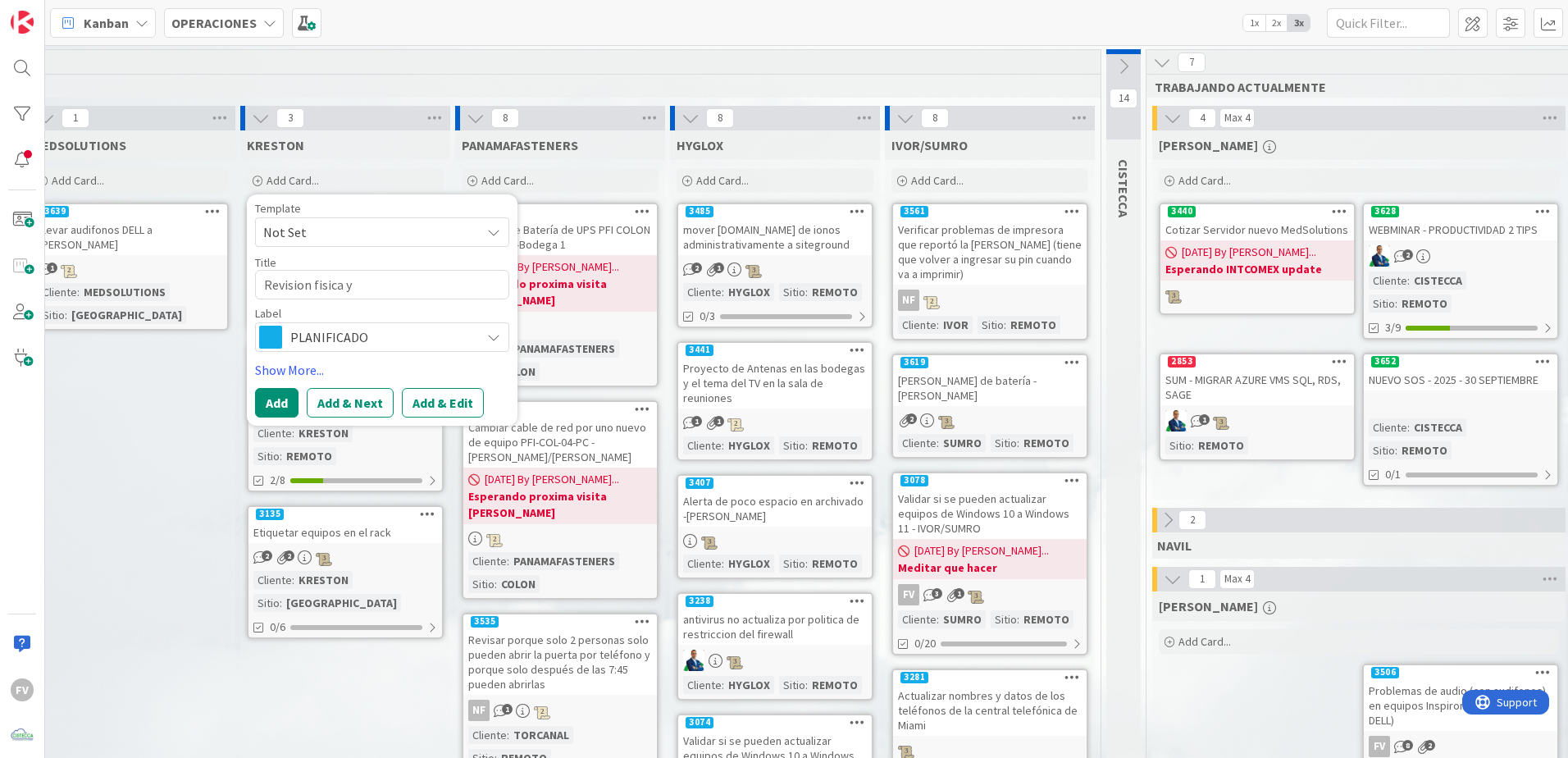
type textarea "Revision fisica y"
type textarea "x"
type textarea "Revision fisica y c"
type textarea "x"
type textarea "Revision fisica y col"
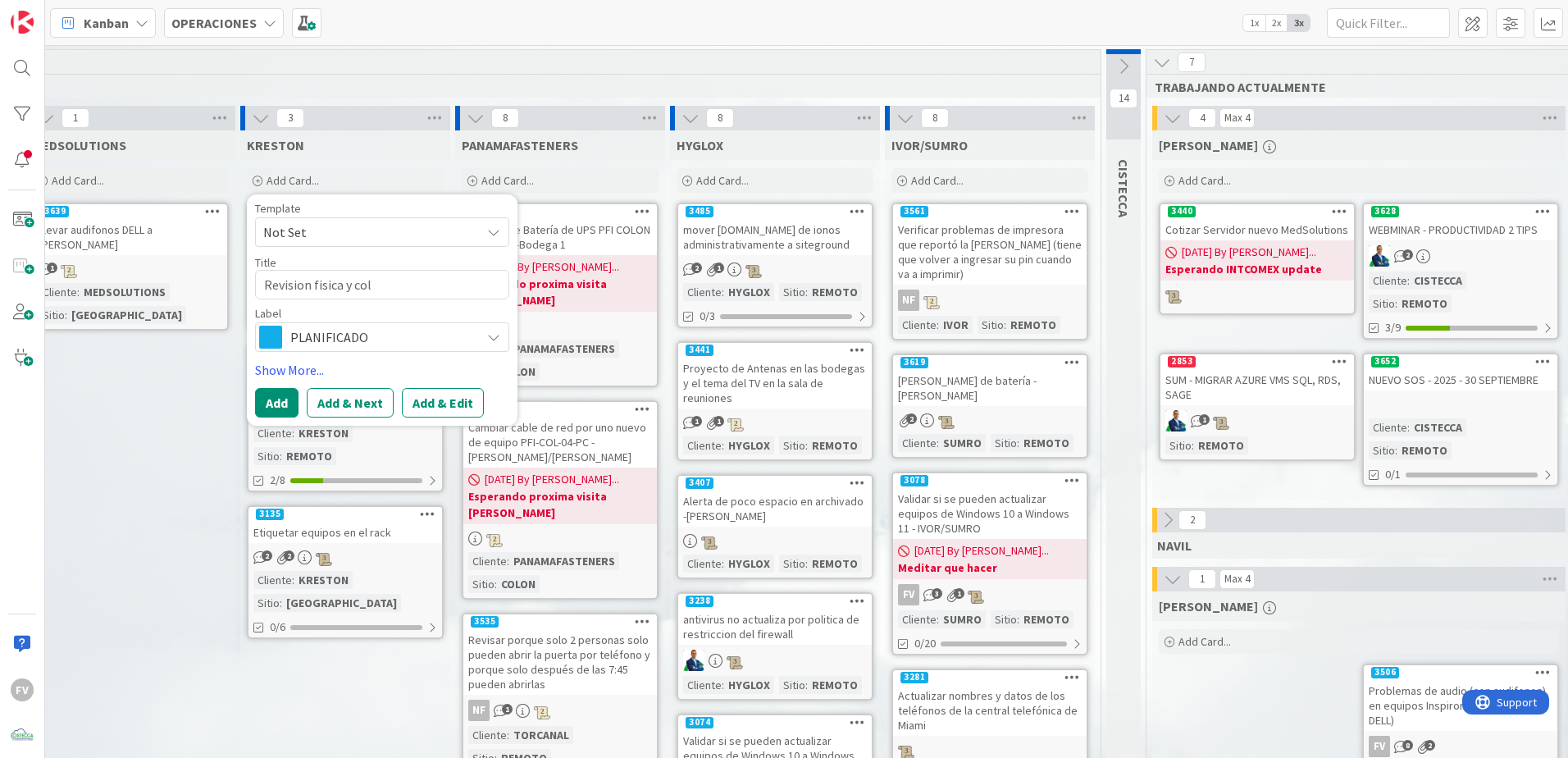
type textarea "x"
type textarea "Revision fisica y colo"
type textarea "x"
type textarea "Revision fisica y coloc"
type textarea "x"
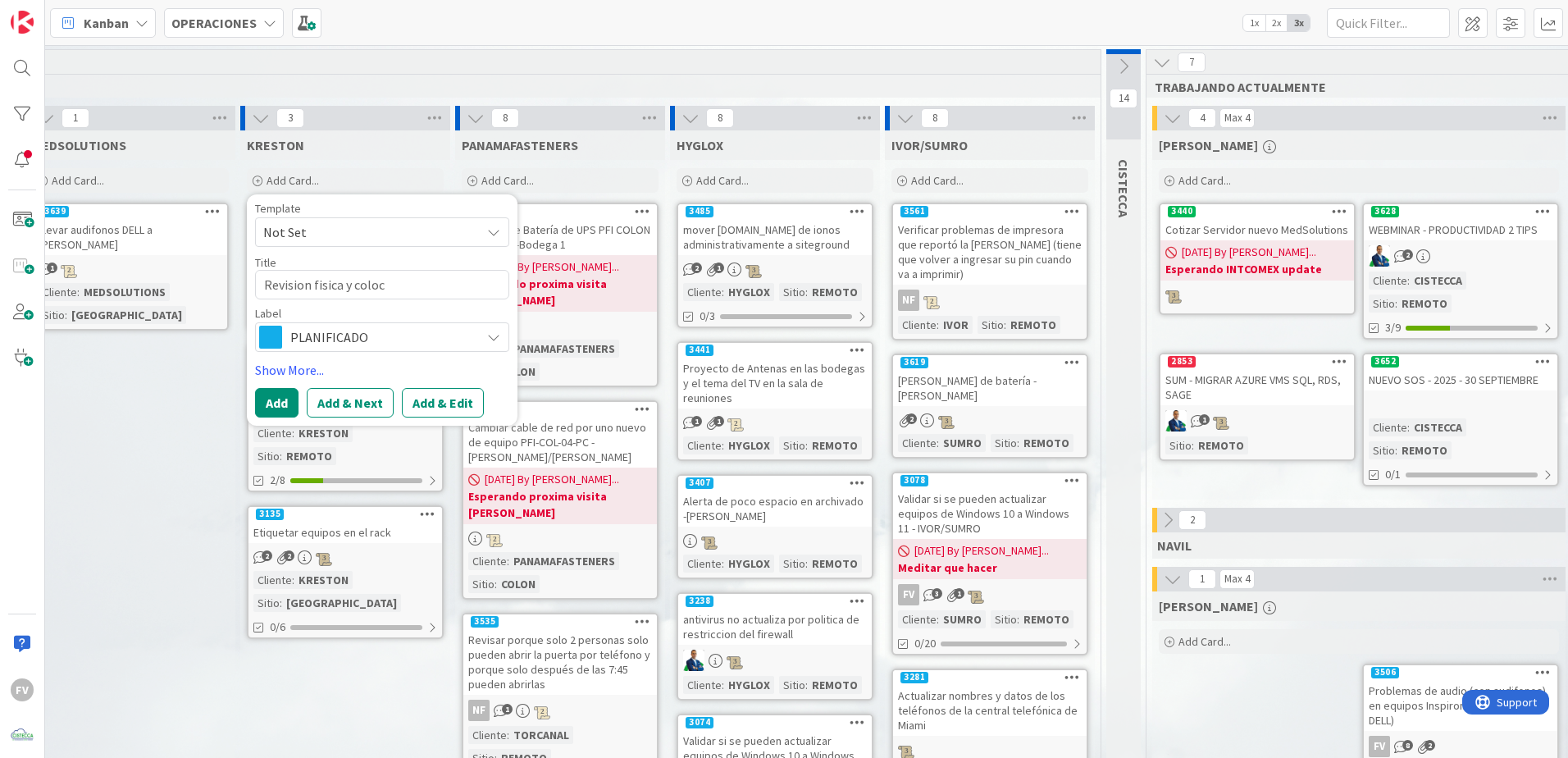
type textarea "Revision fisica y coloca"
type textarea "x"
type textarea "Revision fisica y colocac"
type textarea "x"
type textarea "Revision fisica y colocaci"
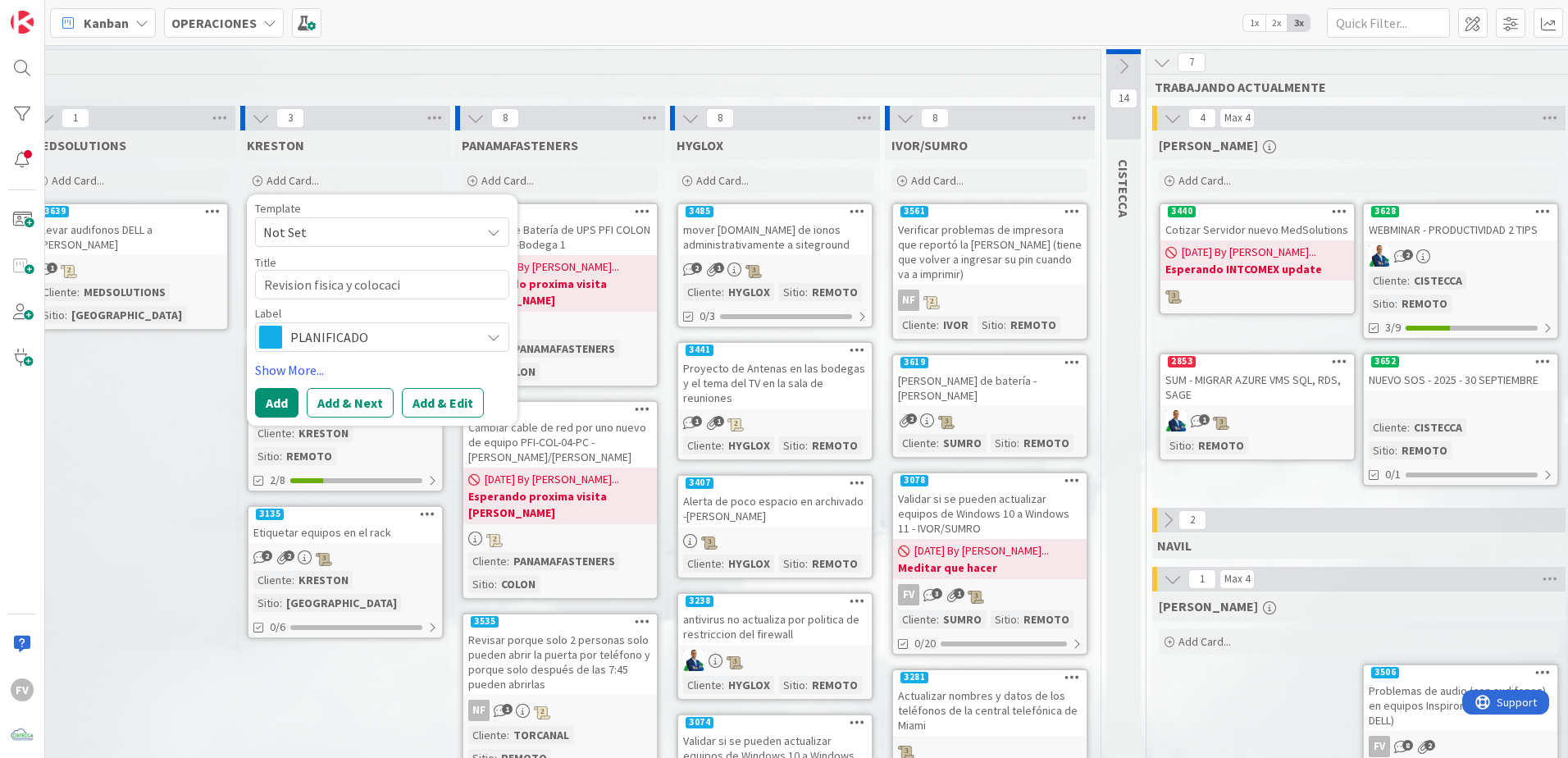
type textarea "x"
type textarea "Revision fisica y colocacio"
type textarea "x"
type textarea "Revision fisica y colocacion"
type textarea "x"
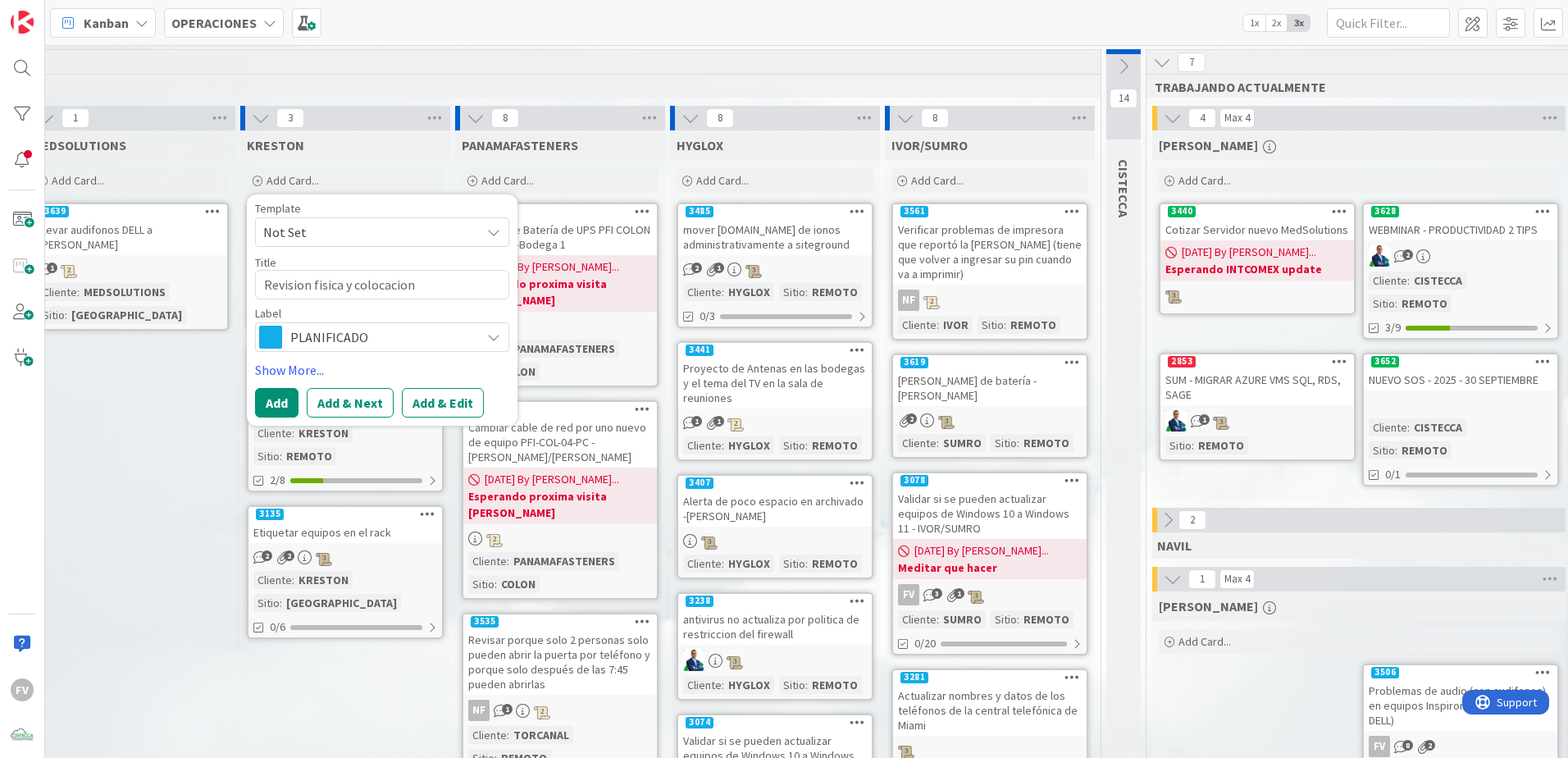
type textarea "Revision fisica y colocacion"
type textarea "x"
type textarea "Revision fisica y colocacion d"
type textarea "x"
type textarea "Revision fisica y colocacion de"
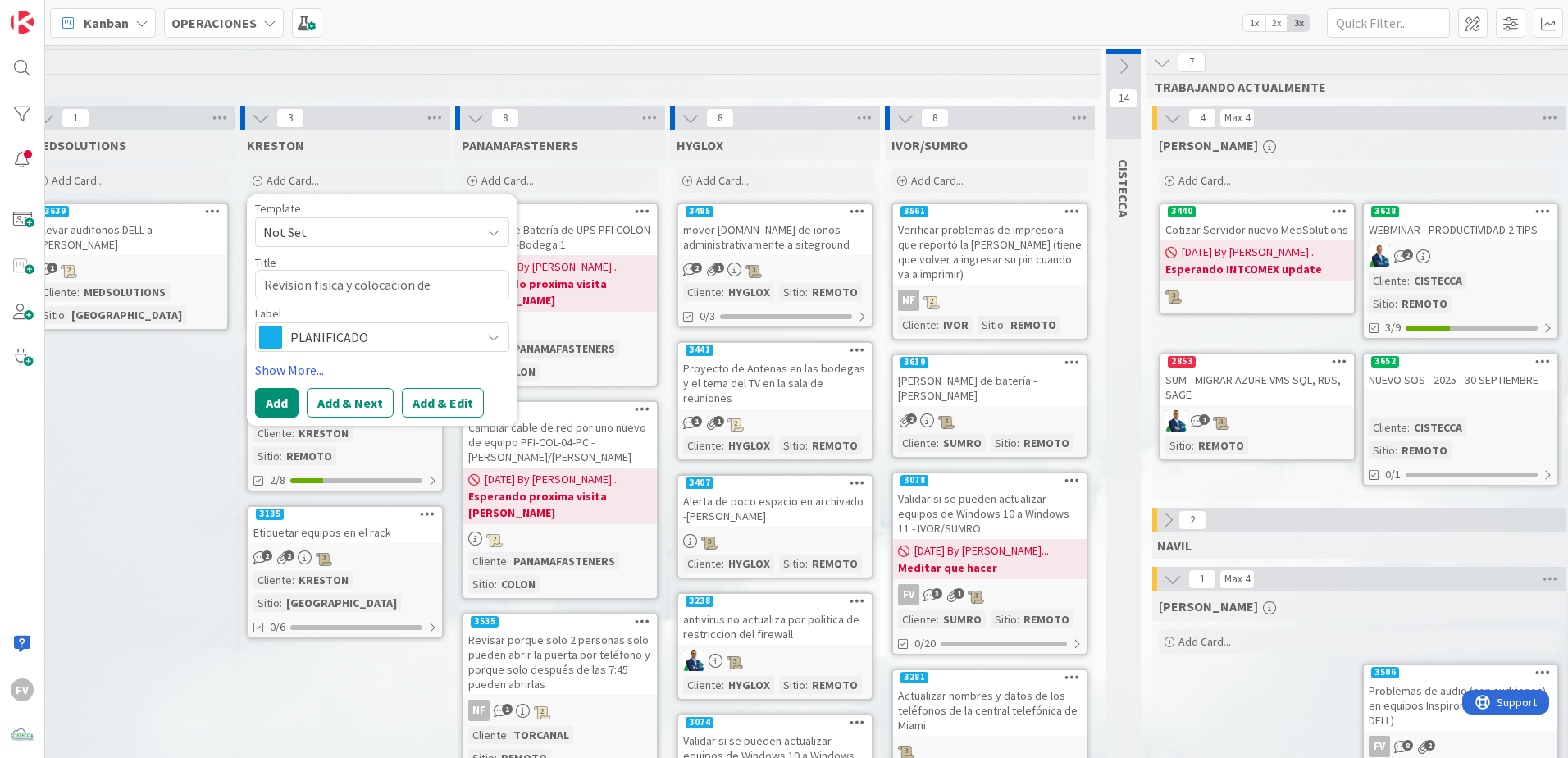
type textarea "x"
type textarea "Revision fisica y colocacion de"
type textarea "x"
type textarea "Revision fisica y colocacion de di"
type textarea "x"
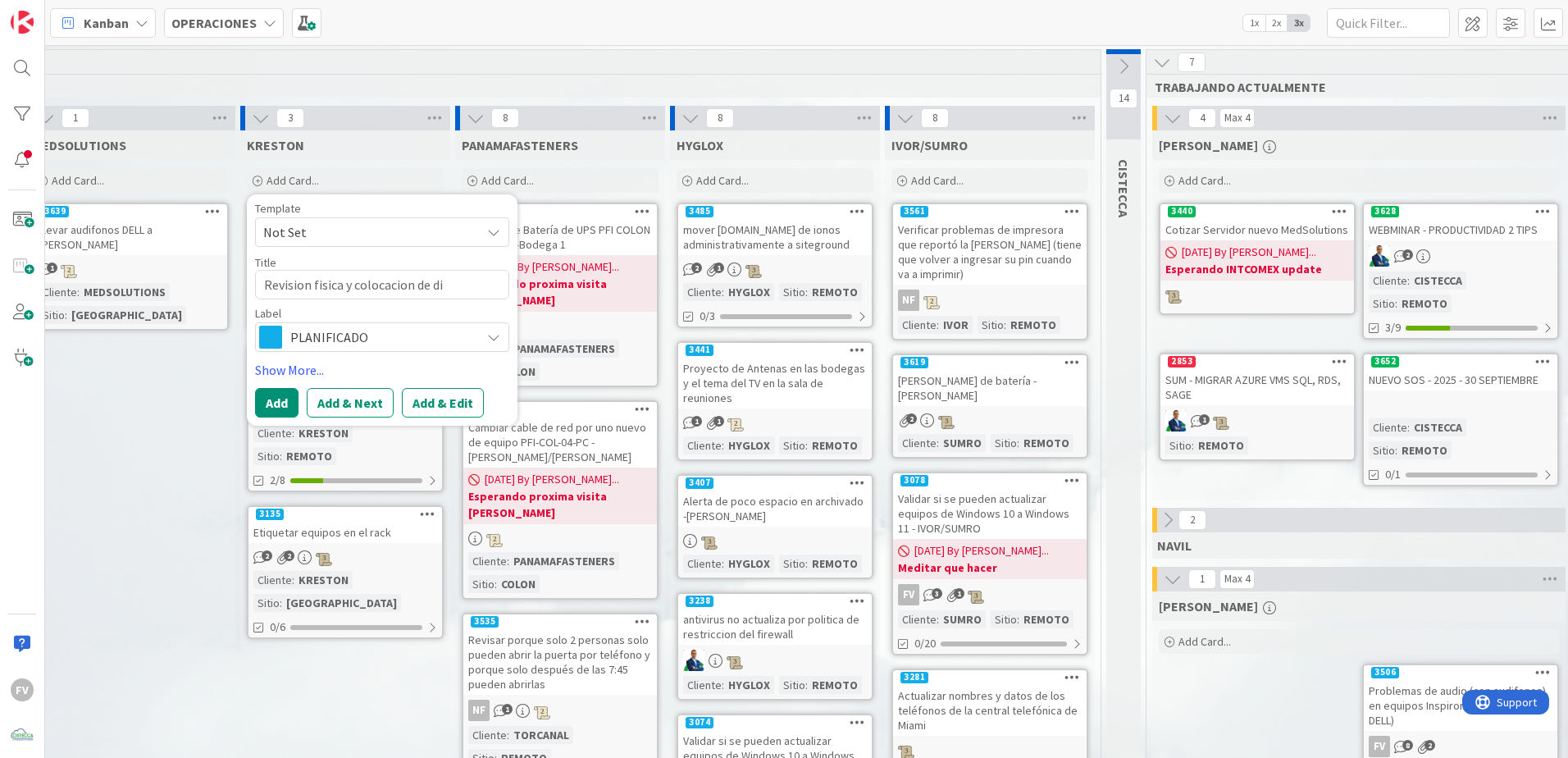
type textarea "Revision fisica y colocacion de dis"
type textarea "x"
type textarea "Revision fisica y colocacion de disc"
type textarea "x"
type textarea "Revision fisica y colocacion de disco"
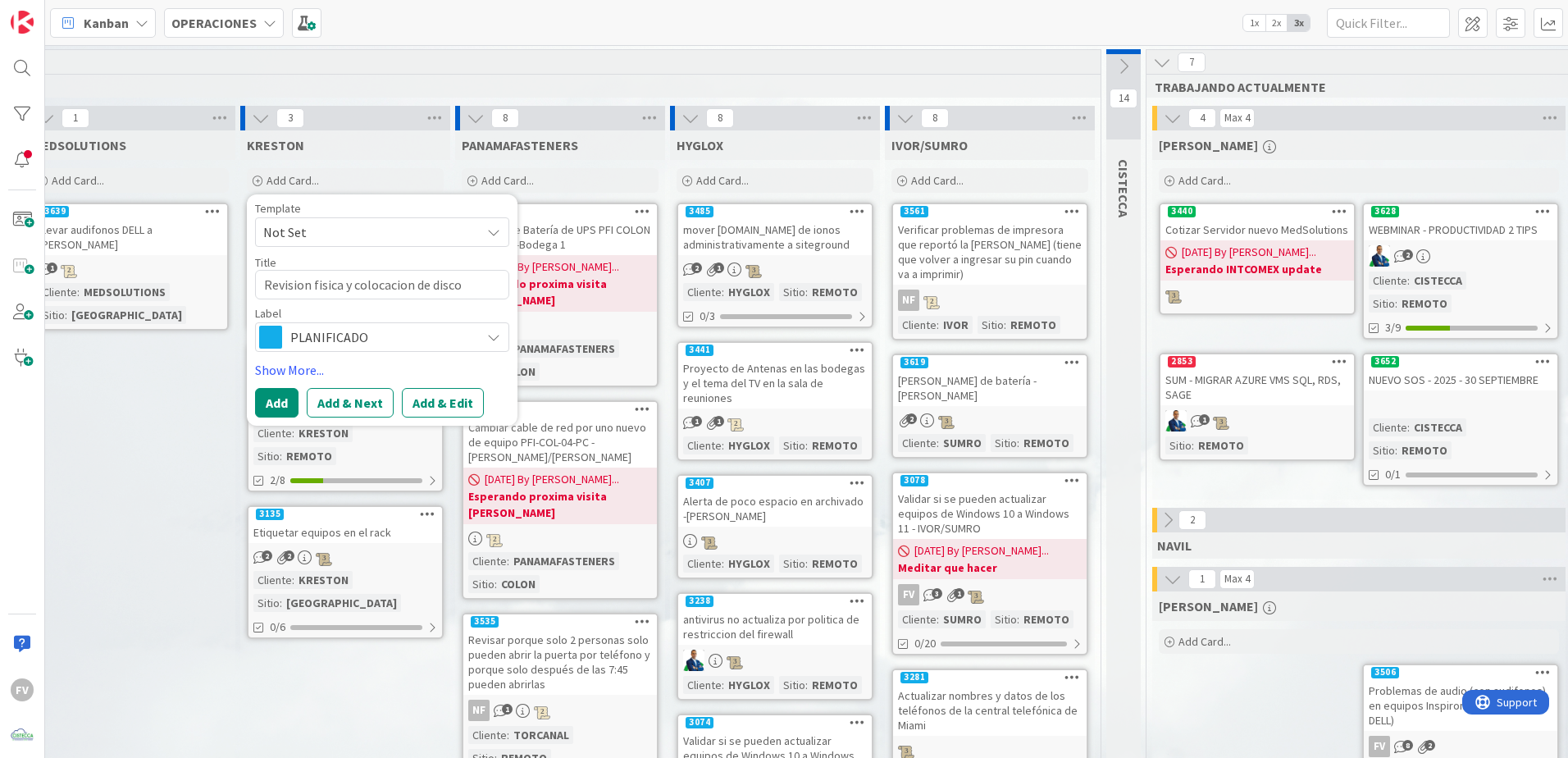
type textarea "x"
type textarea "Revision fisica y colocacion de disco"
type textarea "x"
type textarea "Revision fisica y colocacion de disco a"
type textarea "x"
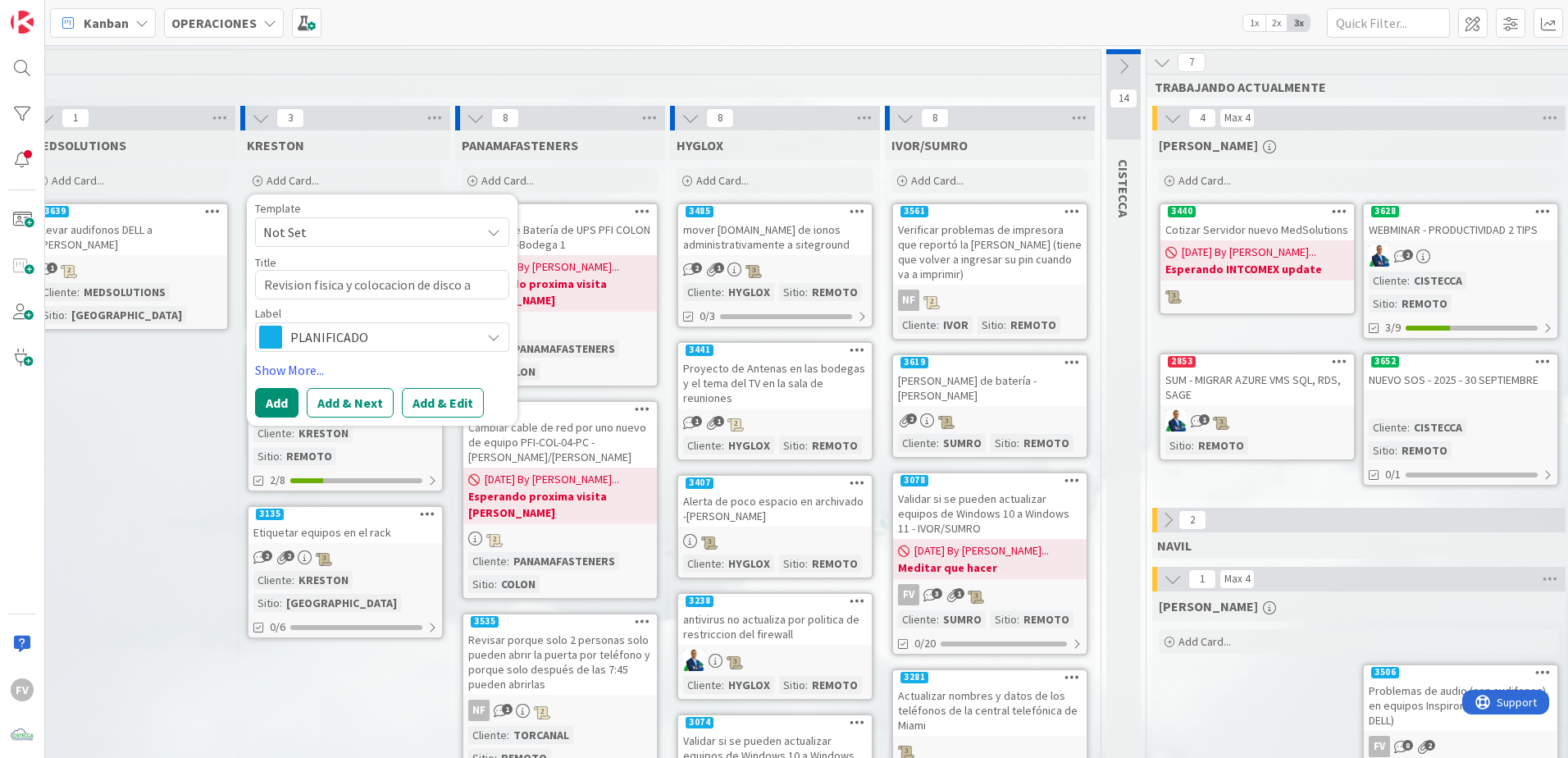
type textarea "Revision fisica y colocacion de disco a"
type textarea "x"
type textarea "Revision fisica y colocacion de disco a q"
type textarea "x"
type textarea "Revision fisica y colocacion de disco a e"
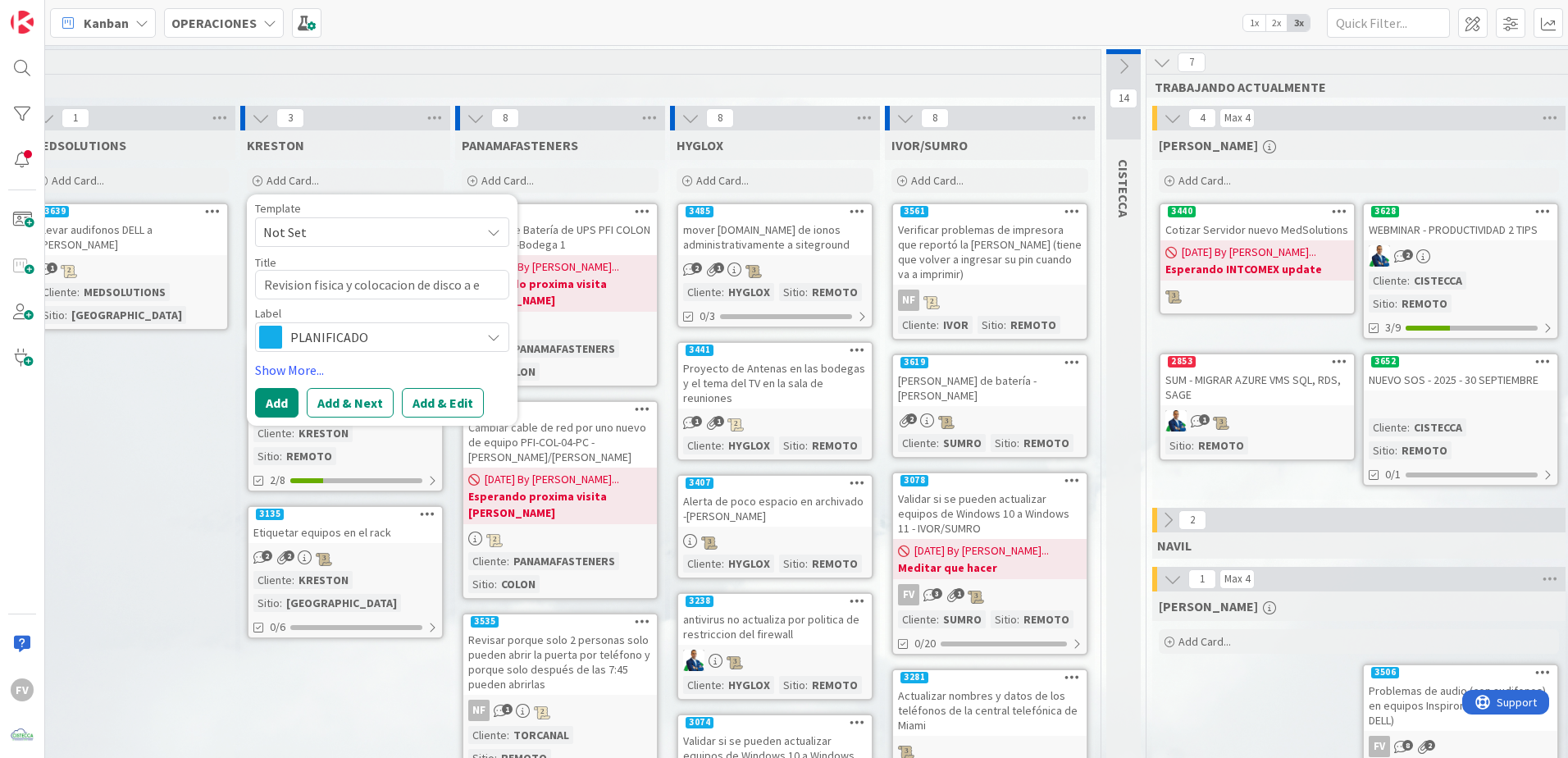
type textarea "x"
type textarea "Revision fisica y colocacion de disco a equ"
type textarea "x"
type textarea "Revision fisica y colocacion de disco a equi"
type textarea "x"
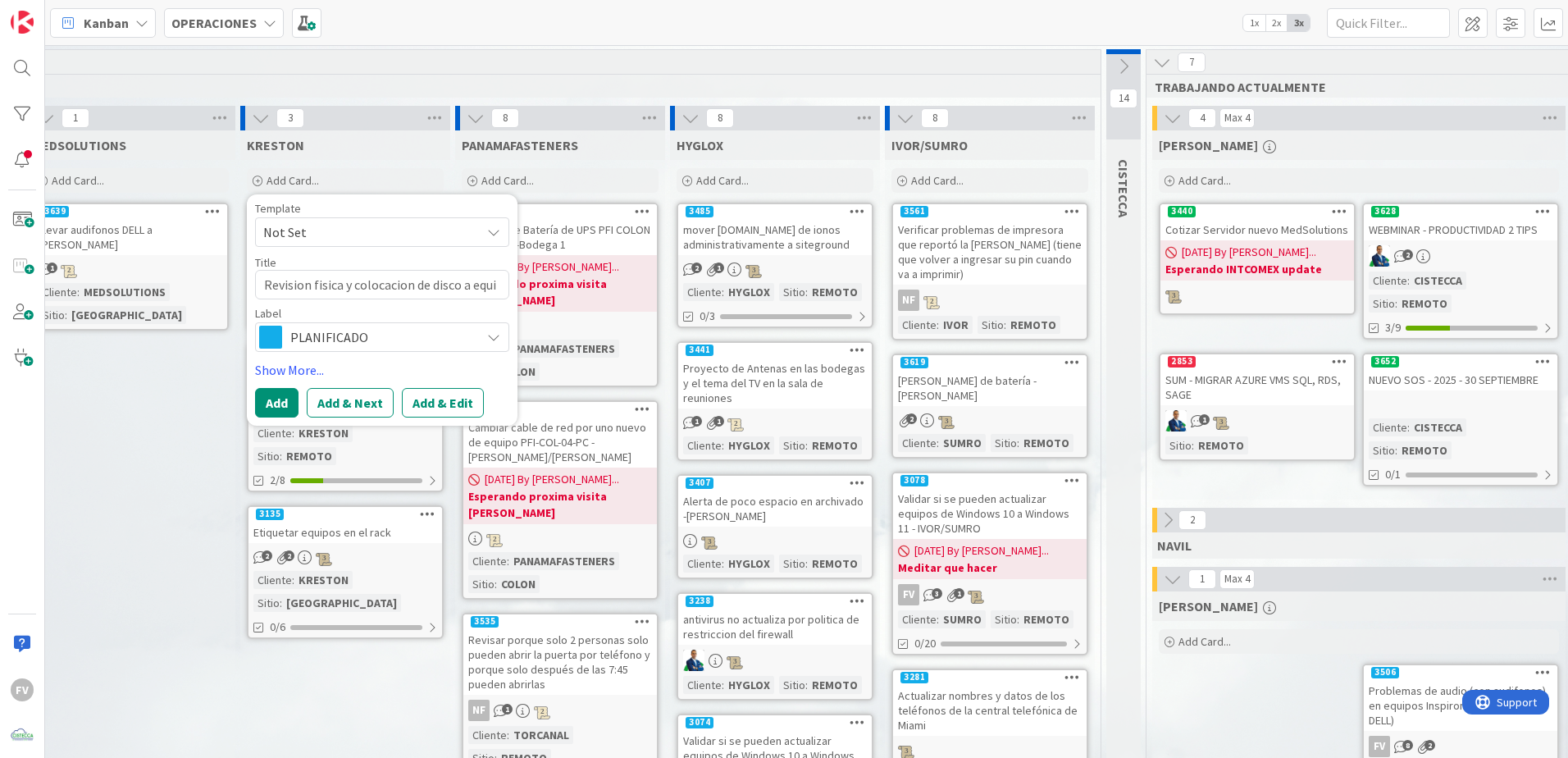
type textarea "Revision fisica y colocacion de disco a equip"
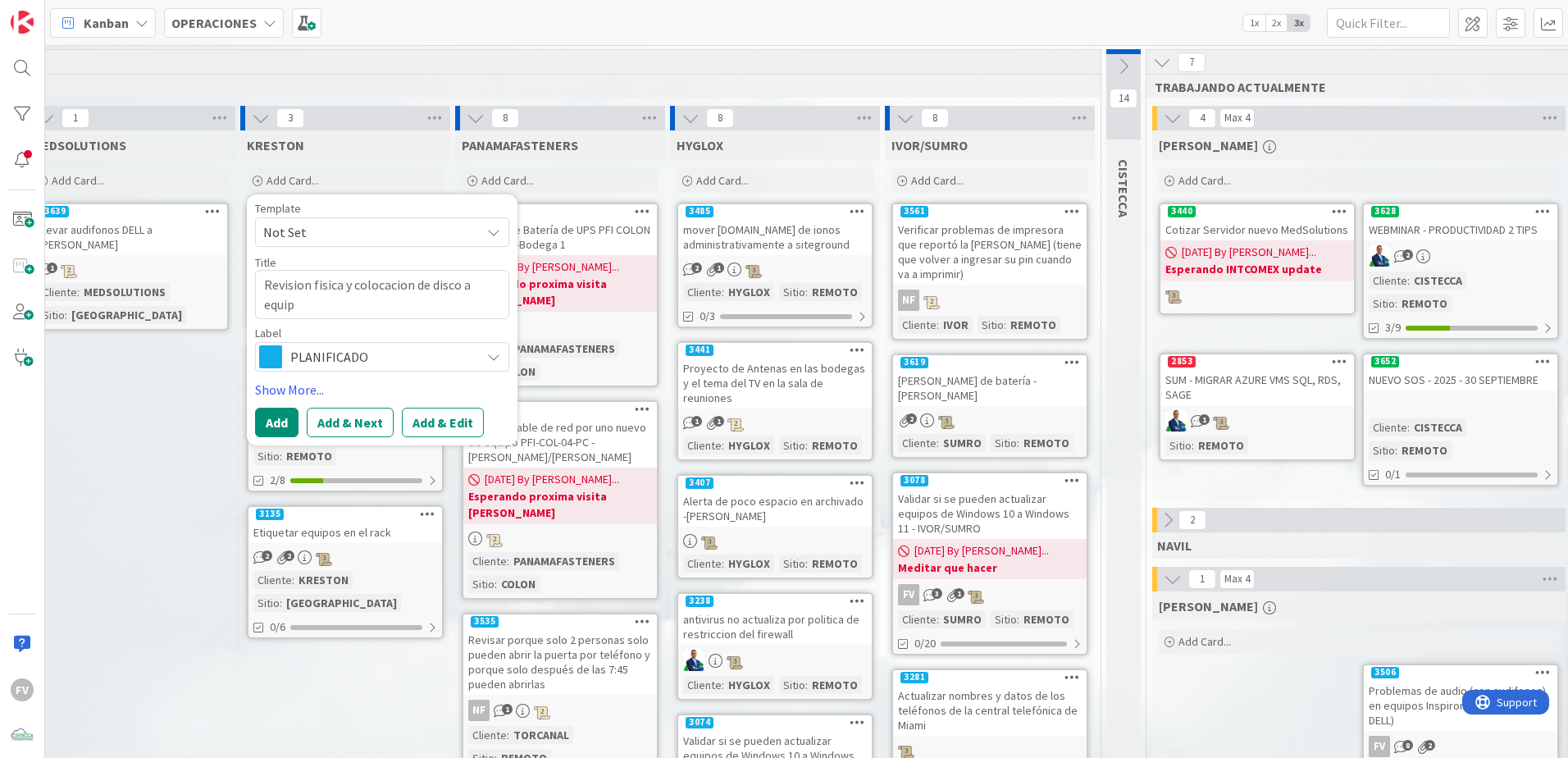
type textarea "x"
type textarea "Revision fisica y colocacion de disco a equipo"
type textarea "x"
type textarea "Revision fisica y colocacion de disco a equipo"
type textarea "x"
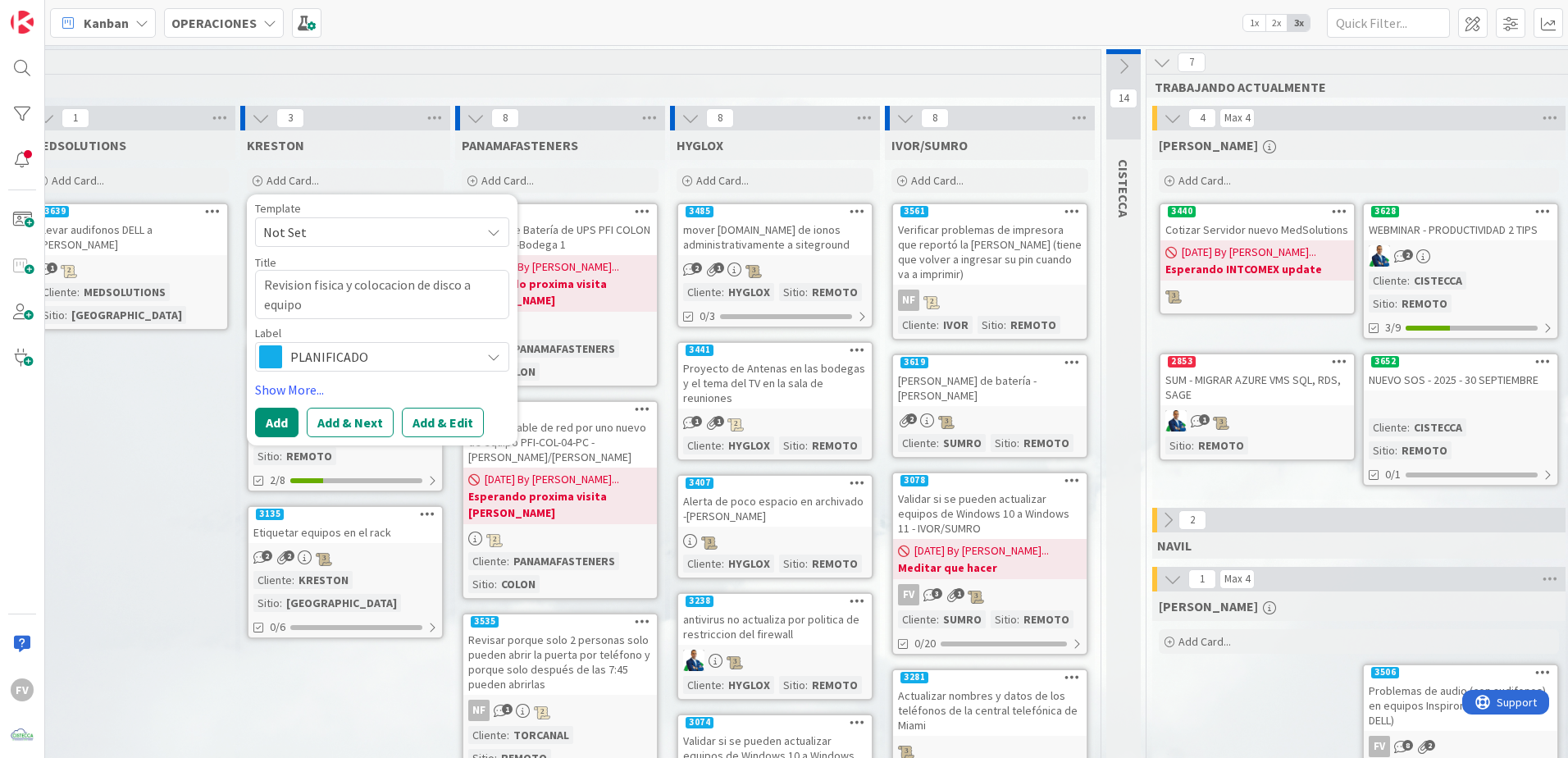
type textarea "Revision fisica y colocacion de disco a equipo d"
type textarea "x"
type textarea "Revision fisica y colocacion de disco a equipo de"
type textarea "x"
type textarea "Revision fisica y colocacion de disco a equipo de Y"
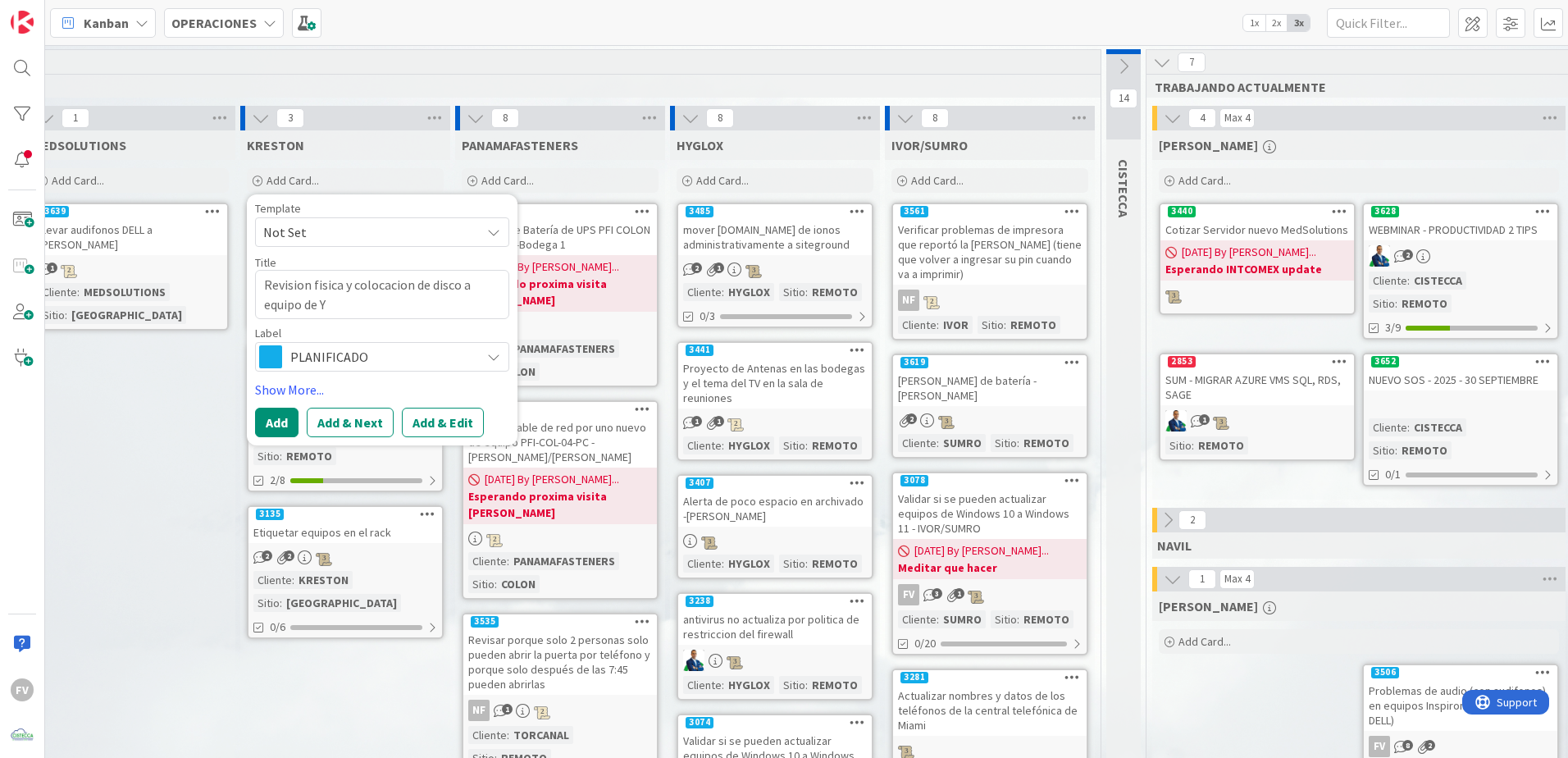
type textarea "x"
type textarea "Revision fisica y colocacion de disco a equipo [PERSON_NAME]"
type textarea "x"
type textarea "Revision fisica y colocacion de disco a equipo de [PERSON_NAME]"
type textarea "x"
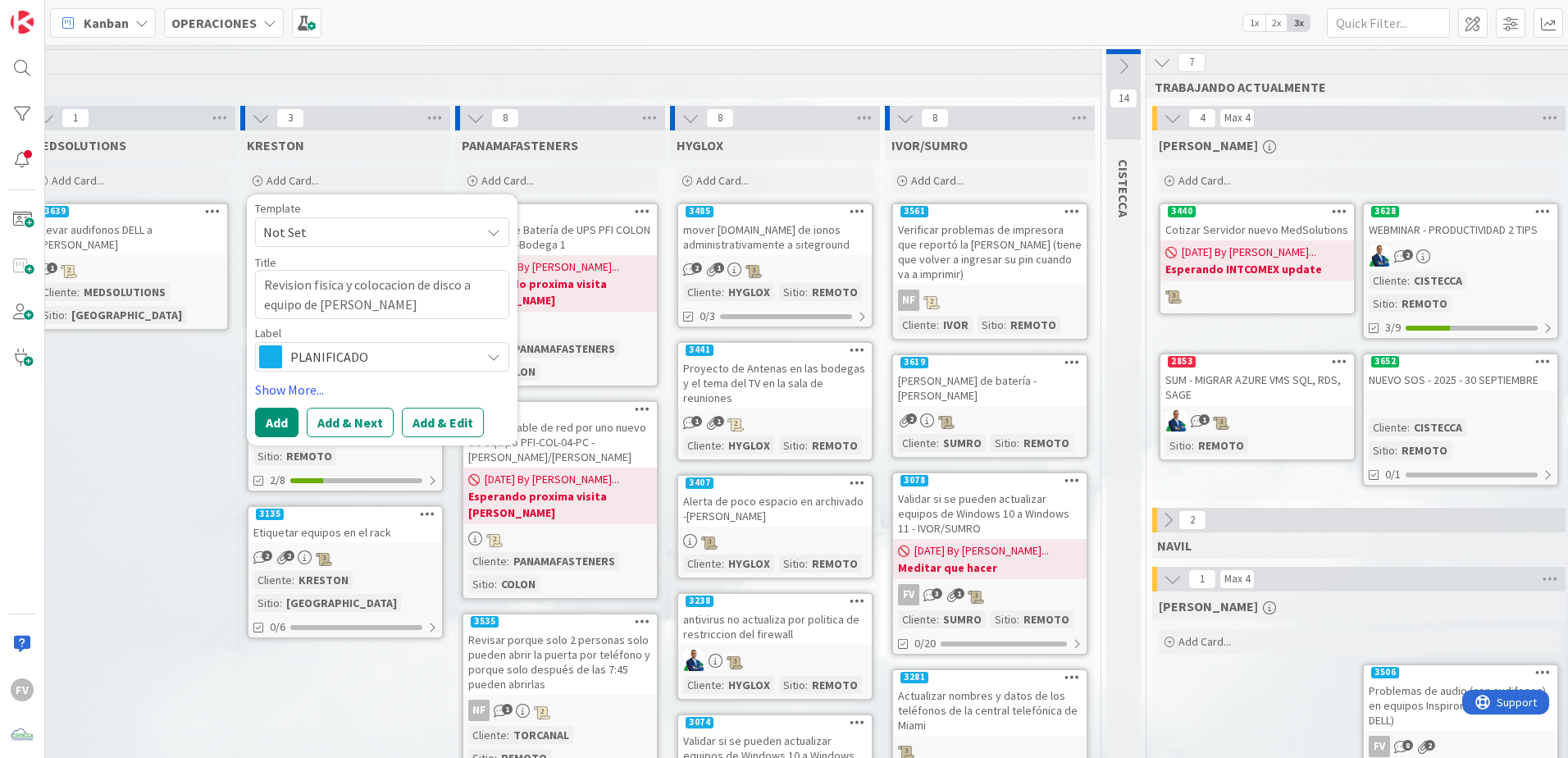
type textarea "Revision fisica y colocacion de disco a equipo [PERSON_NAME]"
type textarea "x"
type textarea "Revision fisica y colocacion de disco a equipo [PERSON_NAME]"
type textarea "x"
type textarea "Revision fisica y colocacion de disco a equipo de [PERSON_NAME]"
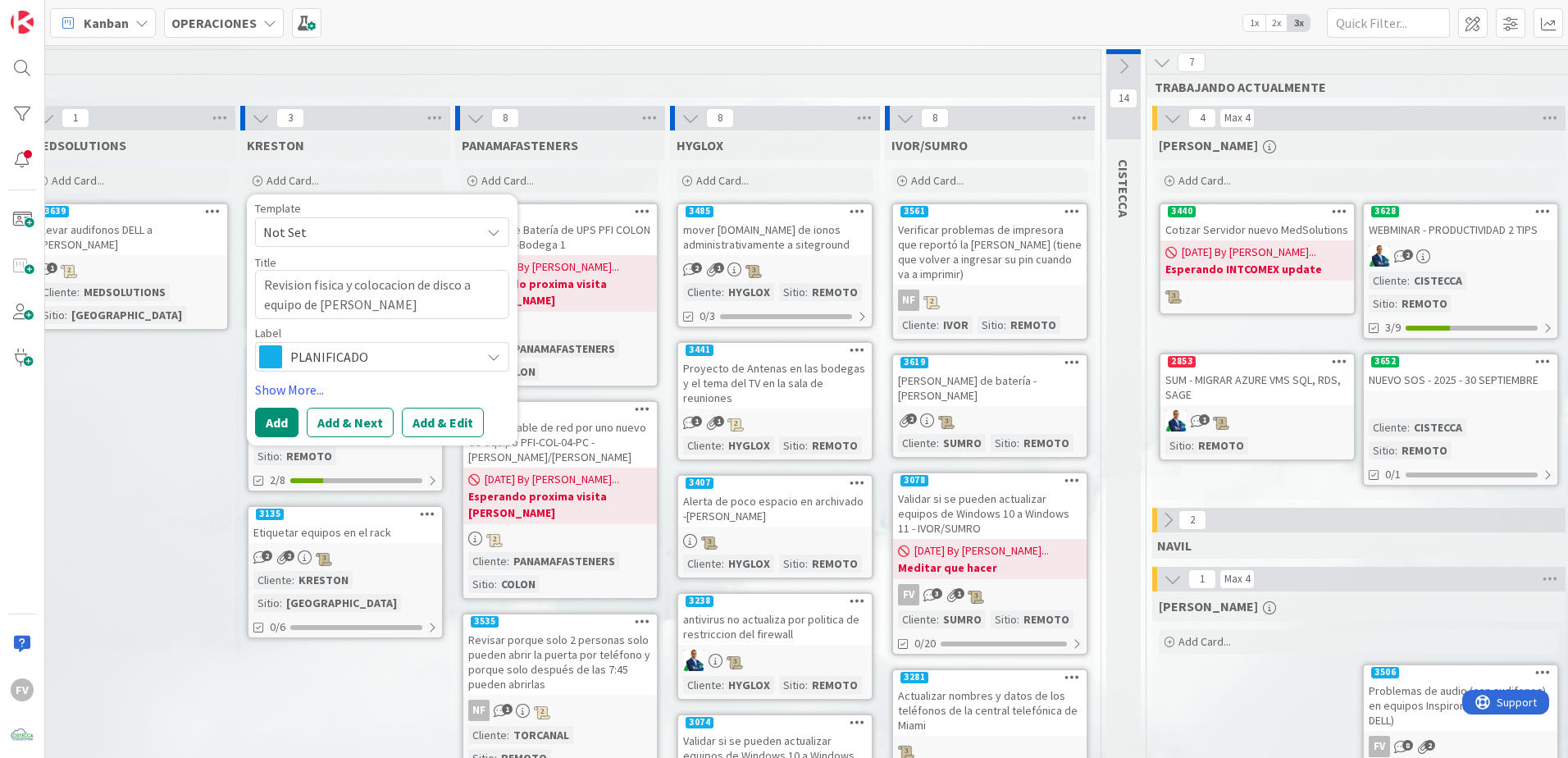
type textarea "x"
type textarea "Revision fisica y colocacion de disco a equipo [PERSON_NAME]"
type textarea "x"
type textarea "Revision fisica y colocacion de disco a equipo [PERSON_NAME]"
type textarea "x"
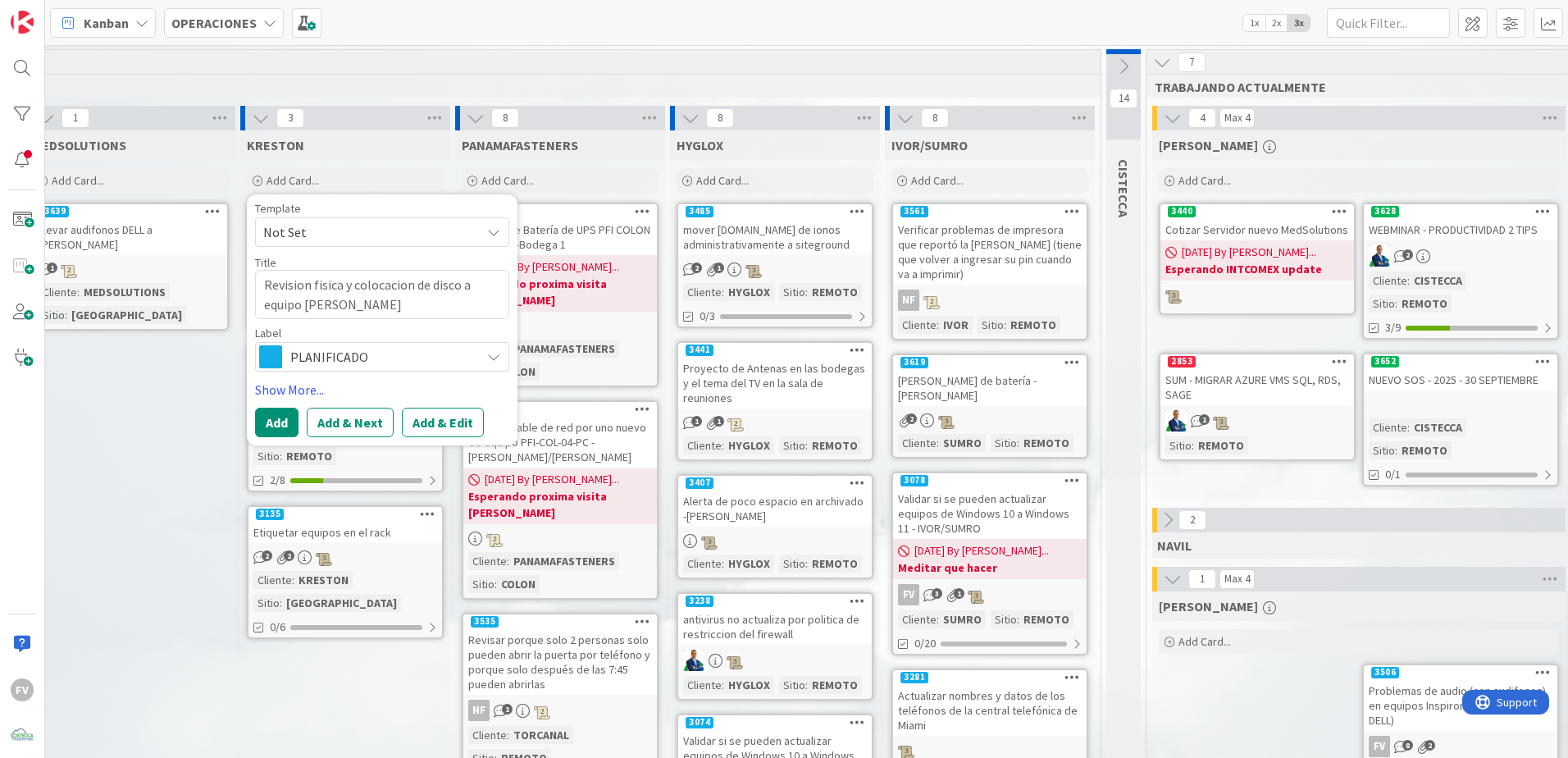
type textarea "Revision fisica y colocacion de disco a equipo [PERSON_NAME] M"
type textarea "x"
type textarea "Revision fisica y colocacion de disco a equipo [PERSON_NAME] Me"
type textarea "x"
type textarea "Revision fisica y colocacion de disco a equipo [PERSON_NAME] Med"
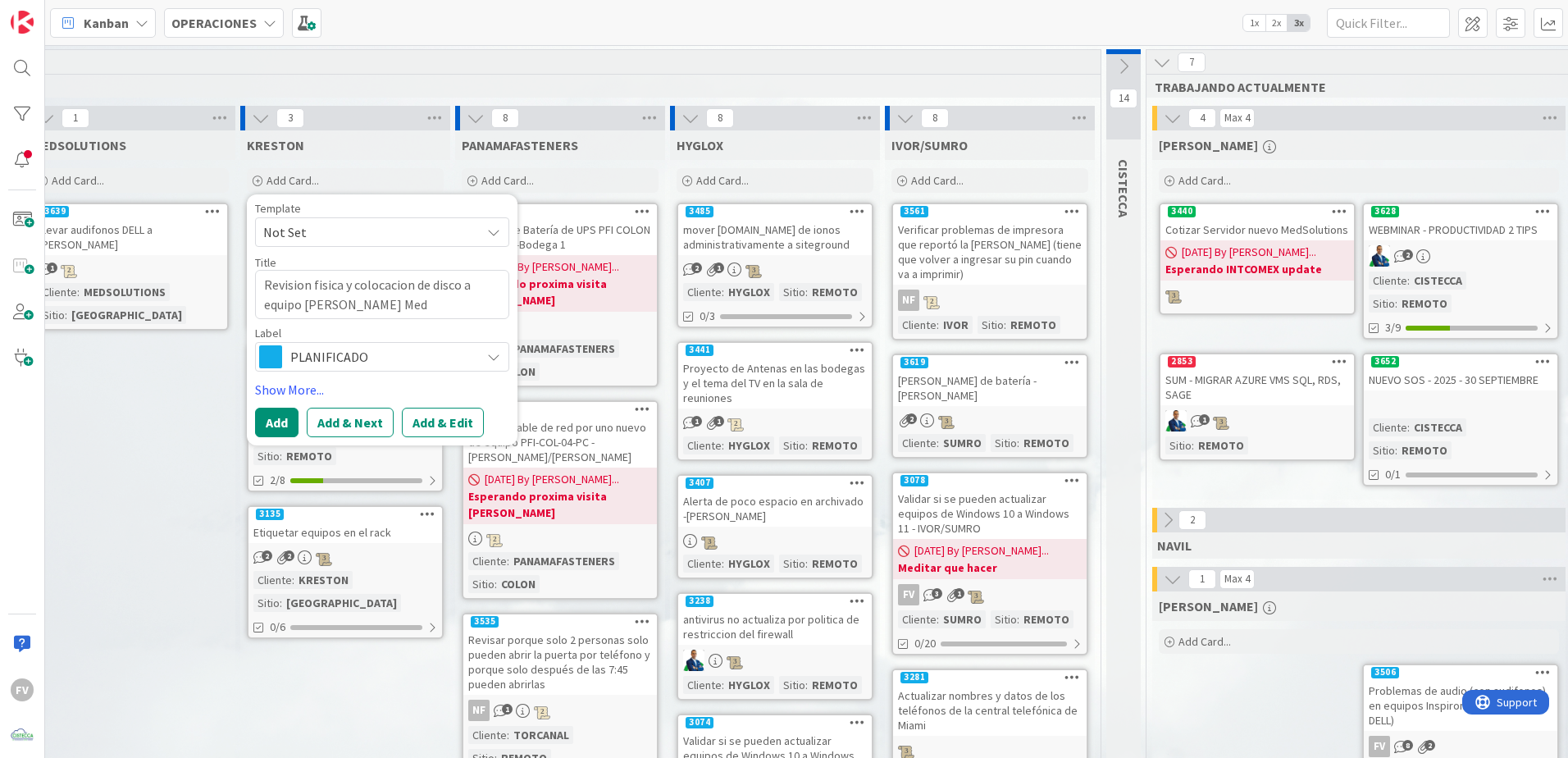
type textarea "x"
type textarea "Revision fisica y colocacion de disco a equipo [PERSON_NAME] Medi"
type textarea "x"
type textarea "Revision fisica y colocacion de disco a equipo de [PERSON_NAME]"
type textarea "x"
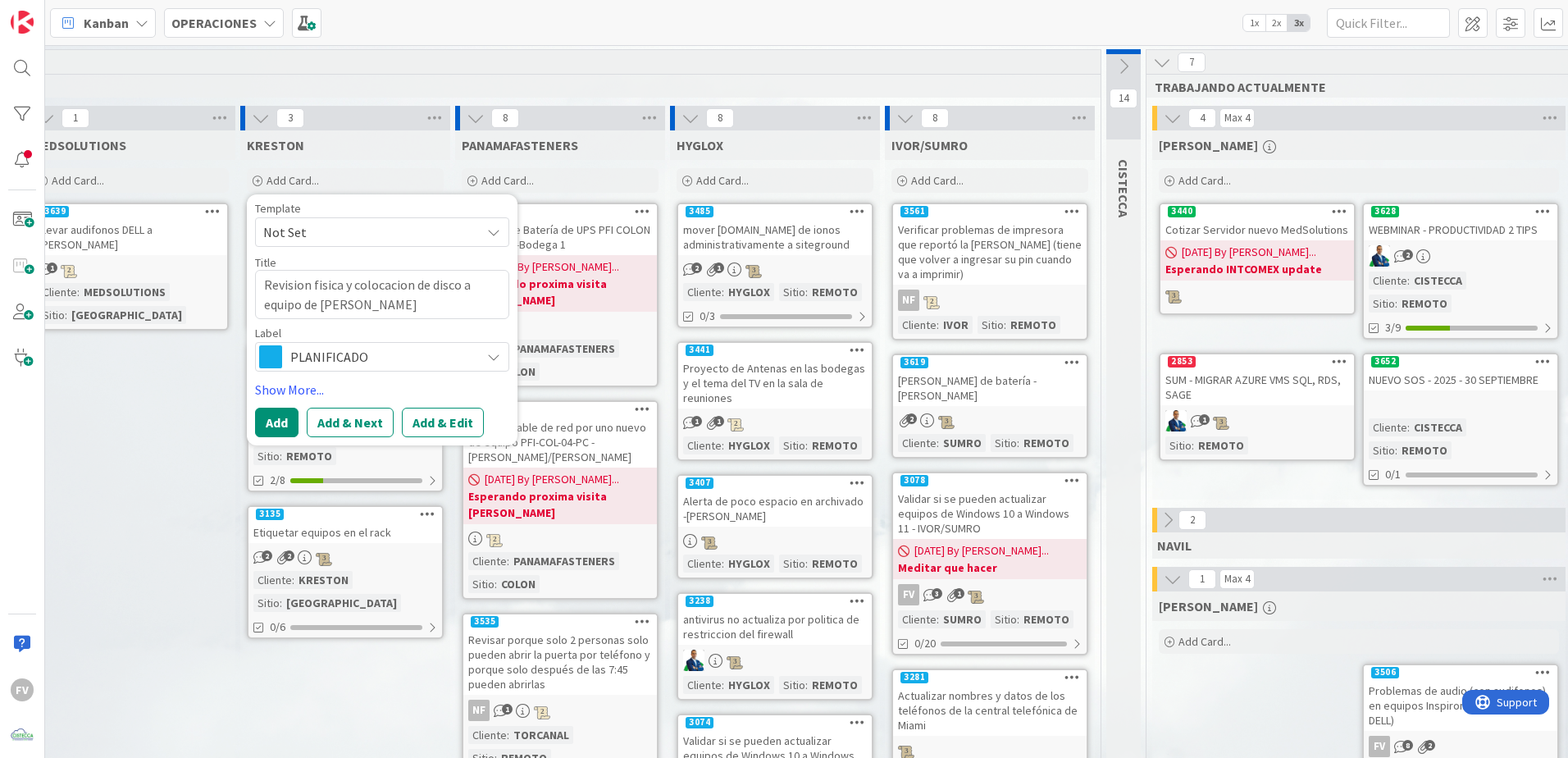
type textarea "Revision fisica y colocacion de disco a equipo de [PERSON_NAME]"
type textarea "x"
type textarea "Revision fisica y colocacion de disco a equipo de [PERSON_NAME]"
type textarea "x"
type textarea "Revision fisica y colocacion de disco a equipo de [PERSON_NAME] r"
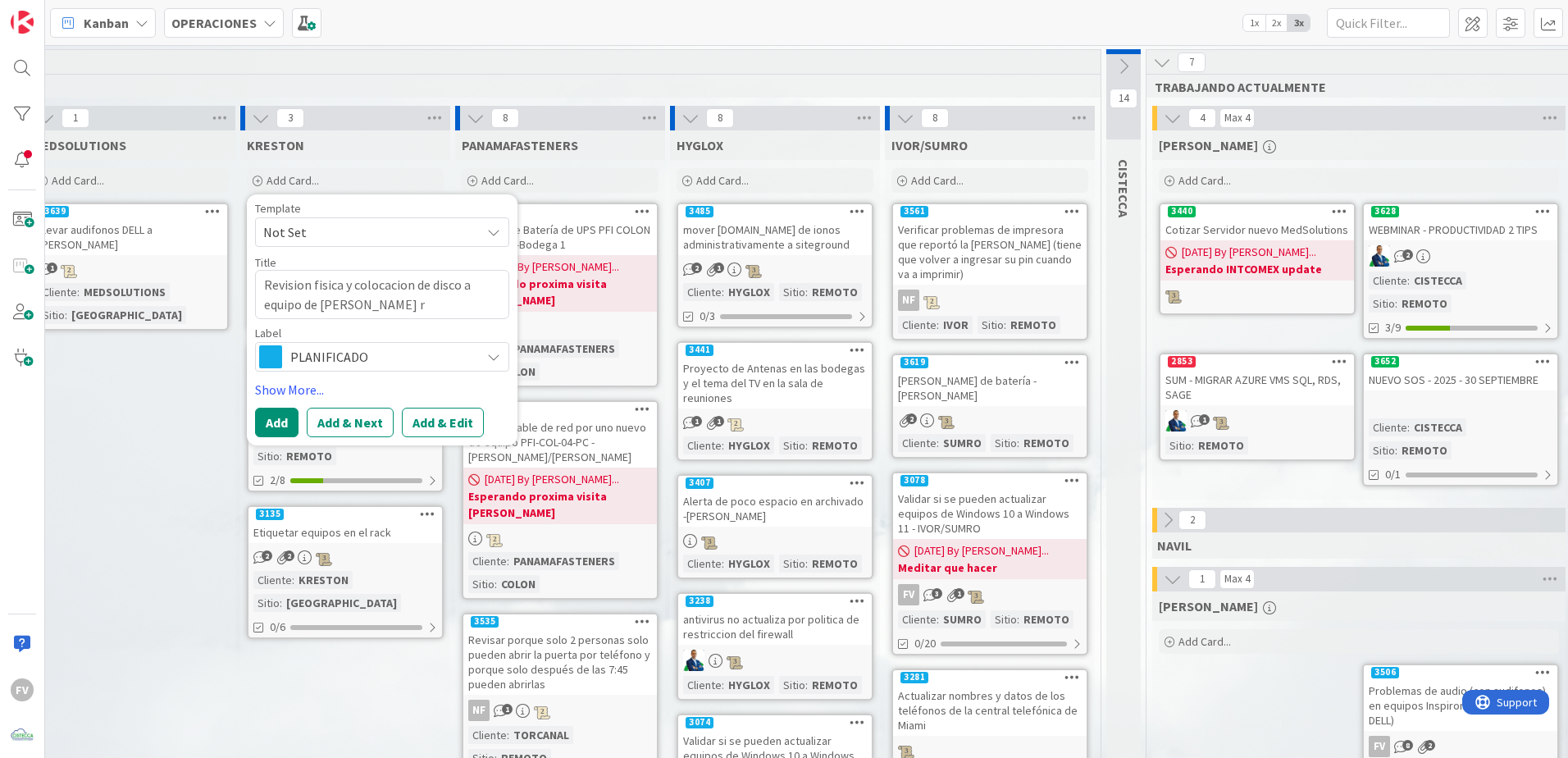
type textarea "x"
type textarea "Revision fisica y colocacion de disco a equipo de [PERSON_NAME] re"
type textarea "x"
type textarea "Revision fisica y colocacion de disco a equipo de [PERSON_NAME] repa"
type textarea "x"
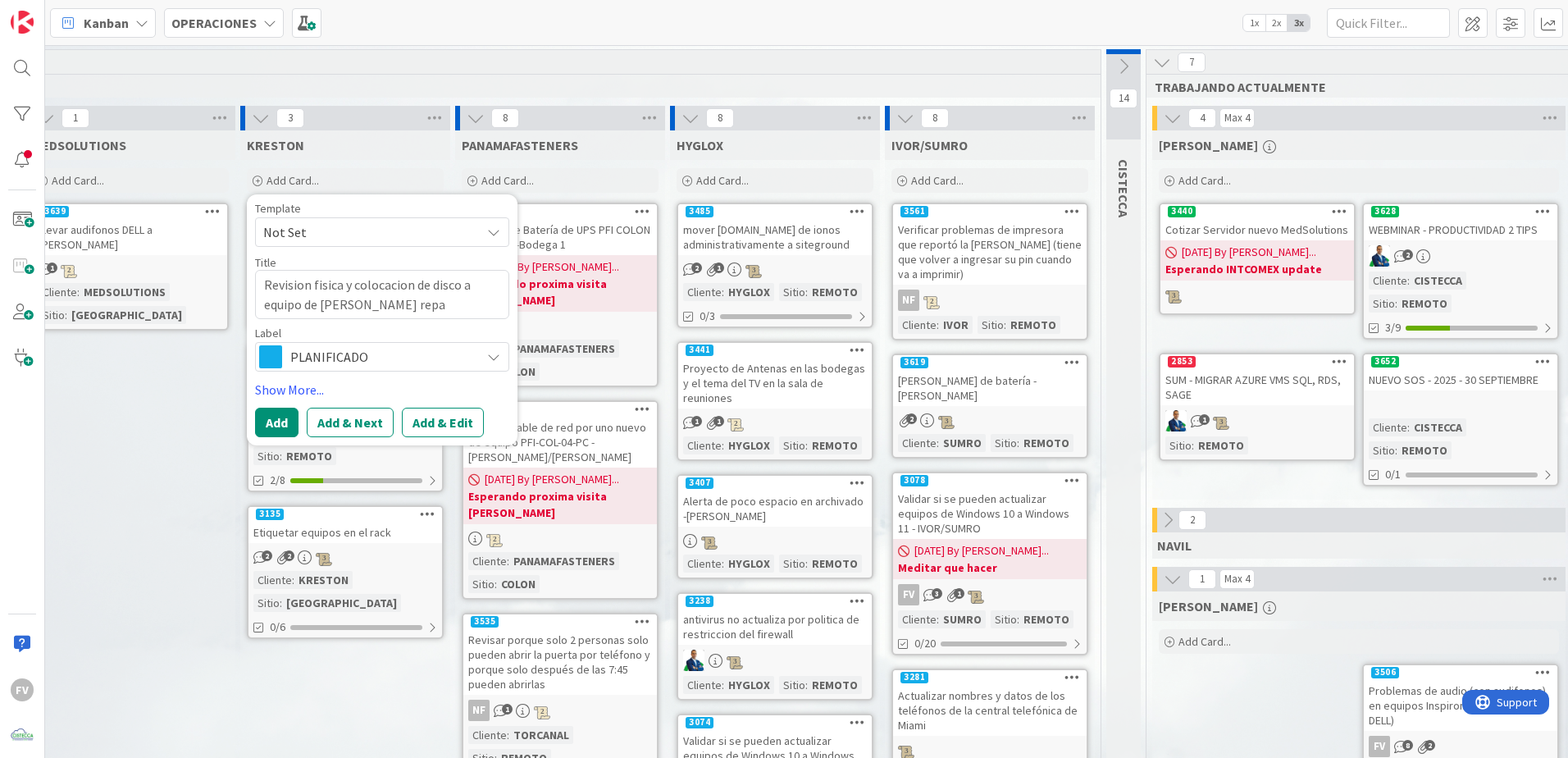
type textarea "Revision fisica y colocacion de disco a equipo de [PERSON_NAME]"
type textarea "x"
type textarea "Revision fisica y colocacion de disco a equipo de [PERSON_NAME] repara"
type textarea "x"
type textarea "Revision fisica y colocacion de disco a equipo de [PERSON_NAME] reparad"
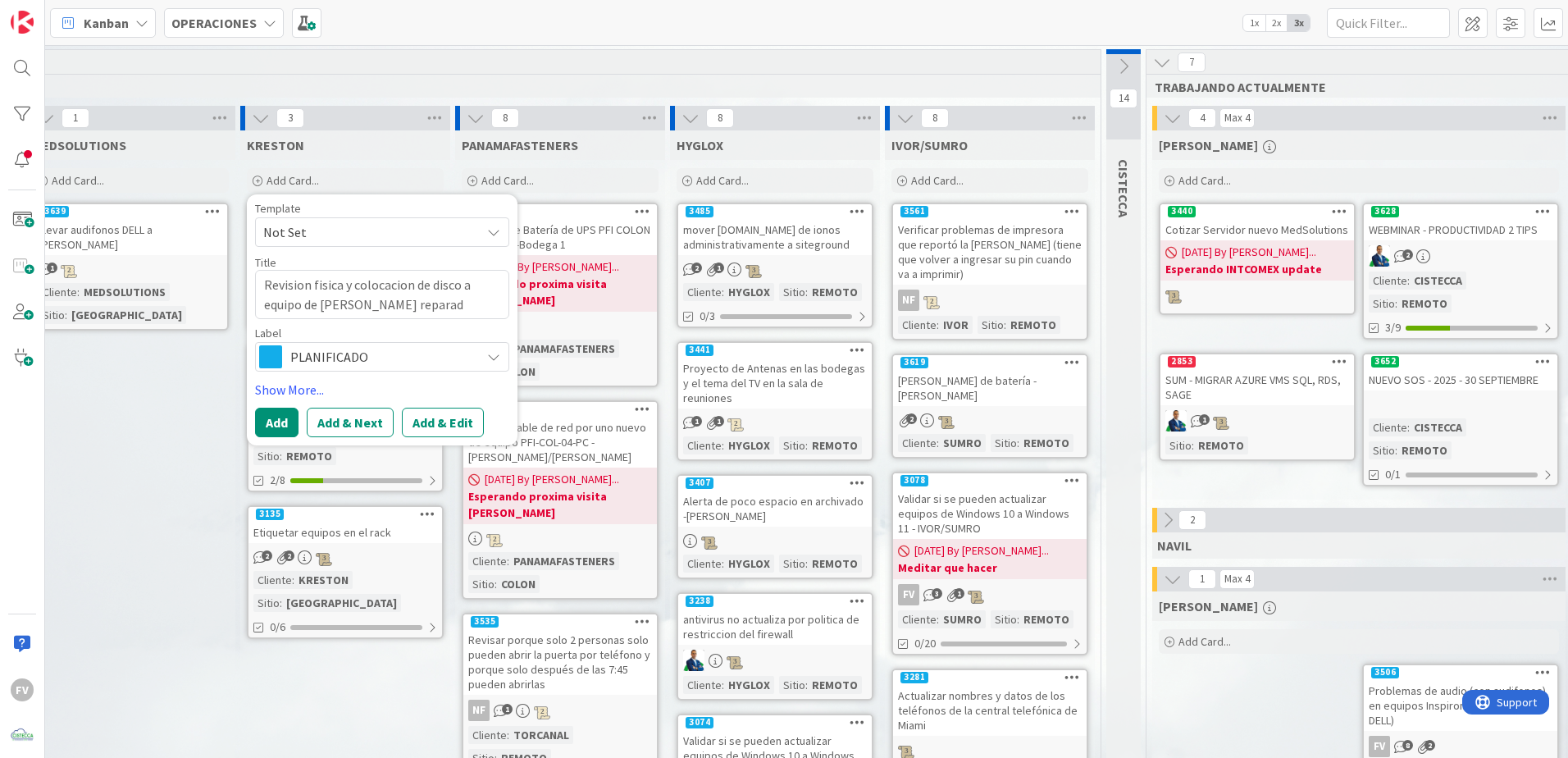
type textarea "x"
type textarea "Revision fisica y colocacion de disco a equipo de [PERSON_NAME] reparado"
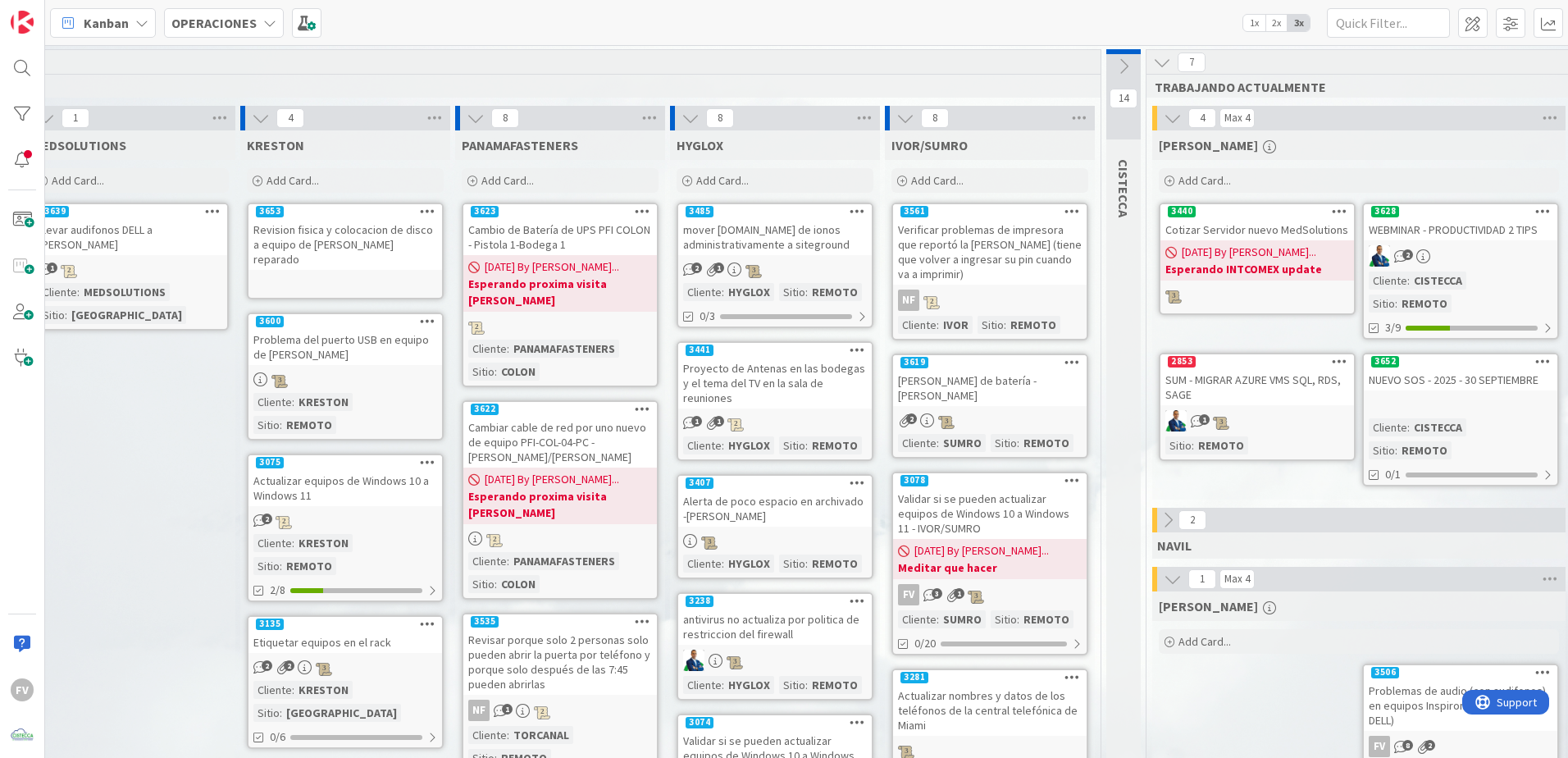
click at [345, 221] on div "Revision fisica y colocacion de disco a equipo de [PERSON_NAME] reparado" at bounding box center [345, 245] width 194 height 51
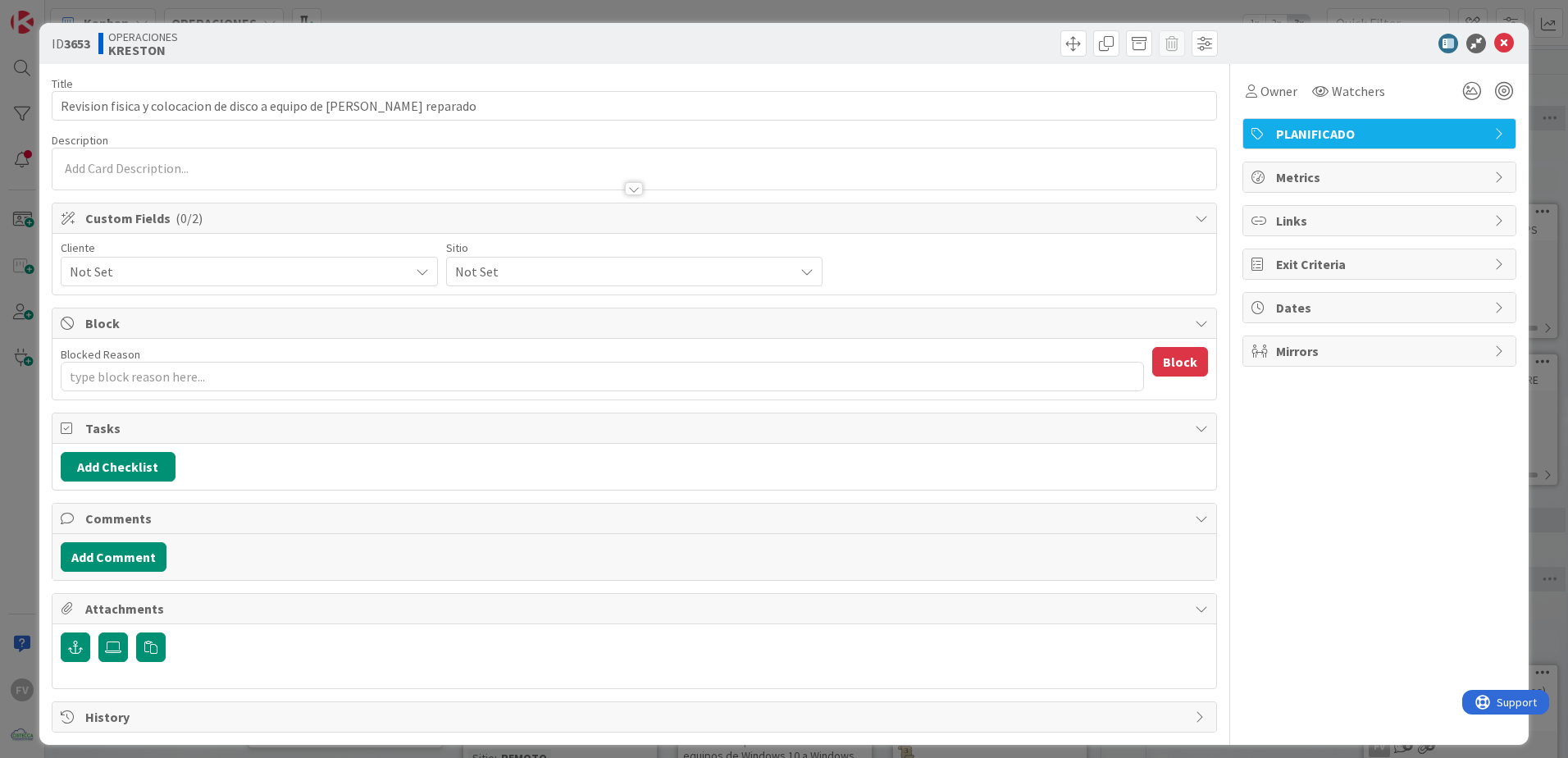
click at [174, 265] on span "Not Set" at bounding box center [235, 271] width 332 height 23
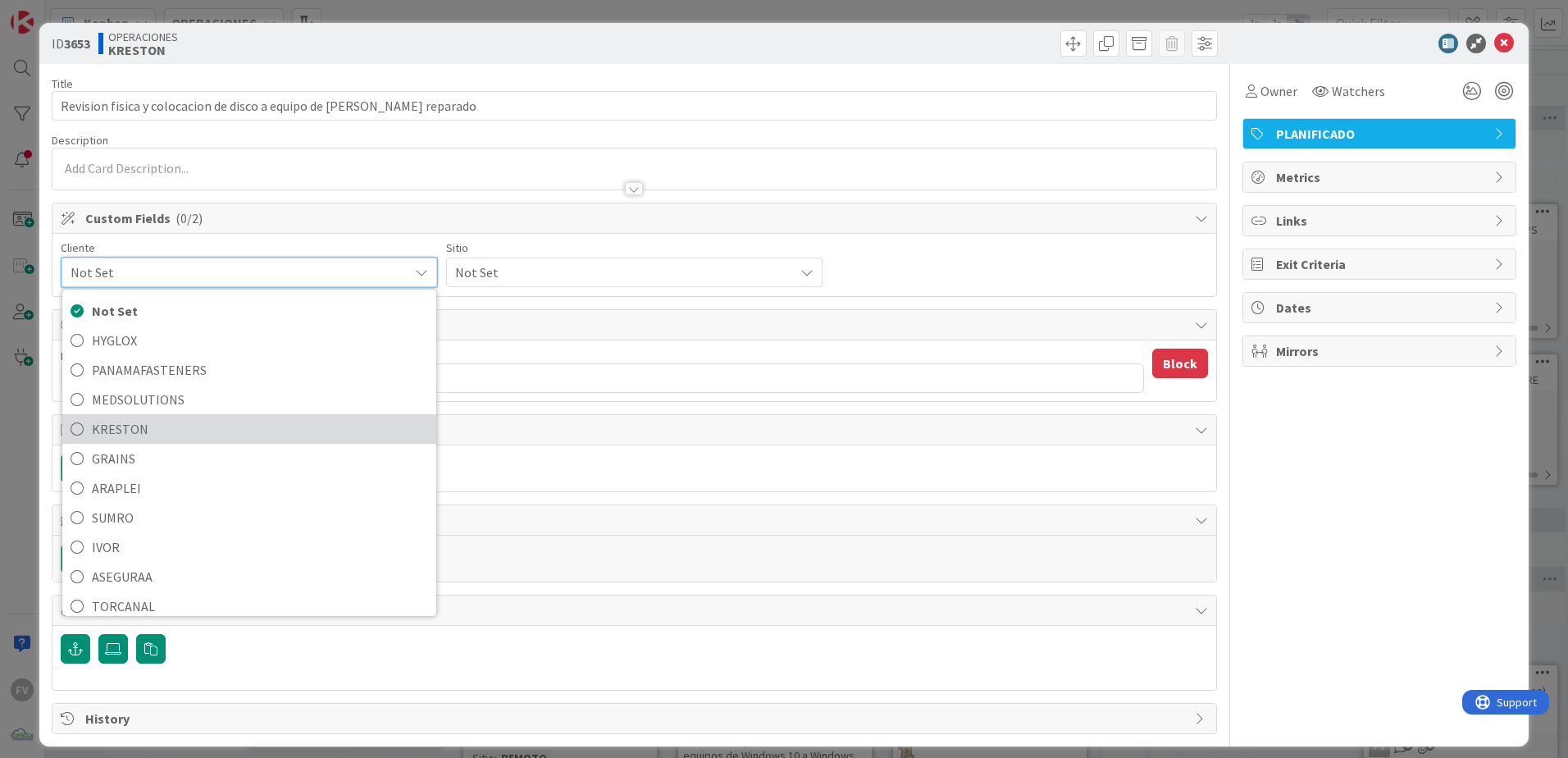
click at [206, 435] on span "KRESTON" at bounding box center [260, 429] width 336 height 25
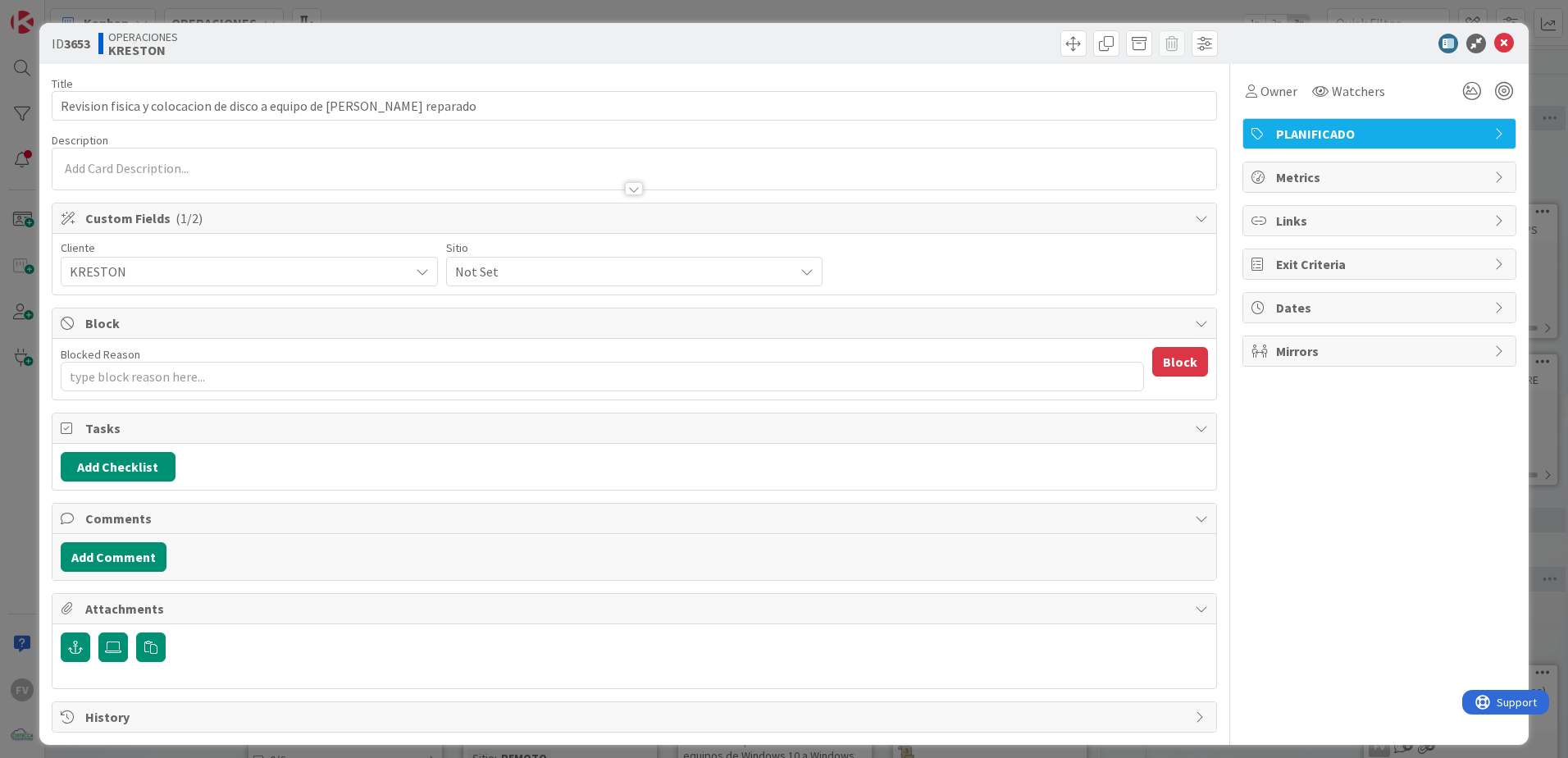
click at [401, 280] on span "Not Set" at bounding box center [235, 271] width 332 height 23
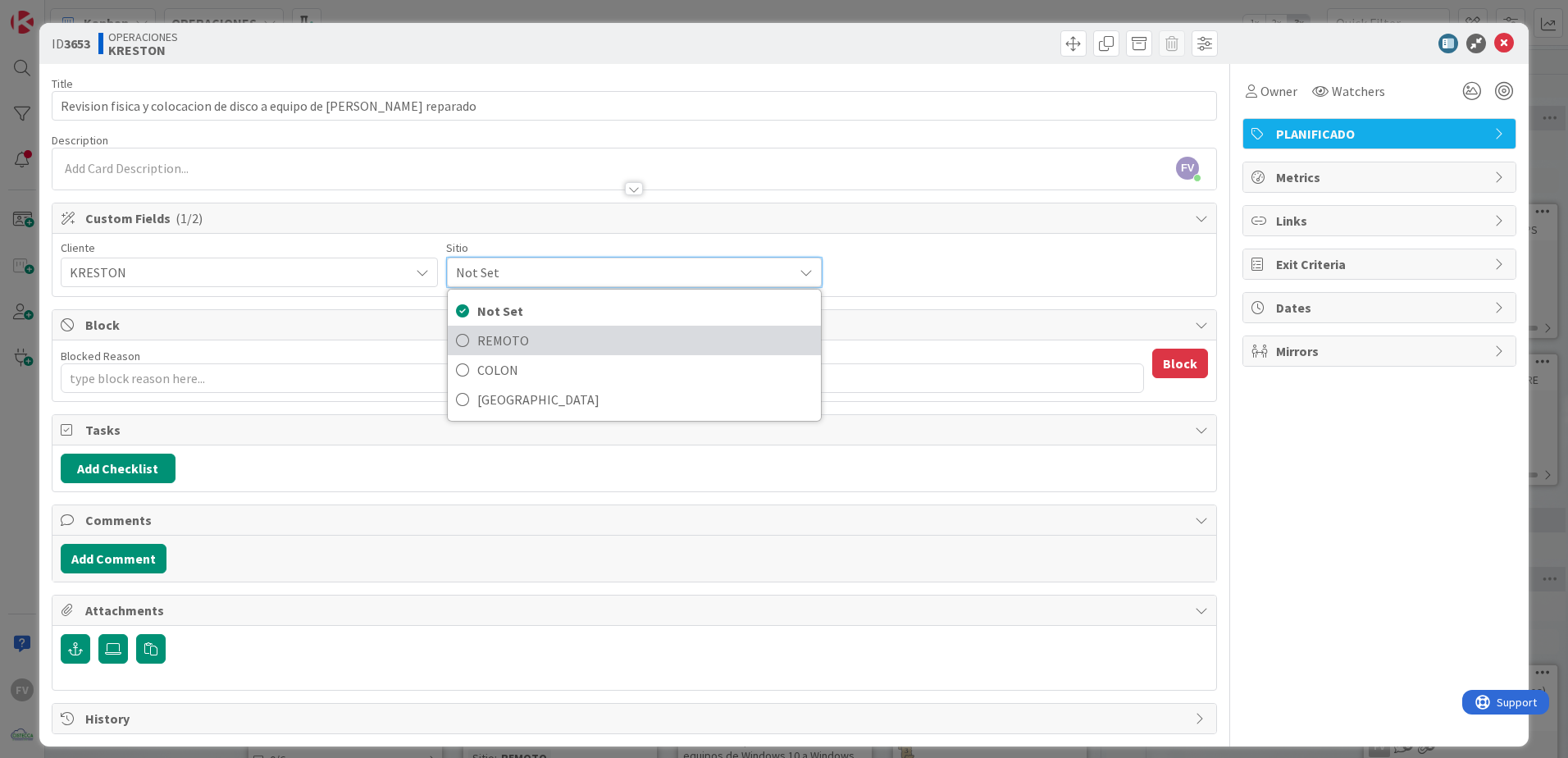
click at [487, 341] on span "REMOTO" at bounding box center [646, 340] width 336 height 25
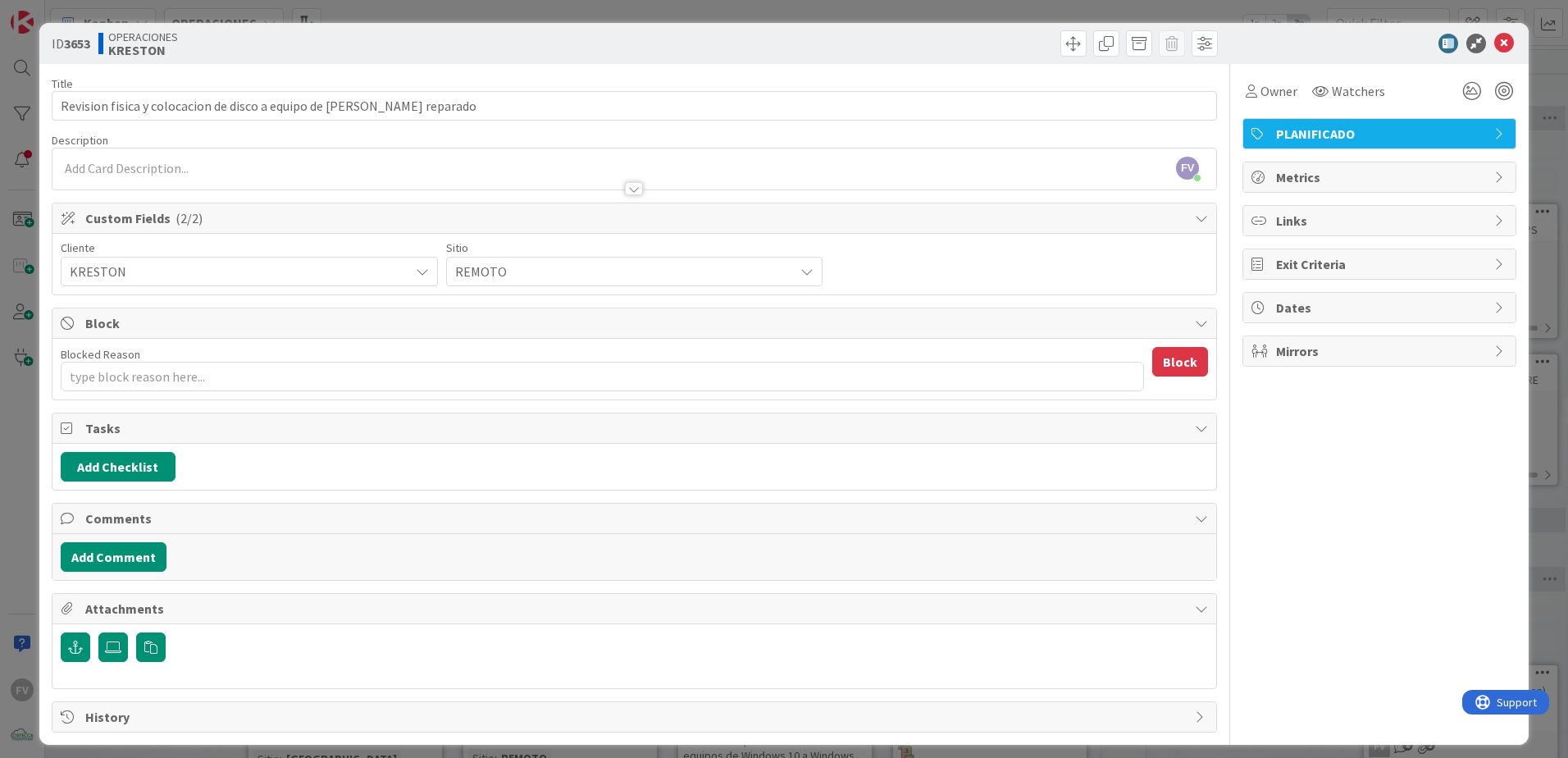
click at [692, 14] on div "ID 3653 OPERACIONES [PERSON_NAME] Title 73 / 128 Revision fisica y colocacion d…" at bounding box center [784, 379] width 1568 height 758
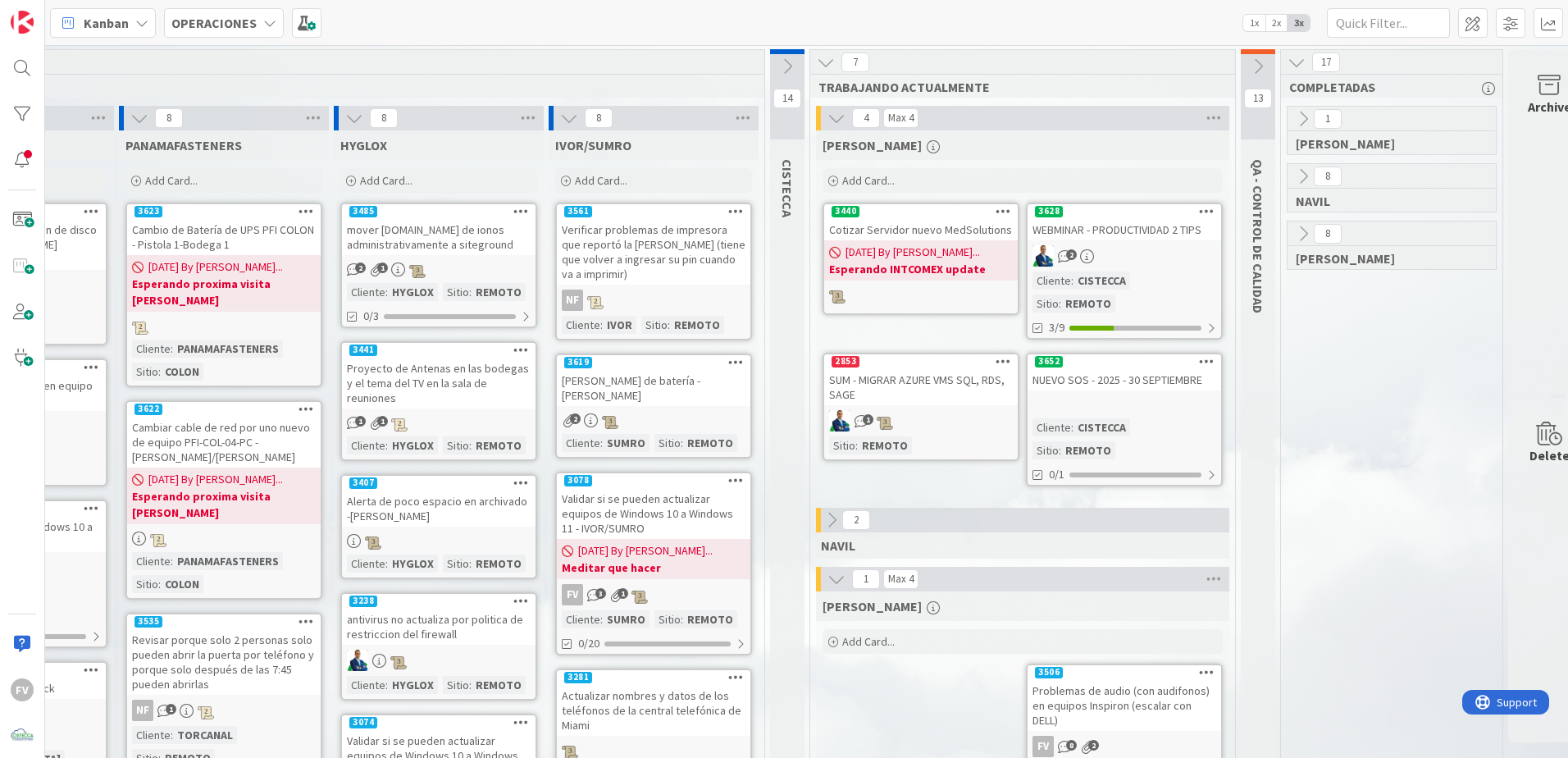
scroll to position [0, 1050]
click at [827, 501] on icon at bounding box center [833, 520] width 18 height 18
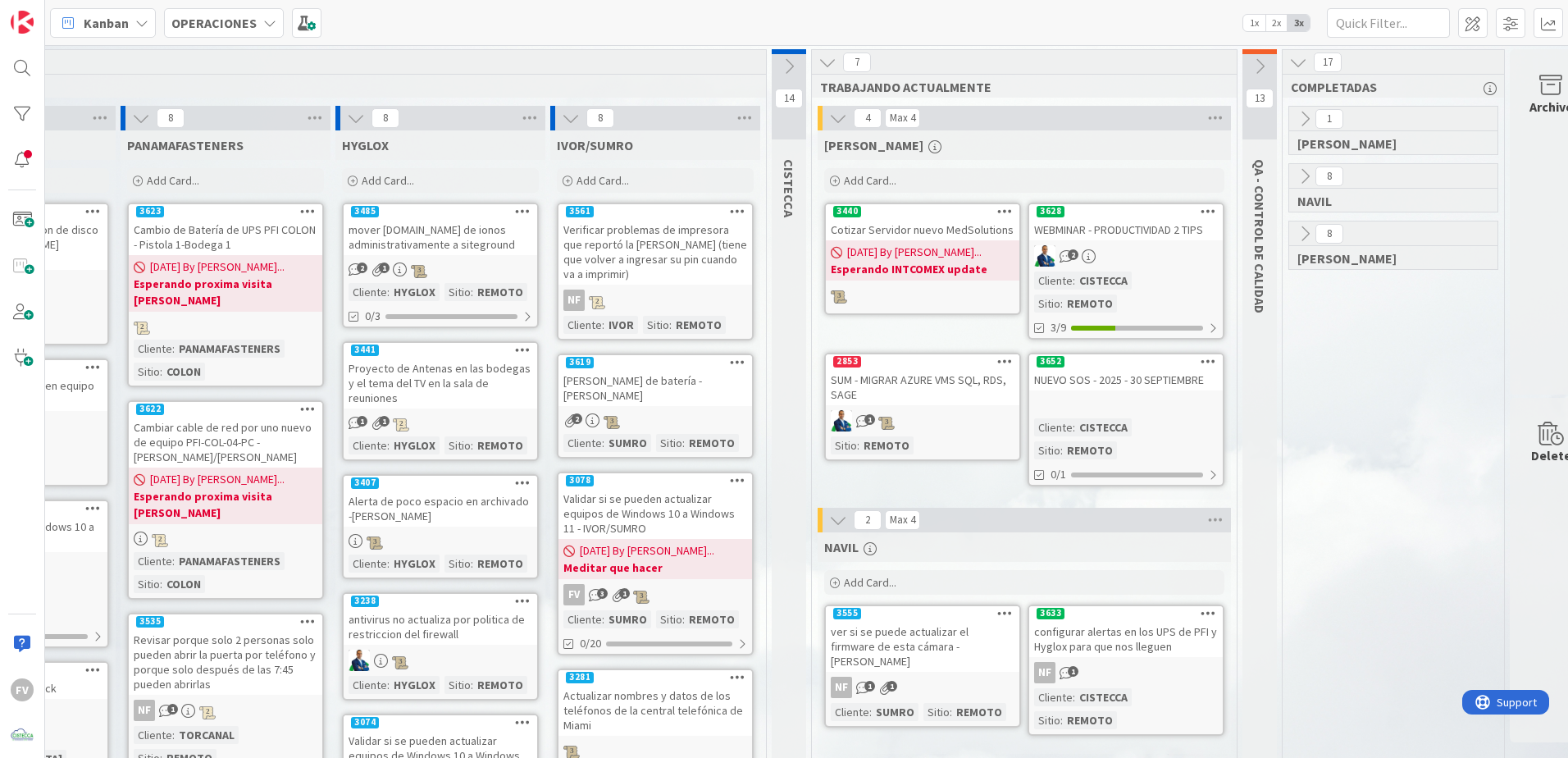
click at [830, 501] on icon at bounding box center [837, 520] width 18 height 18
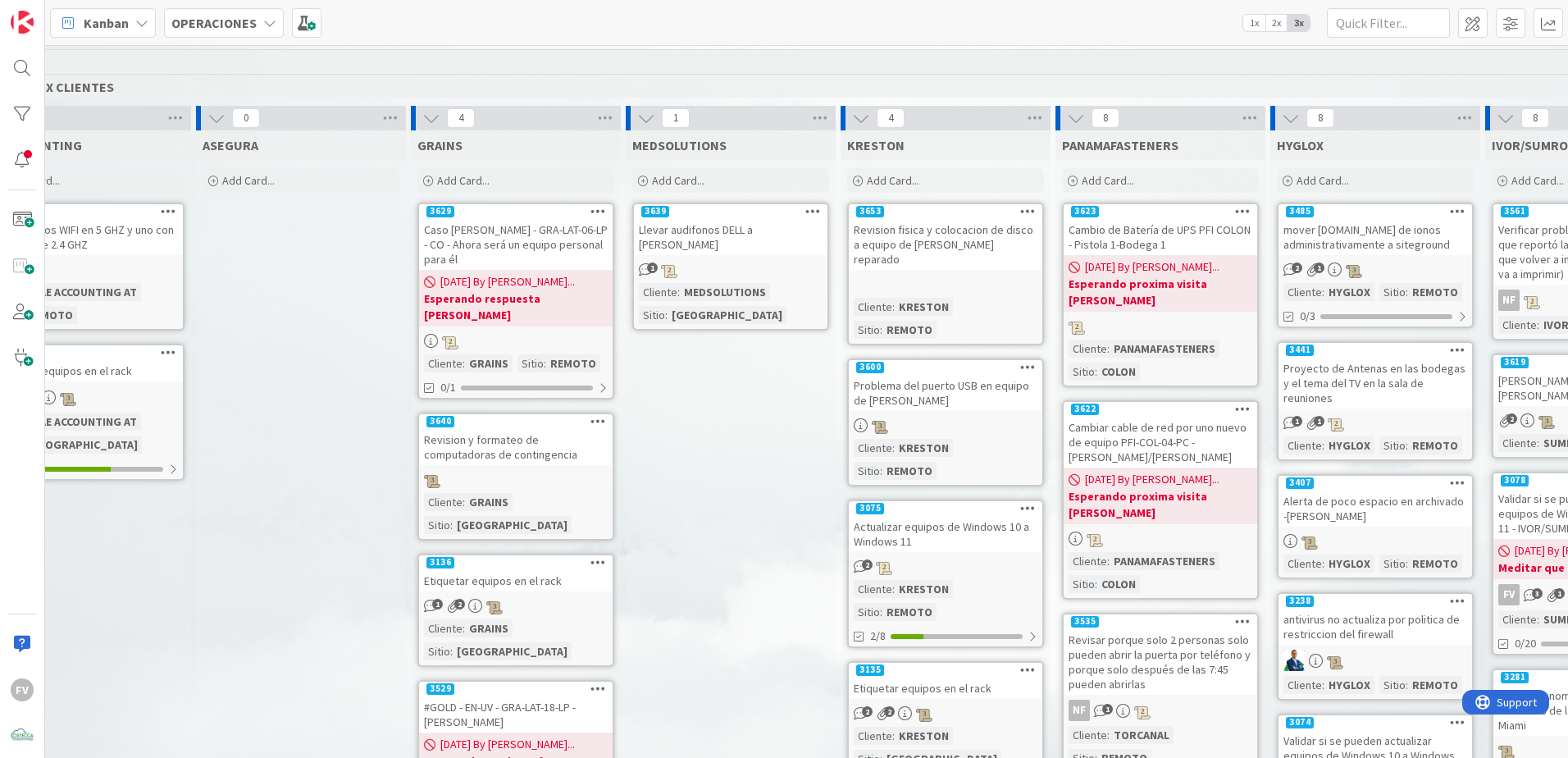
scroll to position [0, 0]
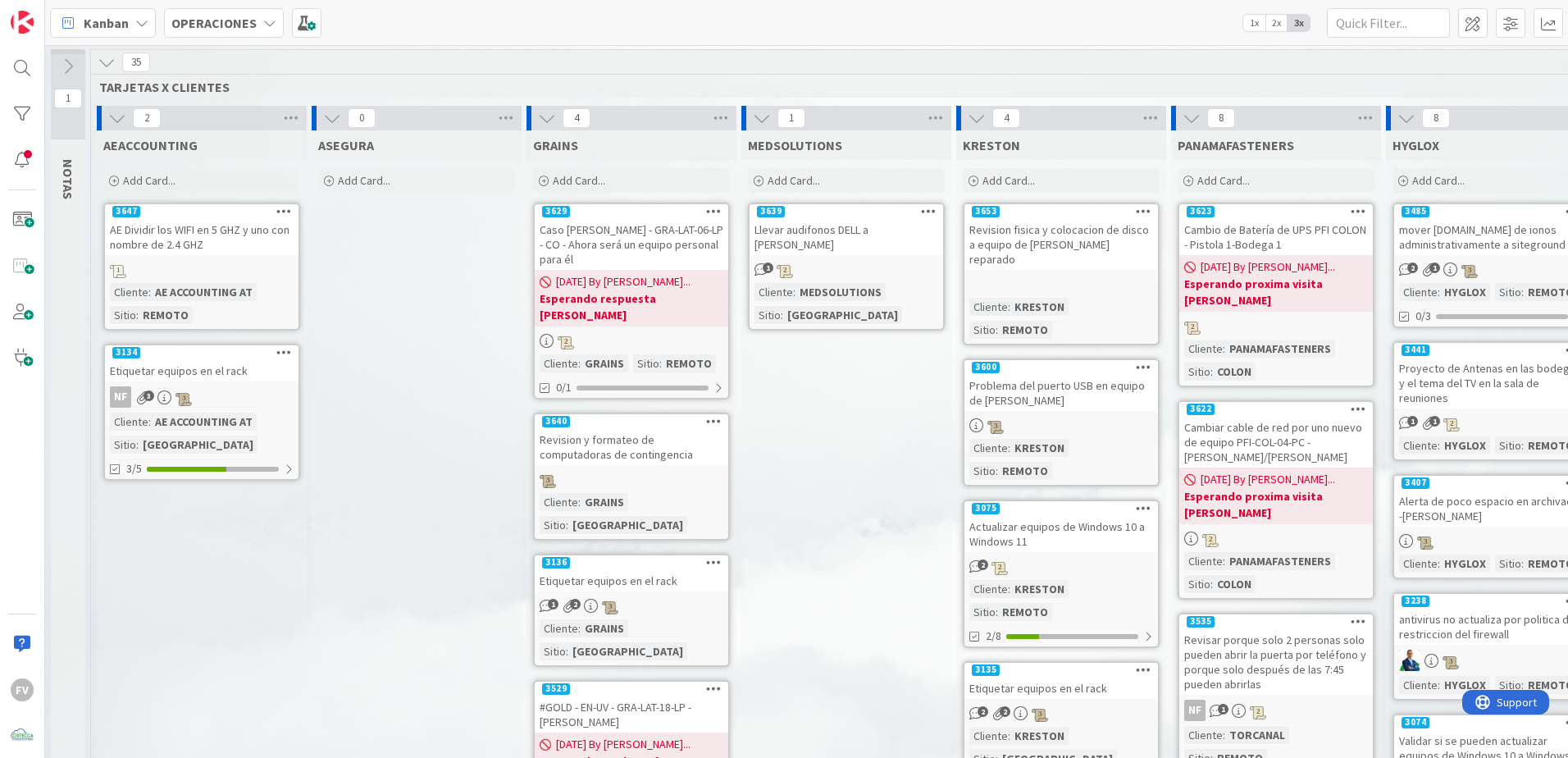
click at [106, 62] on icon at bounding box center [106, 61] width 18 height 18
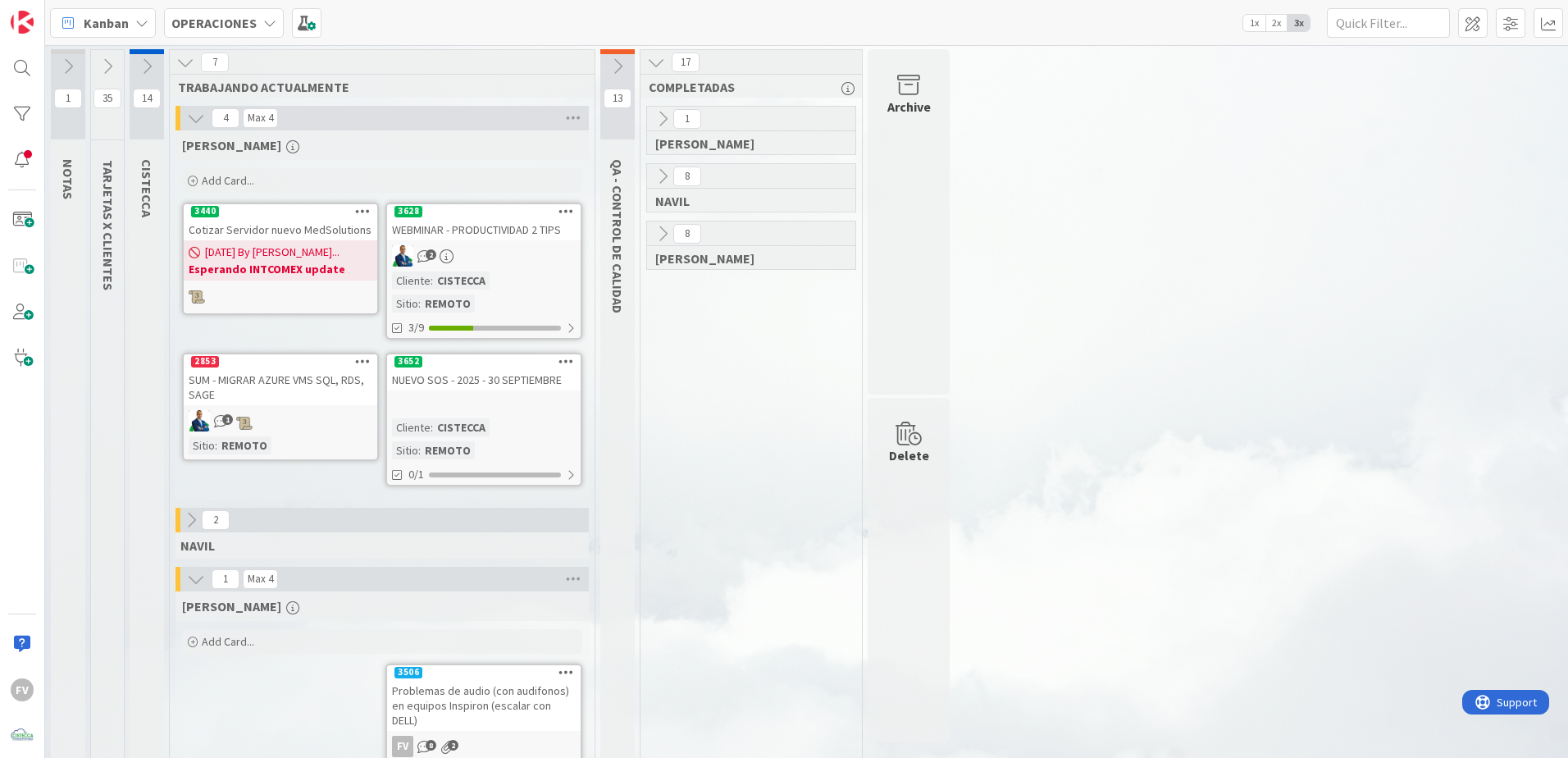
click at [156, 501] on div "14 CISTECCA" at bounding box center [146, 450] width 34 height 802
click at [616, 74] on icon at bounding box center [617, 66] width 18 height 18
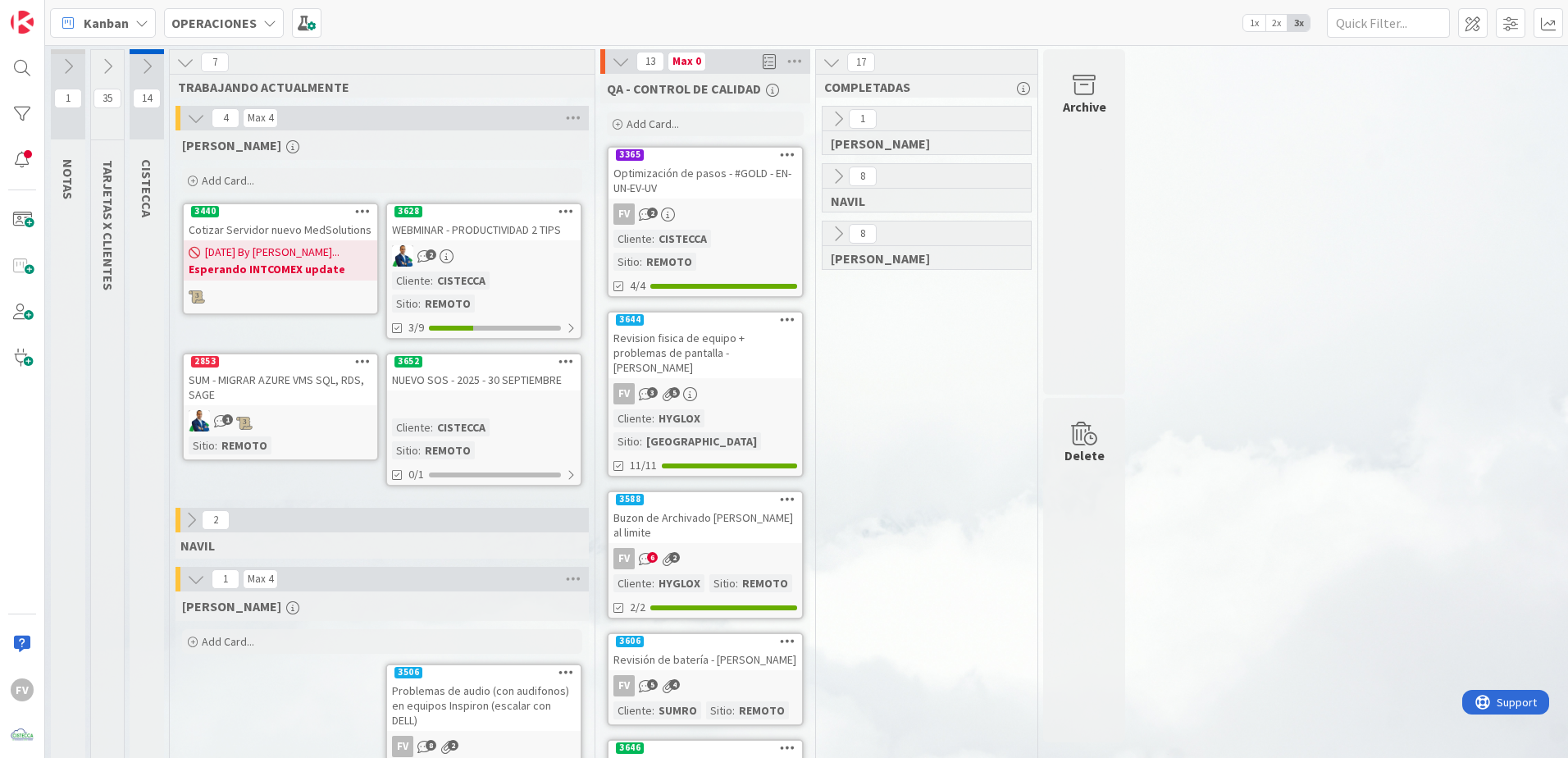
click at [620, 66] on icon at bounding box center [620, 61] width 18 height 18
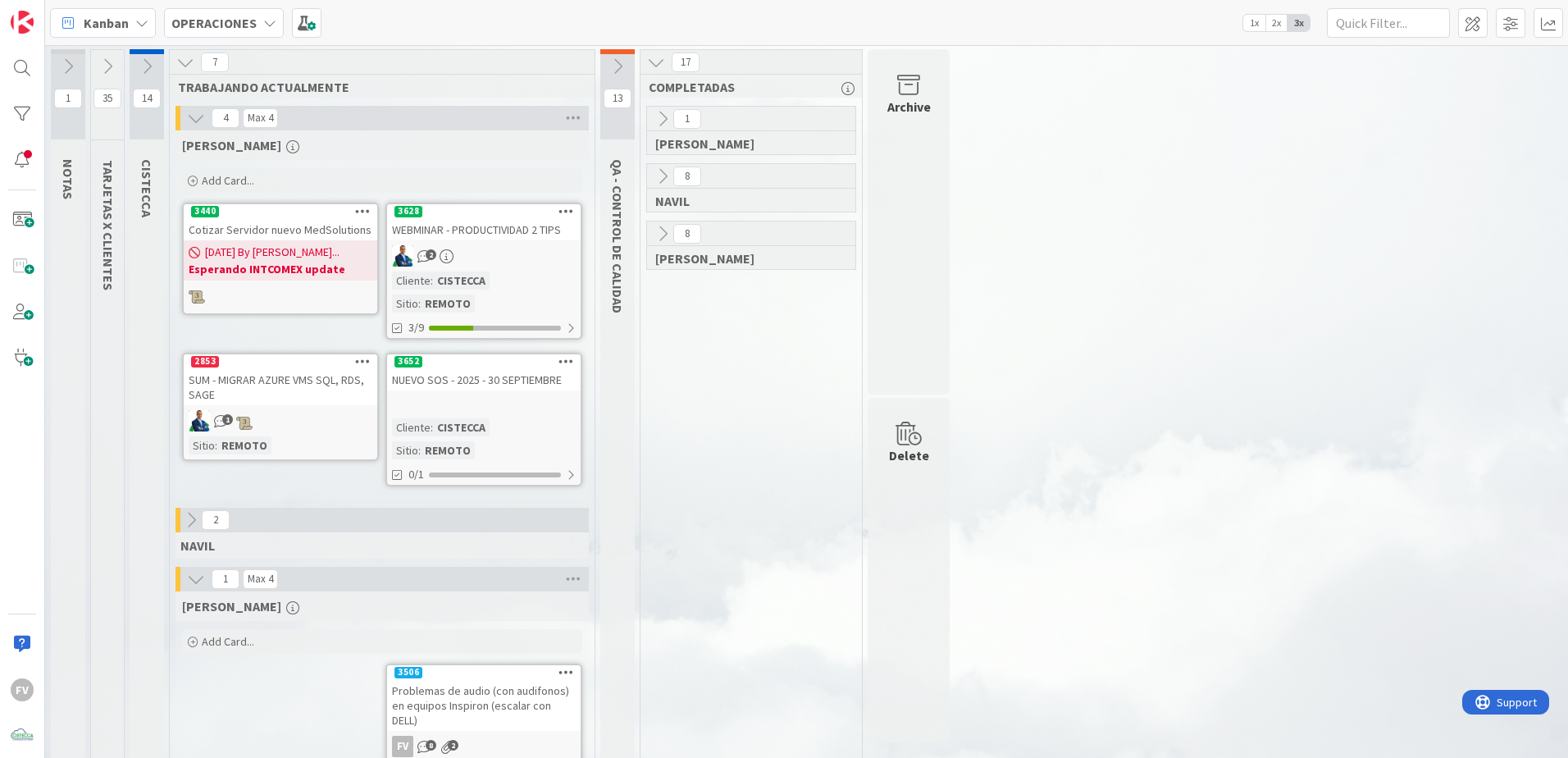
click at [620, 66] on icon at bounding box center [617, 66] width 18 height 18
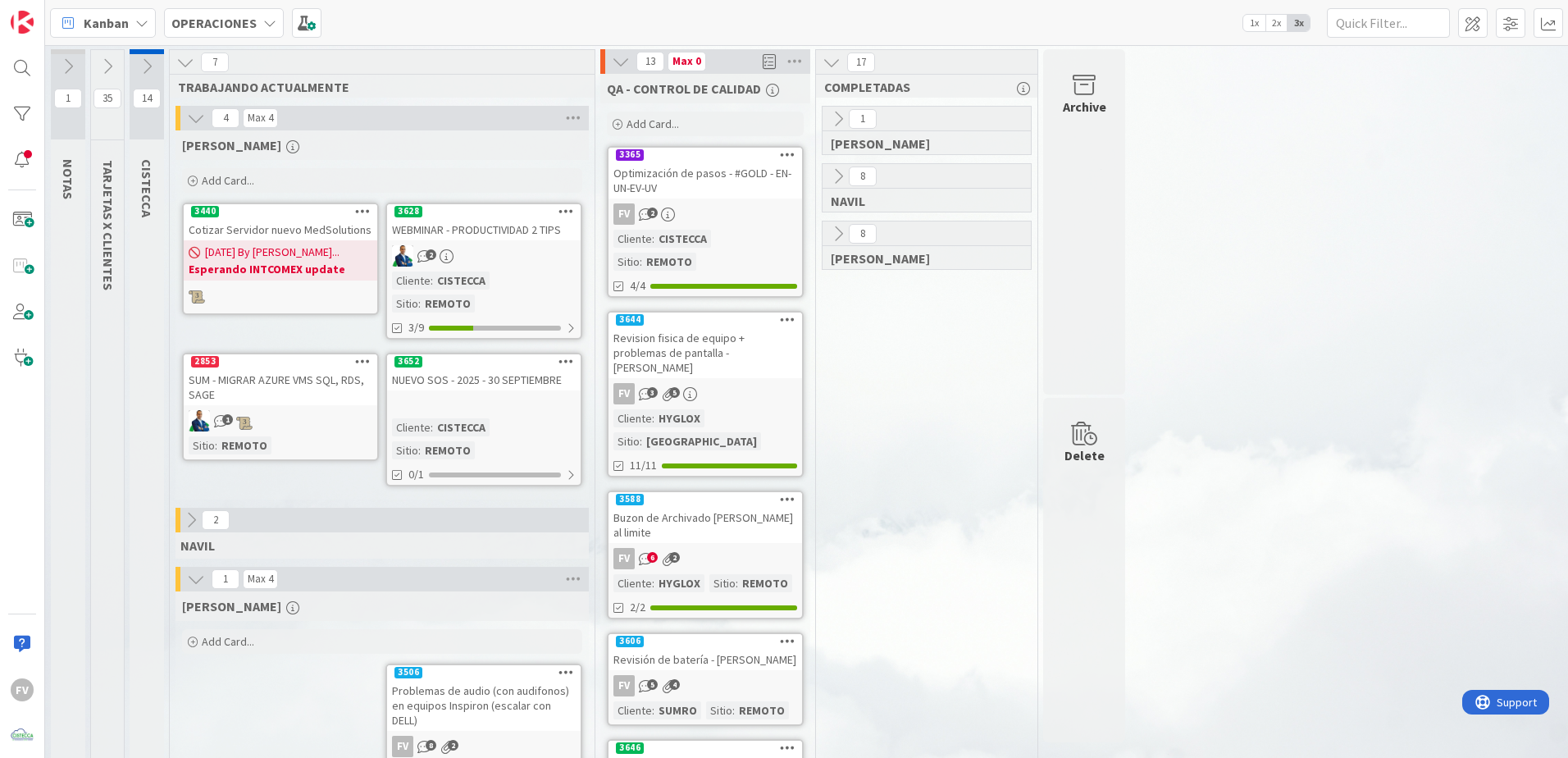
click at [620, 66] on icon at bounding box center [620, 61] width 18 height 18
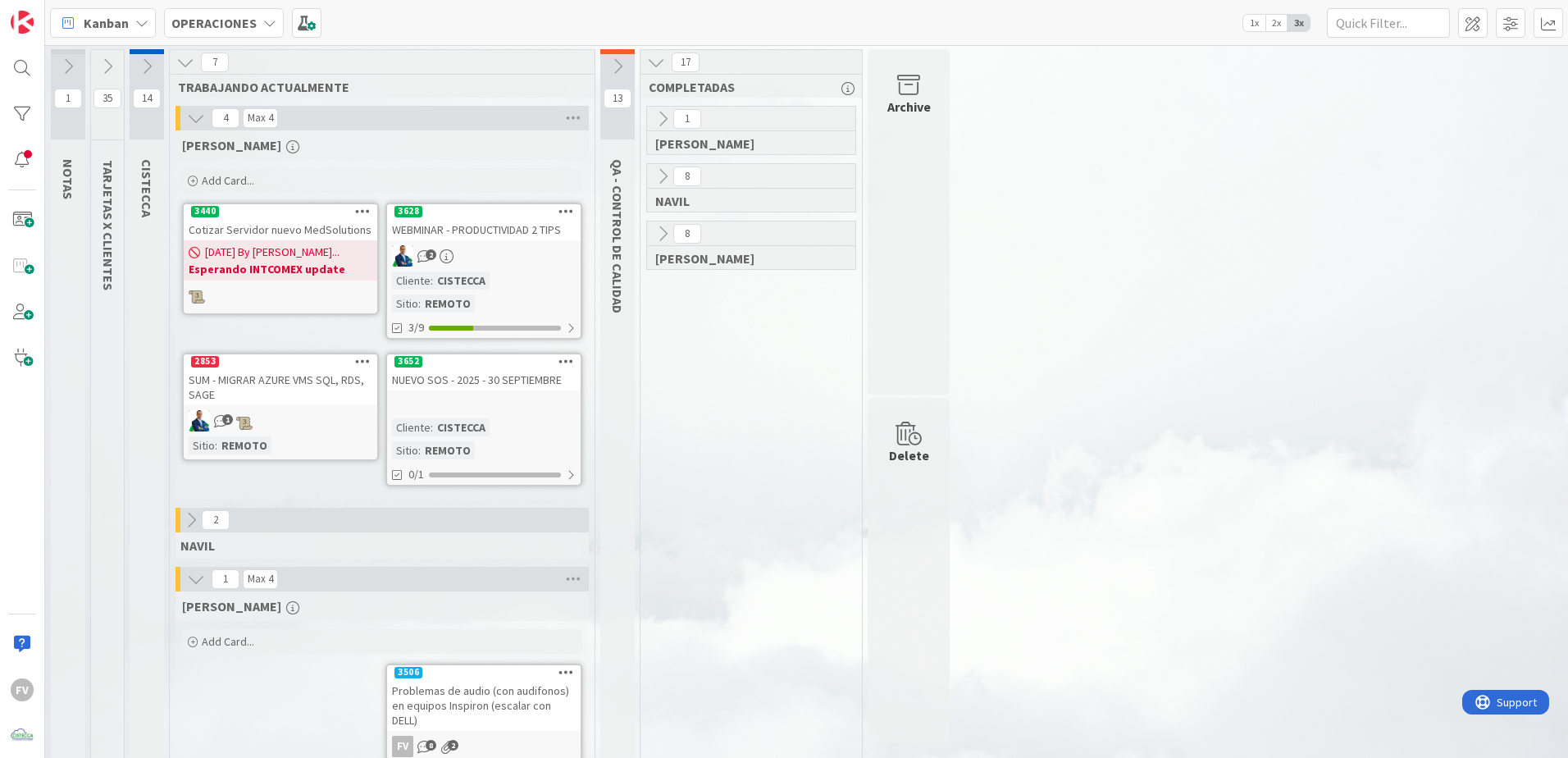
click at [194, 119] on icon at bounding box center [196, 117] width 18 height 18
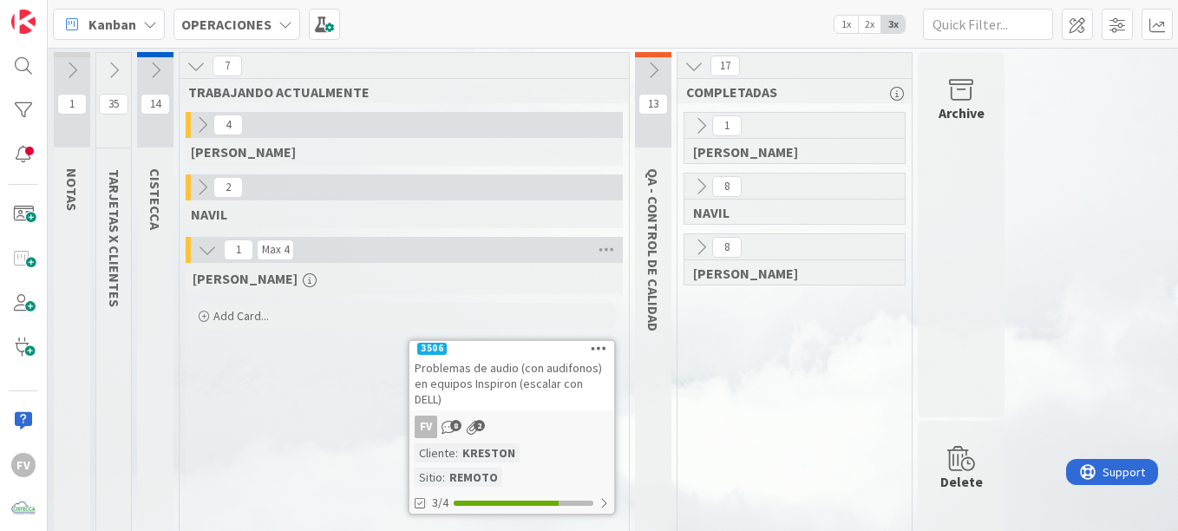
click at [193, 117] on icon at bounding box center [202, 124] width 19 height 19
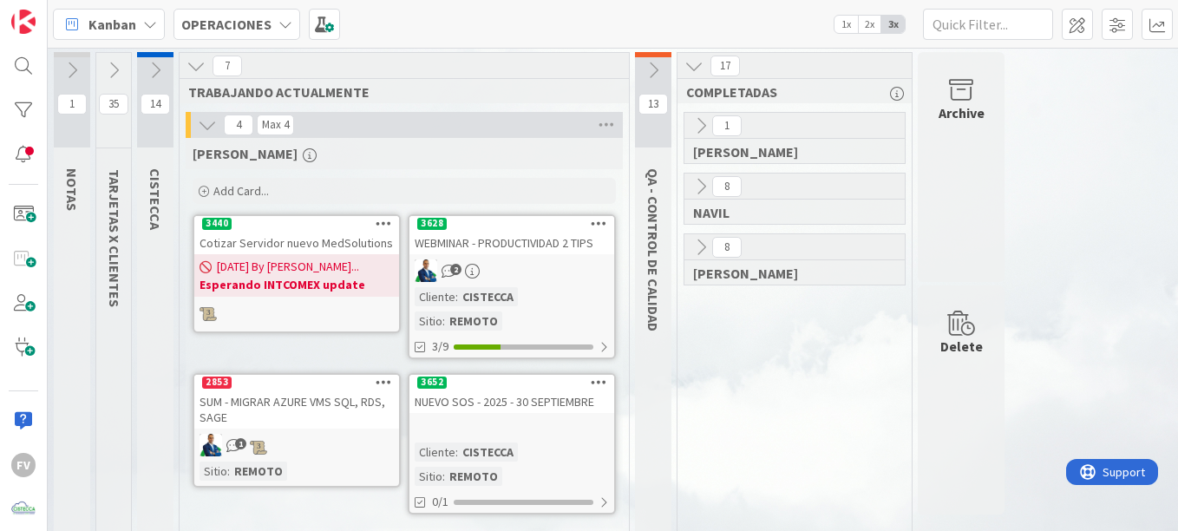
click at [524, 243] on div "WEBMINAR - PRODUCTIVIDAD 2 TIPS" at bounding box center [512, 243] width 205 height 23
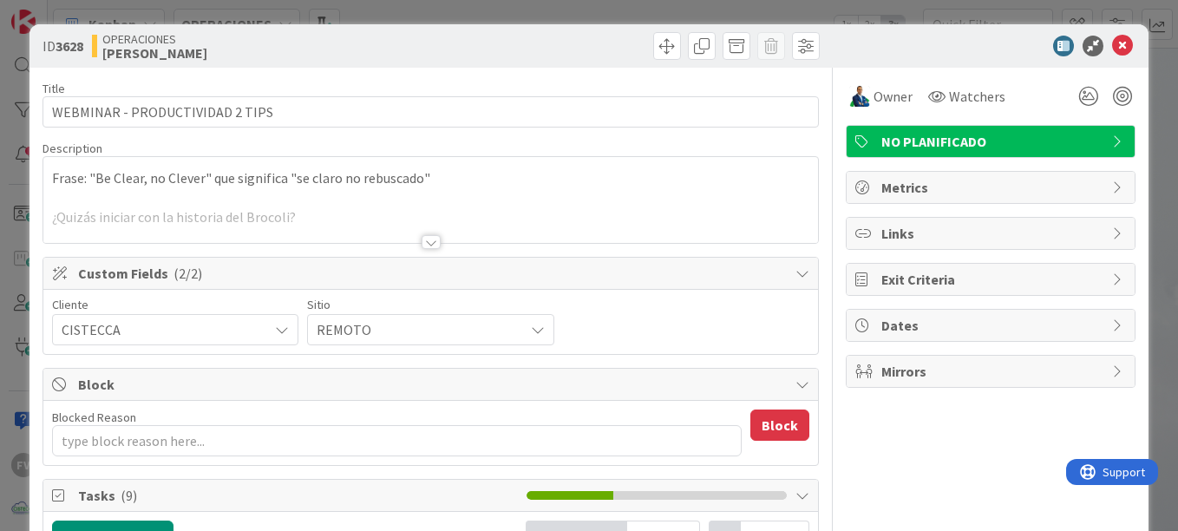
type textarea "x"
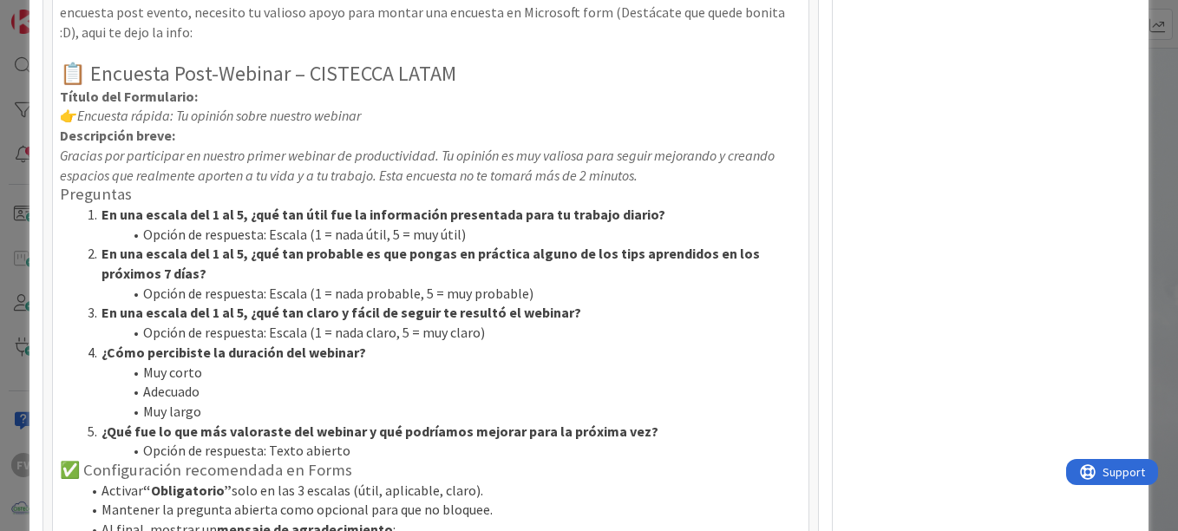
scroll to position [1674, 0]
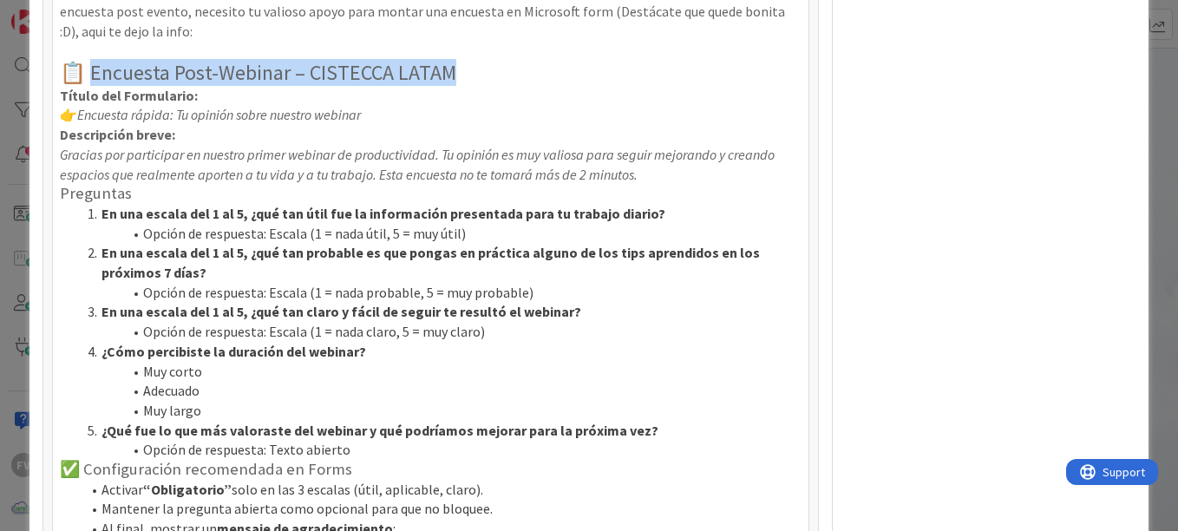
drag, startPoint x: 458, startPoint y: 93, endPoint x: 95, endPoint y: 85, distance: 362.8
click at [95, 85] on h2 "📋 Encuesta Post-Webinar – CISTECCA LATAM" at bounding box center [431, 73] width 742 height 25
copy h2 "ncuesta Post-Webinar – CISTECCA LATAM"
